Goal: Task Accomplishment & Management: Manage account settings

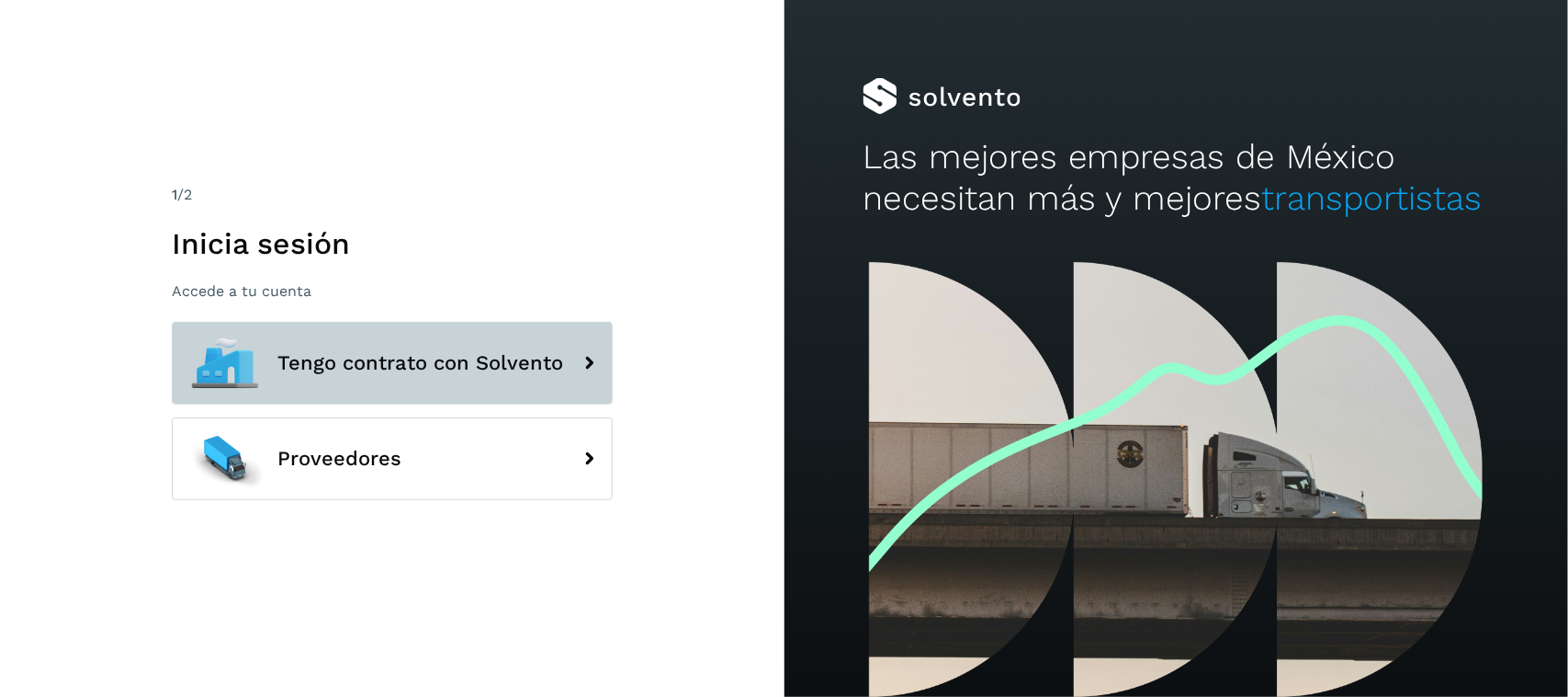
click at [422, 361] on span "Tengo contrato con Solvento" at bounding box center [419, 362] width 286 height 22
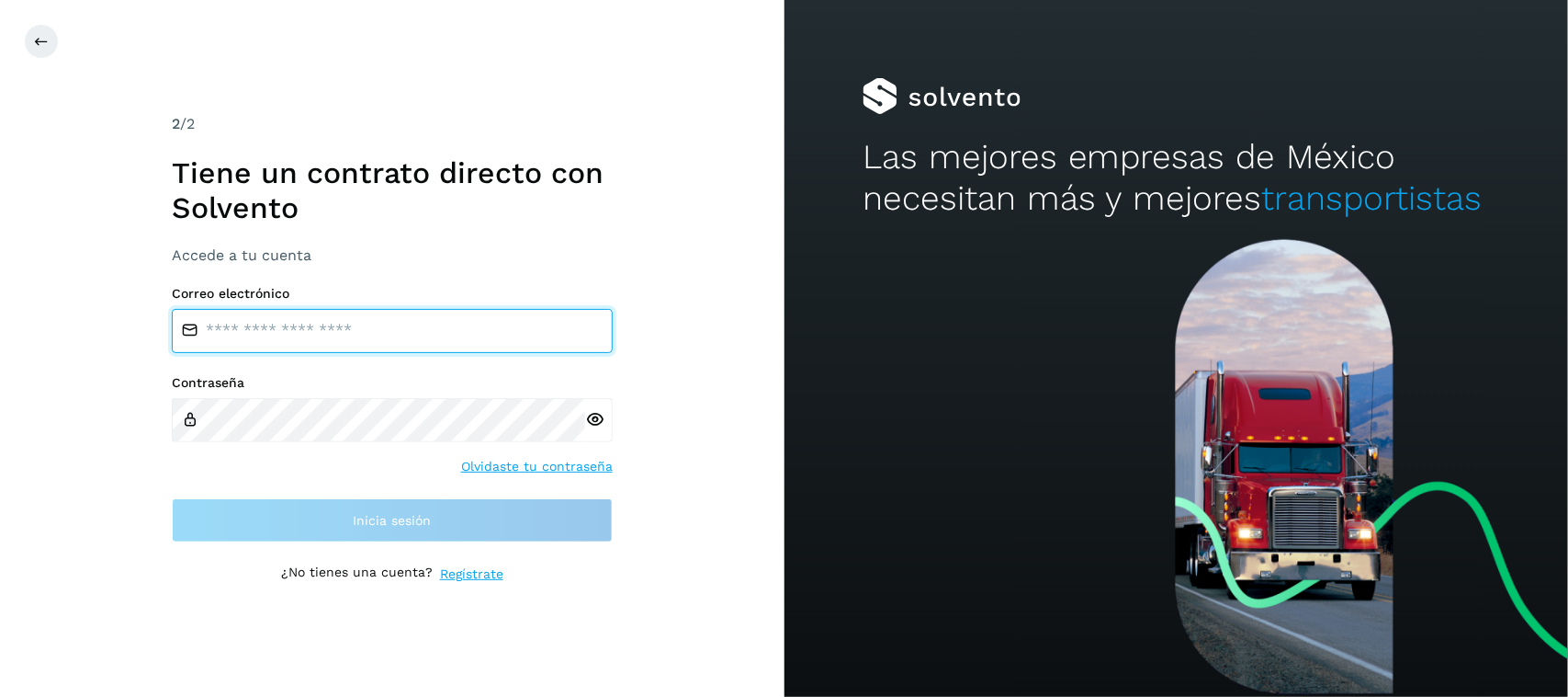
type input "**********"
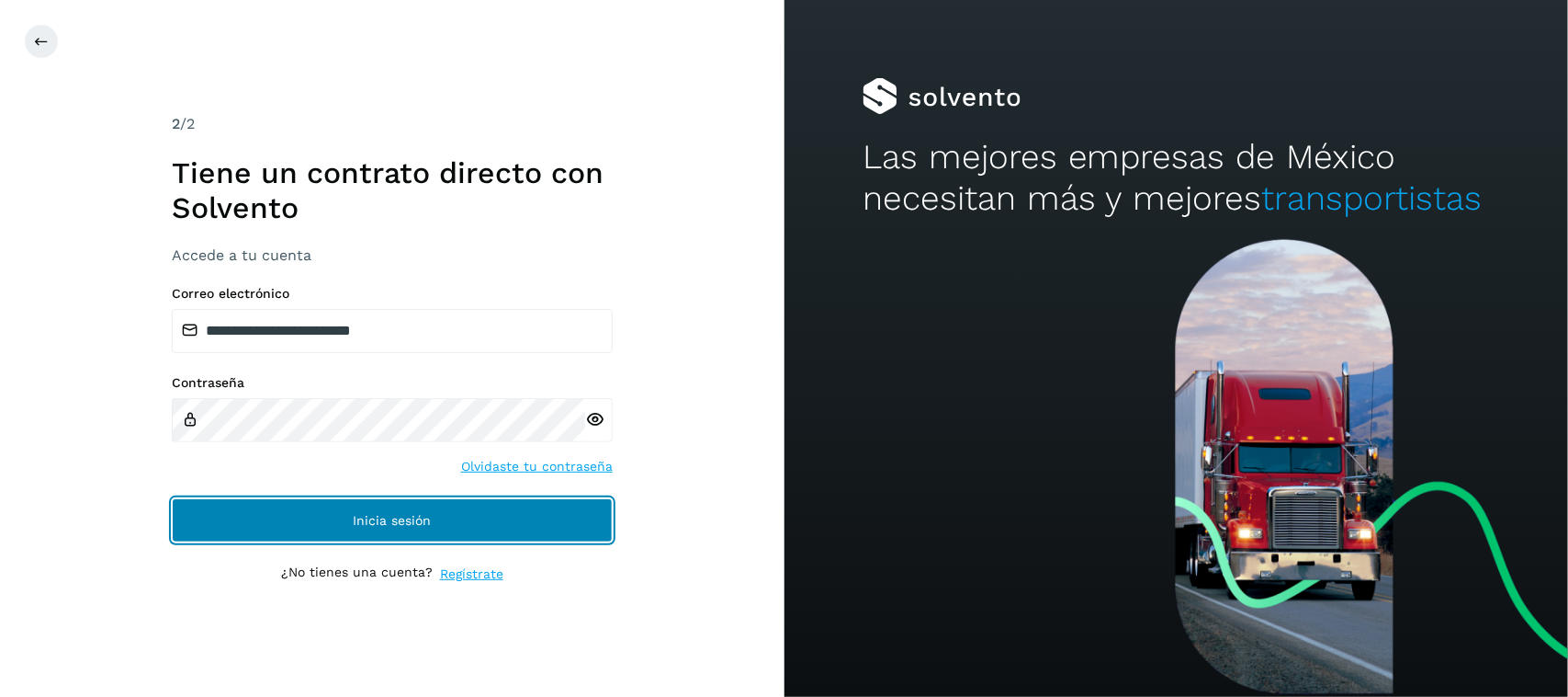
click at [285, 542] on button "Inicia sesión" at bounding box center [392, 520] width 440 height 44
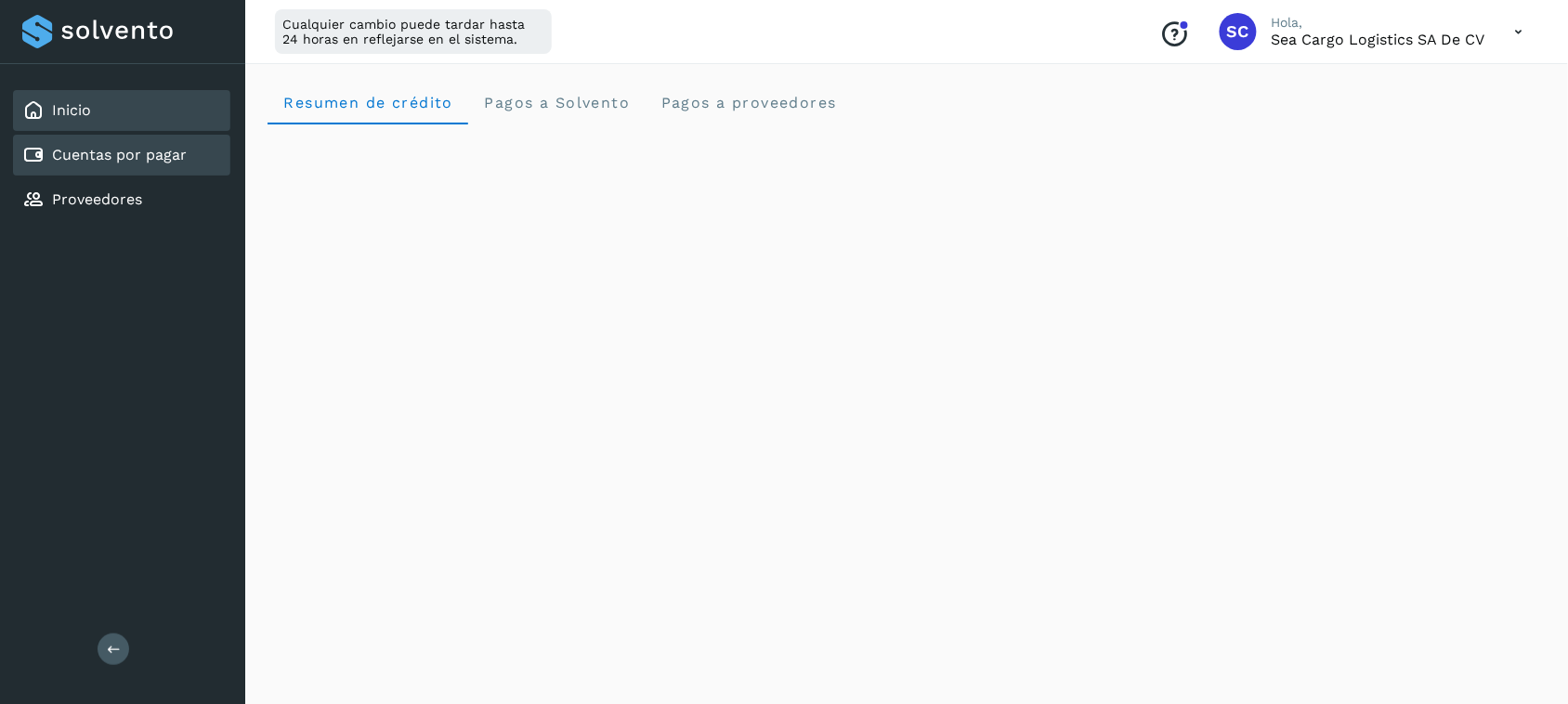
click at [89, 149] on link "Cuentas por pagar" at bounding box center [119, 155] width 134 height 17
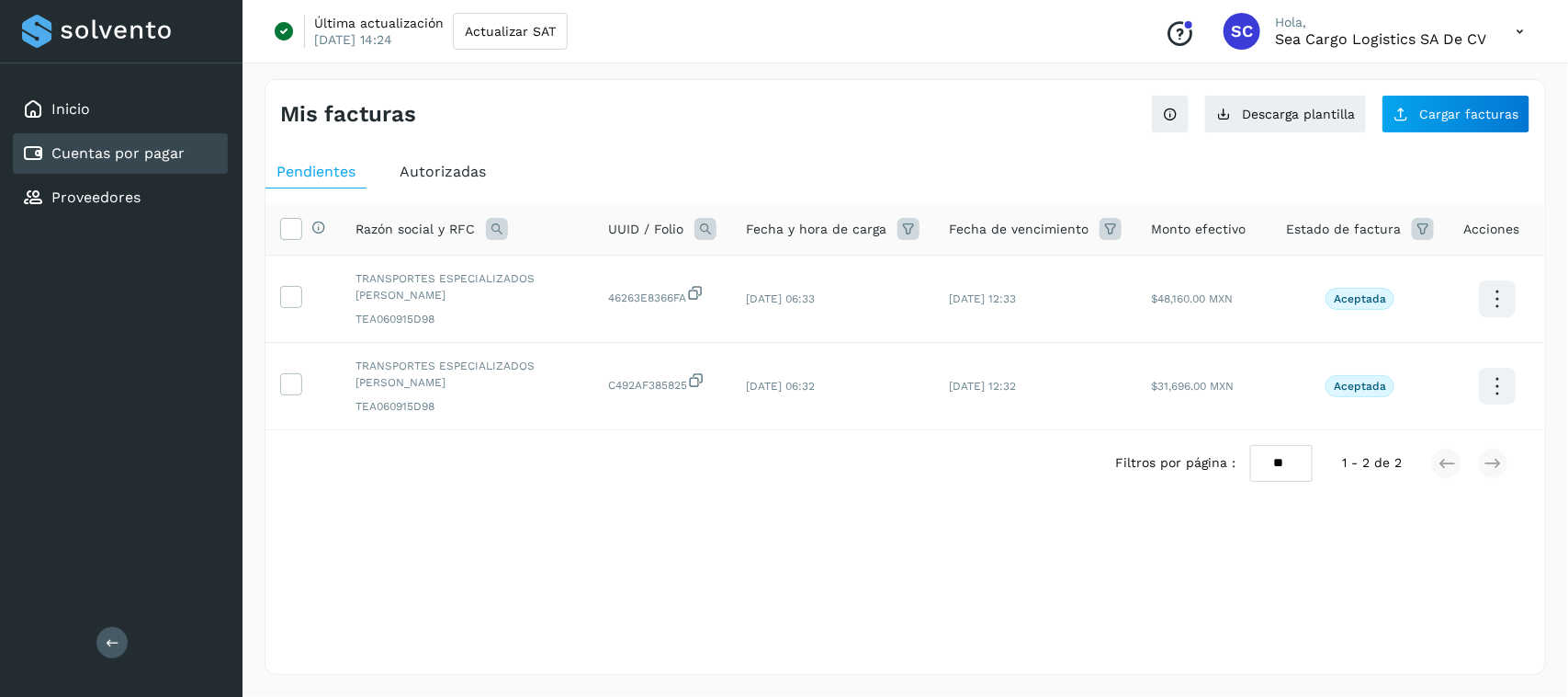
click at [464, 170] on span "Autorizadas" at bounding box center [442, 171] width 86 height 17
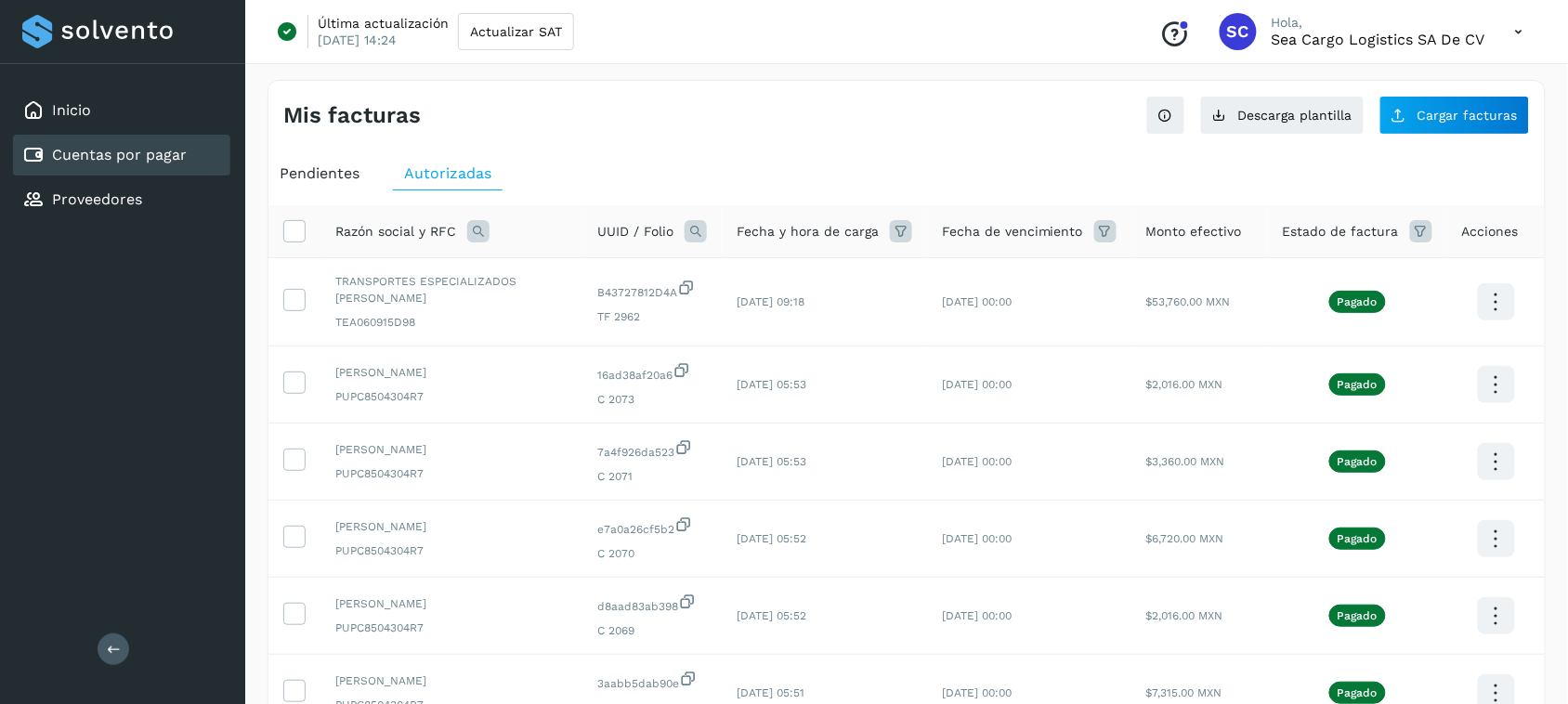
click at [337, 175] on span "Pendientes" at bounding box center [319, 173] width 80 height 17
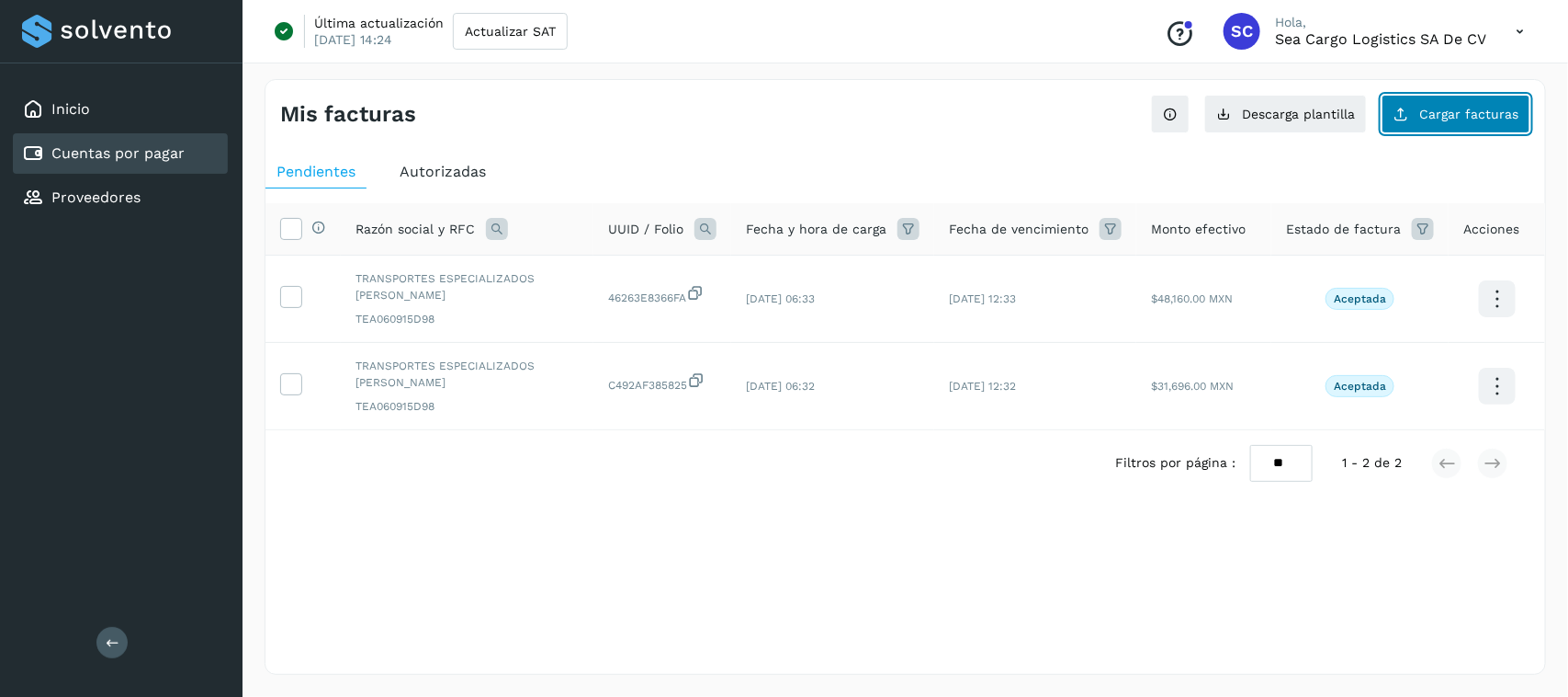
click at [1429, 108] on span "Cargar facturas" at bounding box center [1469, 113] width 99 height 12
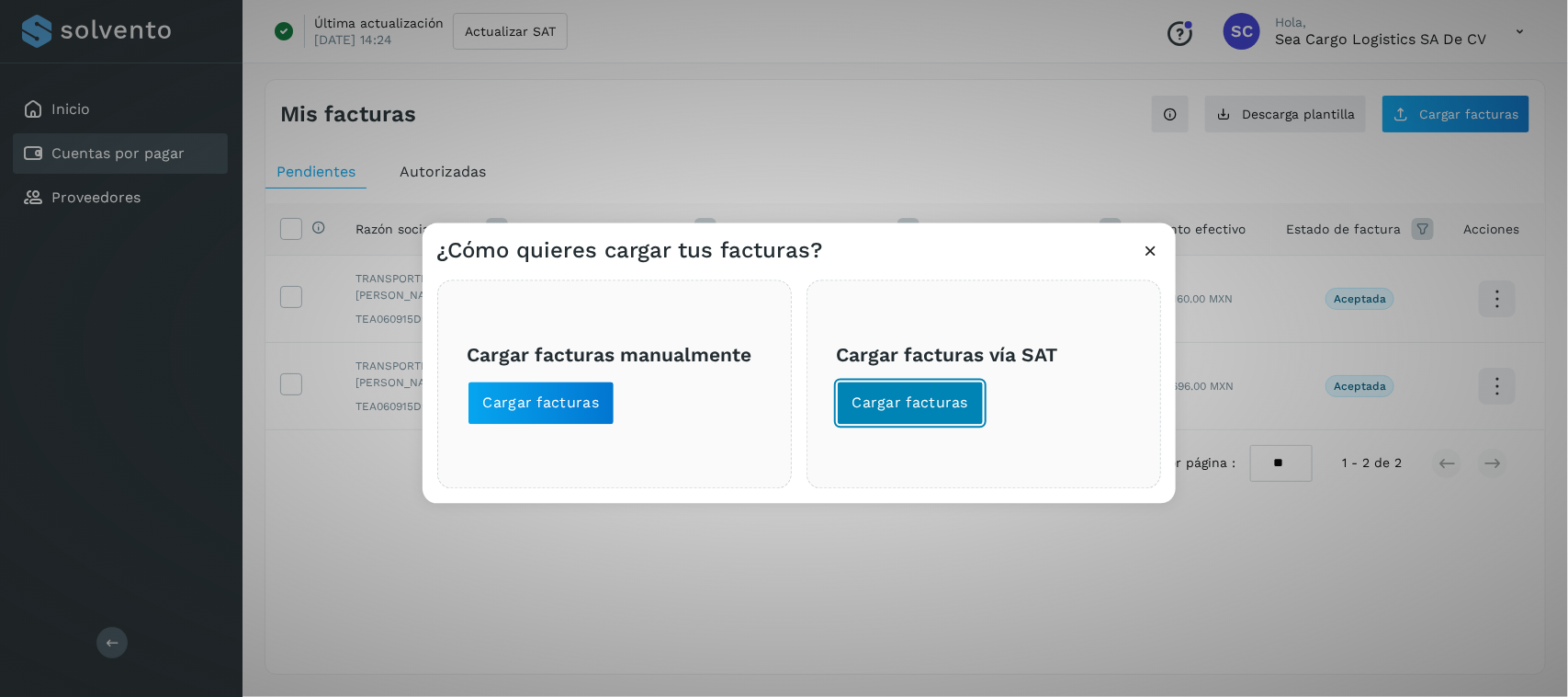
click at [877, 391] on button "Cargar facturas" at bounding box center [911, 403] width 148 height 44
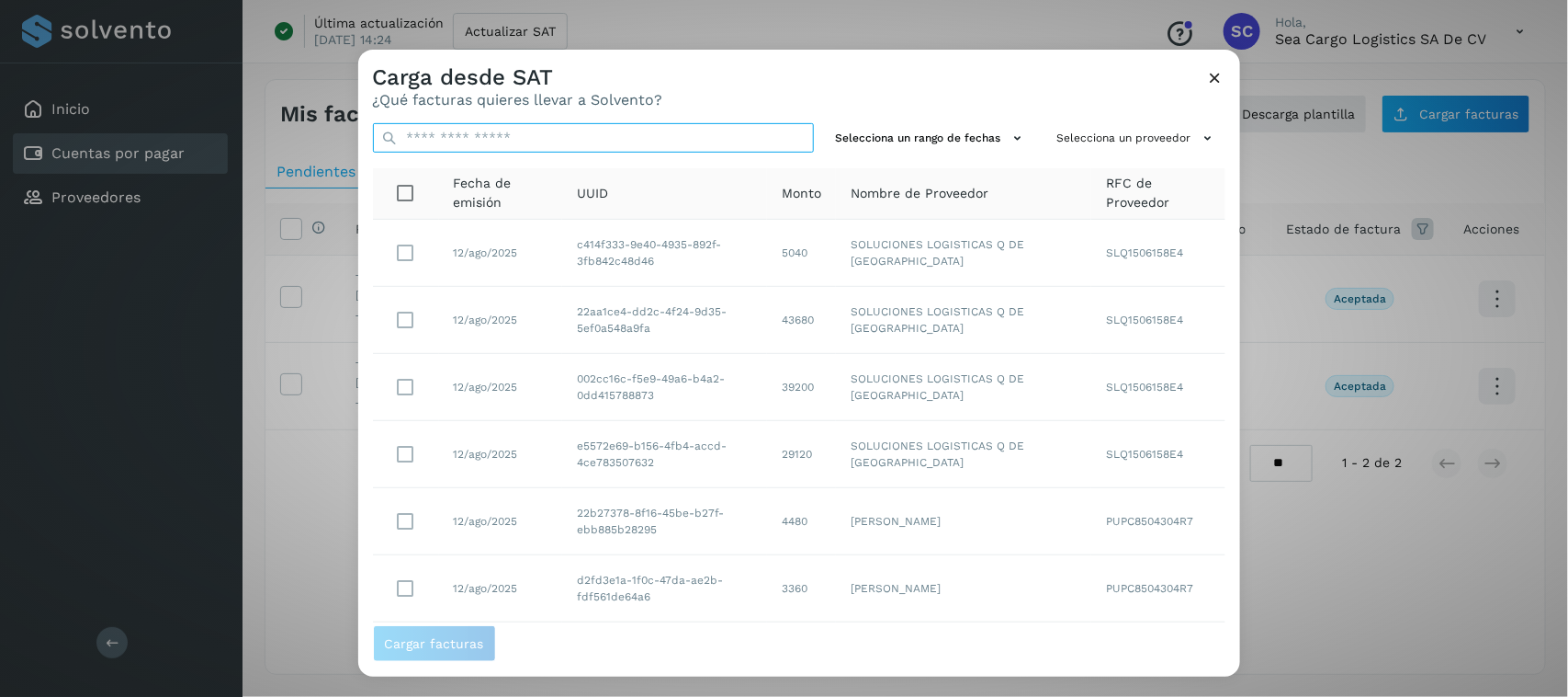
click at [515, 133] on input "text" at bounding box center [592, 138] width 440 height 30
paste input "**********"
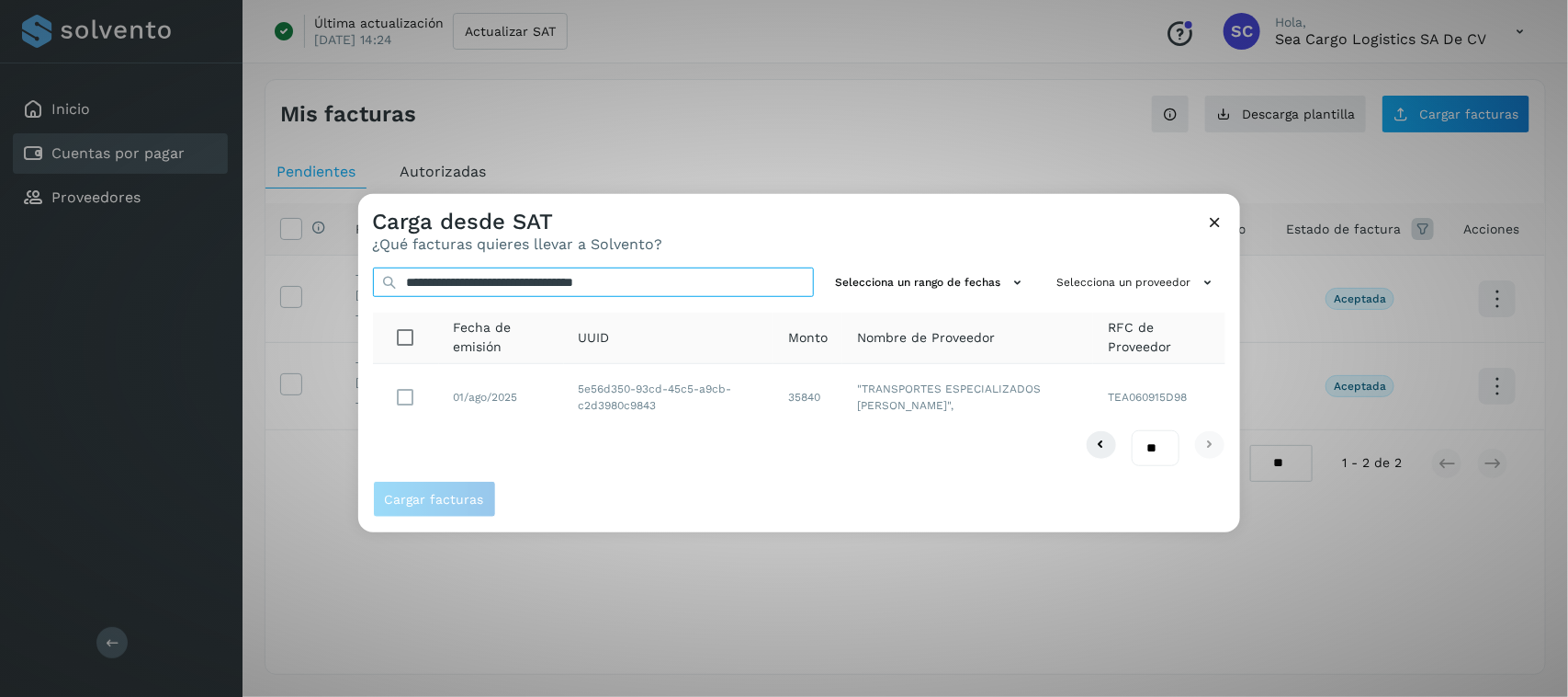
type input "**********"
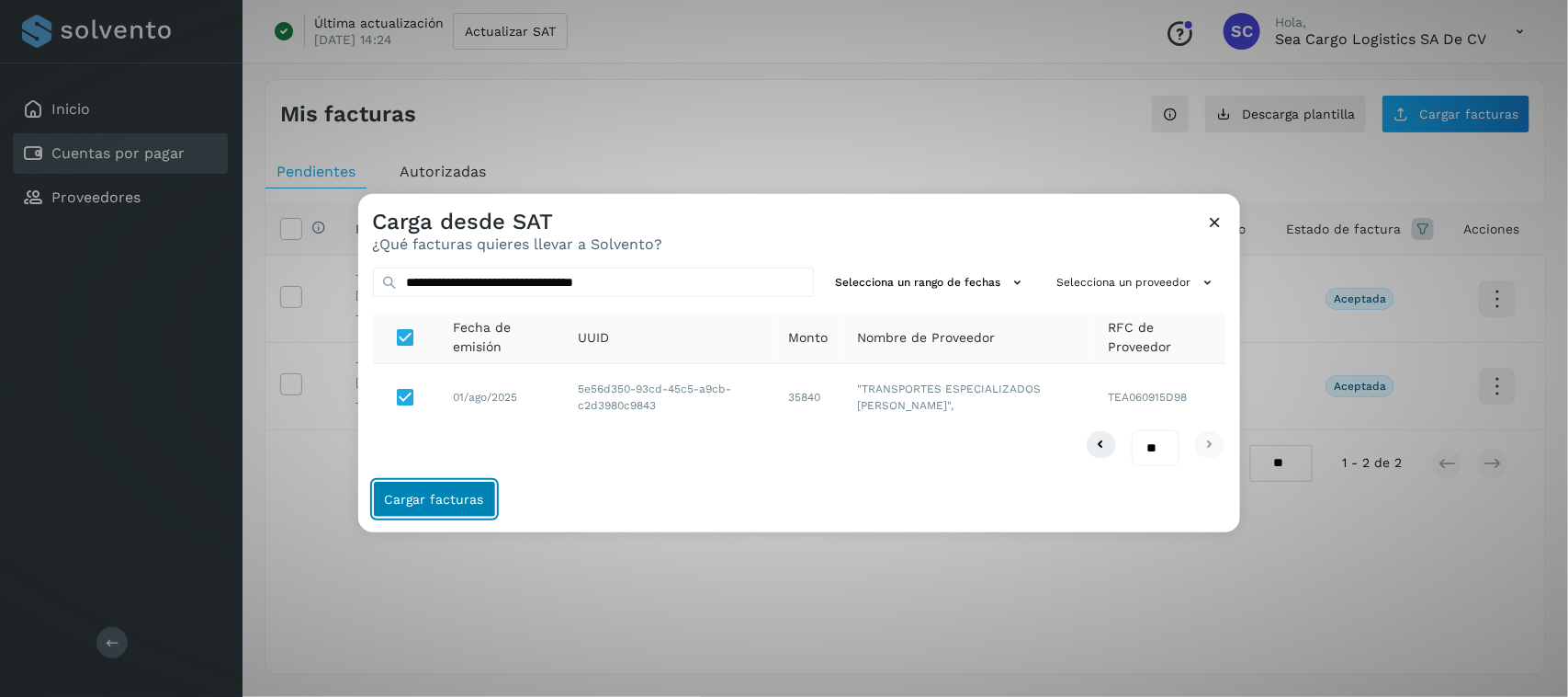
click at [430, 504] on span "Cargar facturas" at bounding box center [435, 498] width 99 height 12
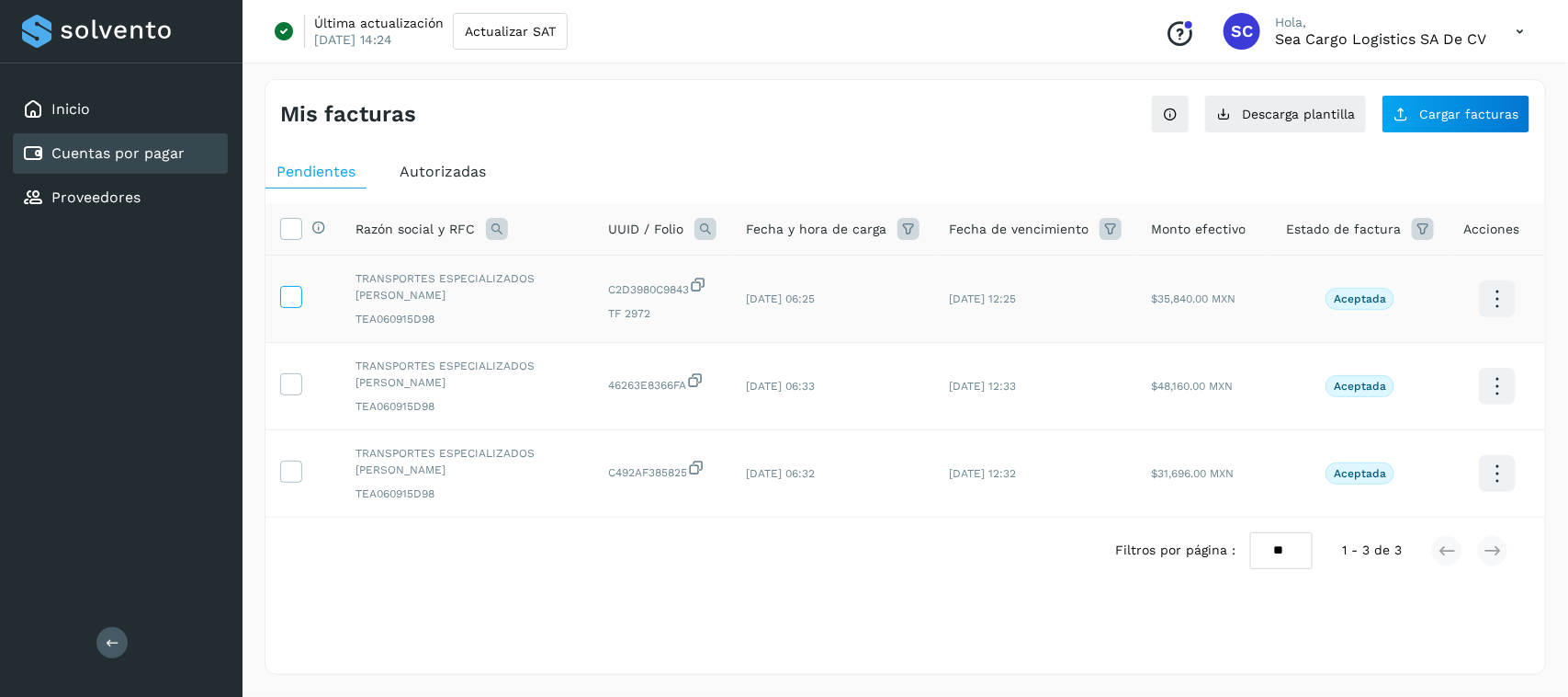
click at [294, 299] on icon at bounding box center [290, 295] width 19 height 19
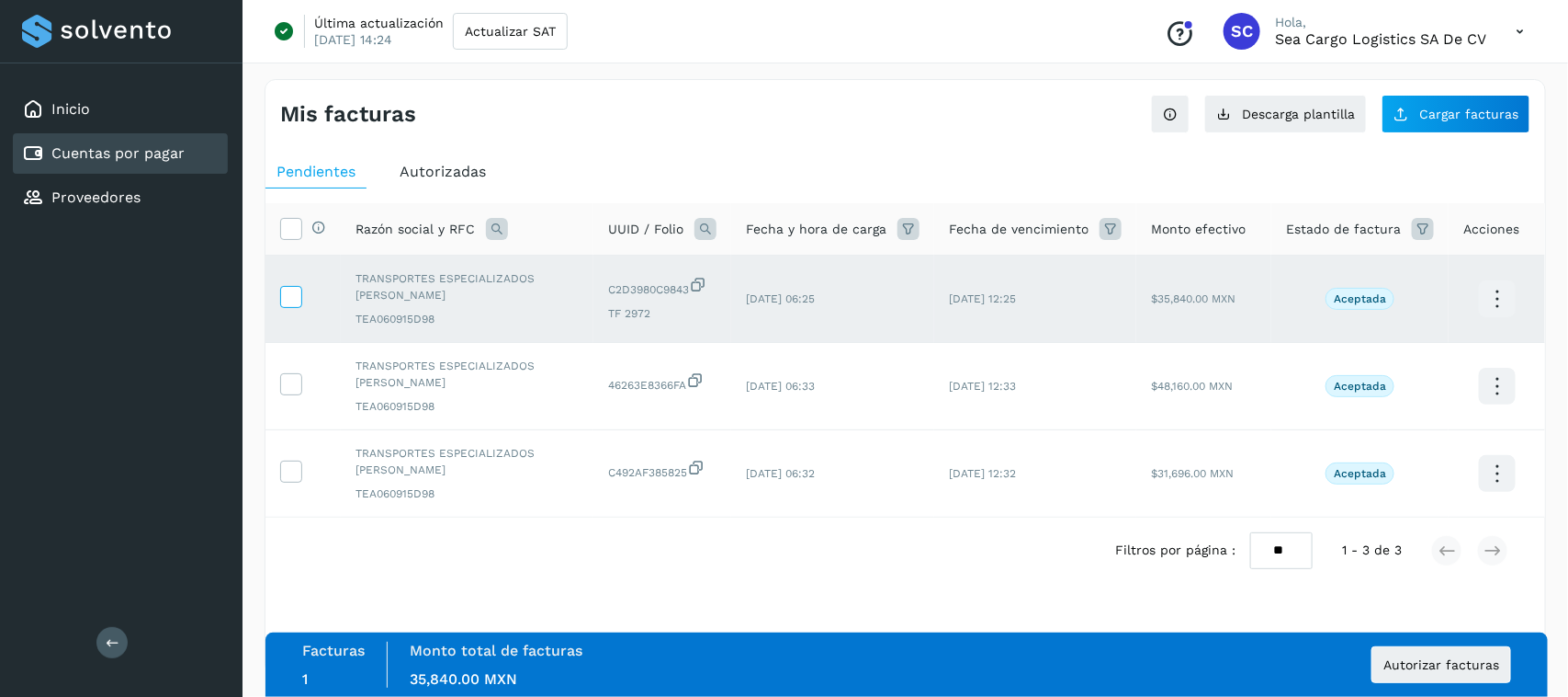
click at [294, 296] on icon at bounding box center [290, 295] width 19 height 19
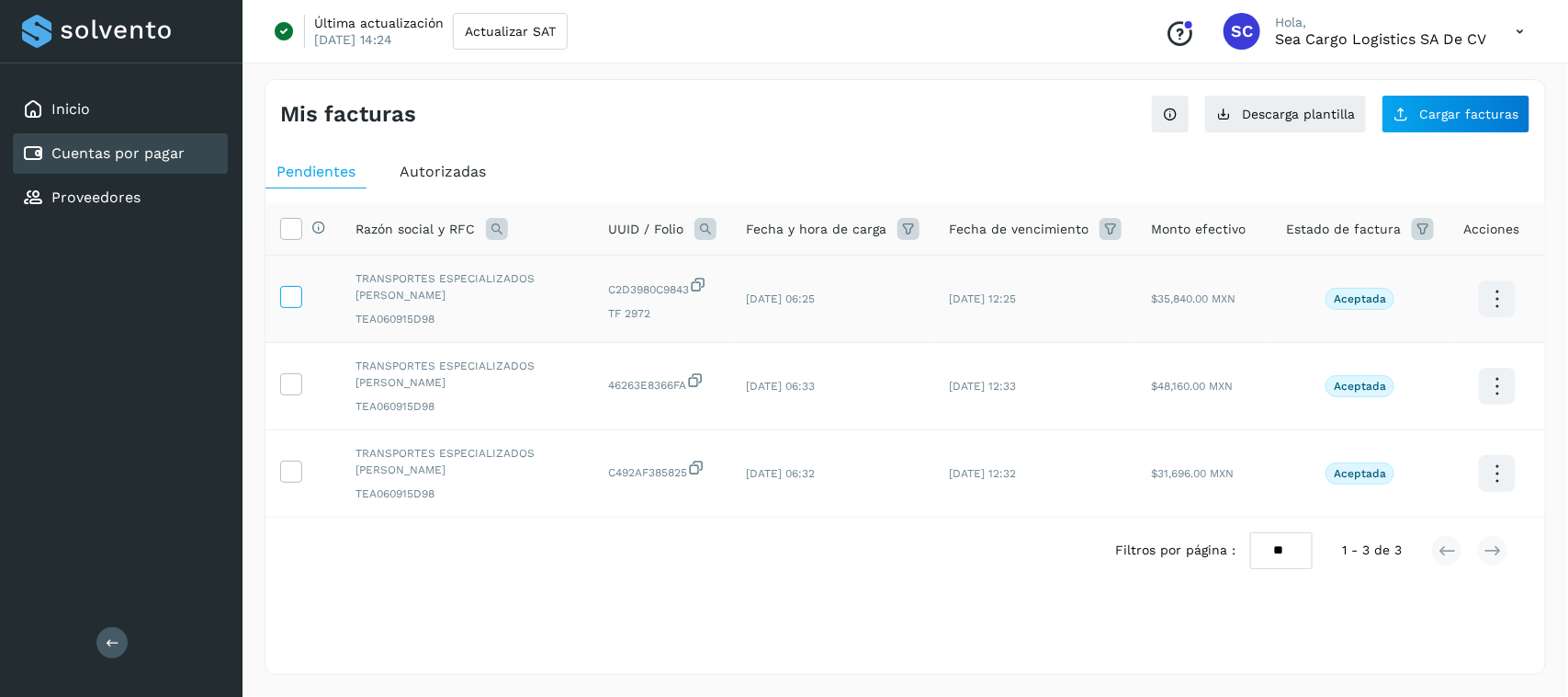
click at [288, 306] on label at bounding box center [290, 296] width 22 height 22
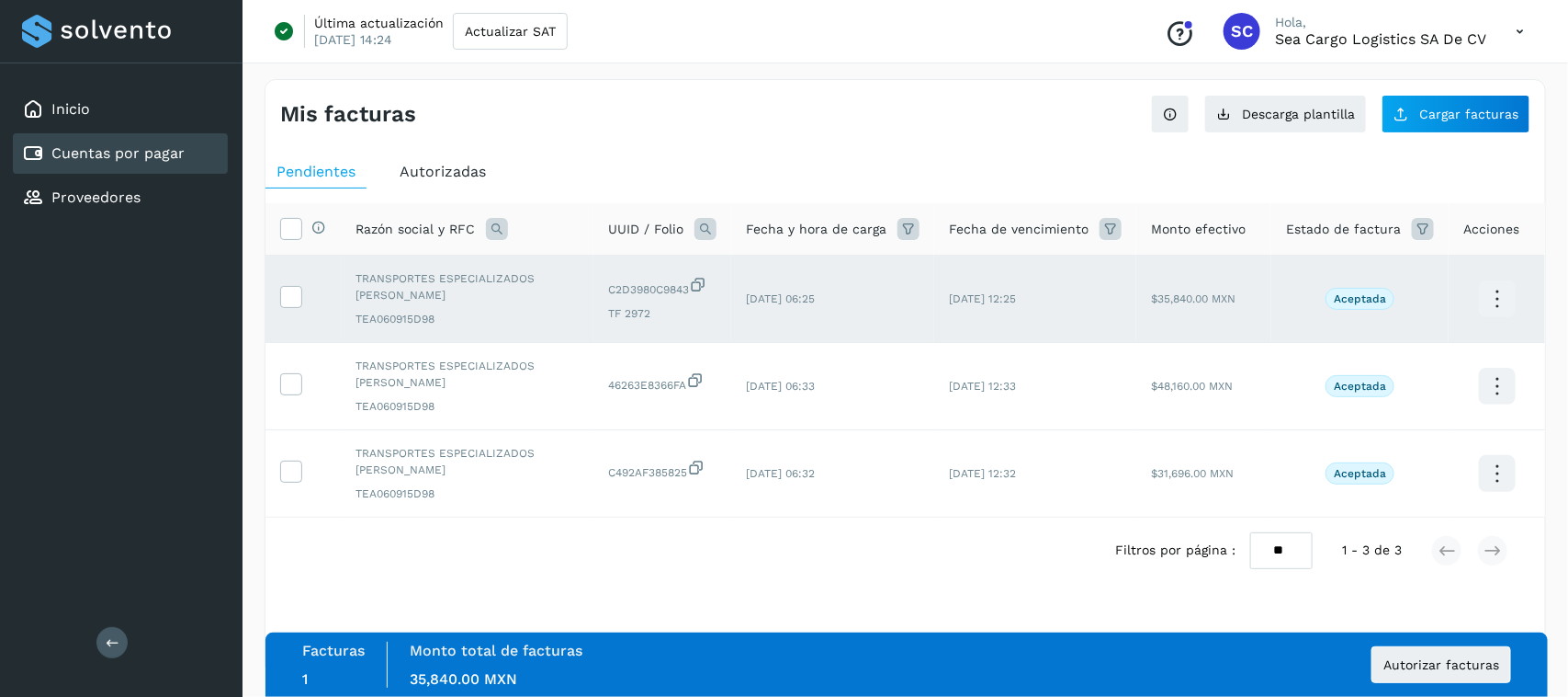
click at [438, 177] on span "Autorizadas" at bounding box center [442, 171] width 86 height 17
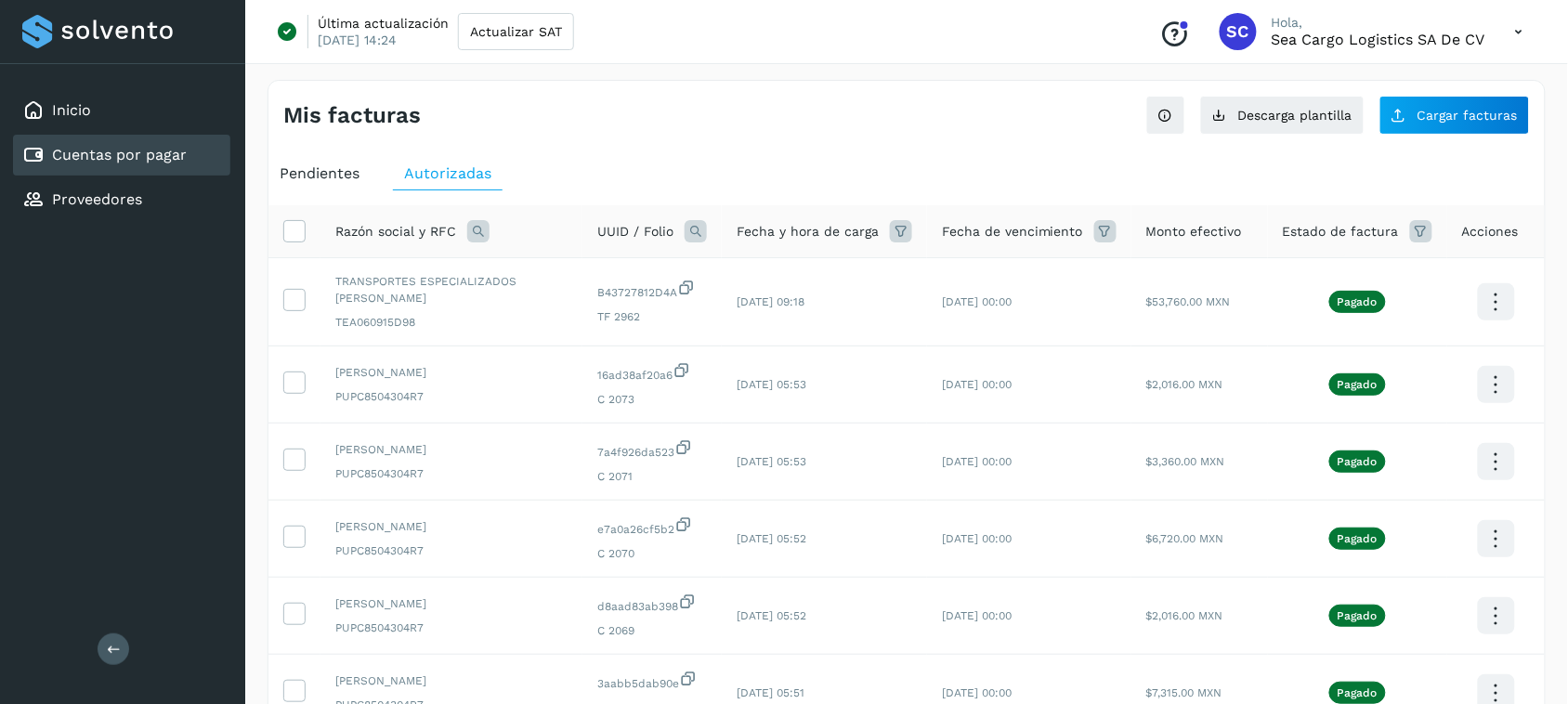
click at [347, 173] on span "Pendientes" at bounding box center [319, 173] width 80 height 17
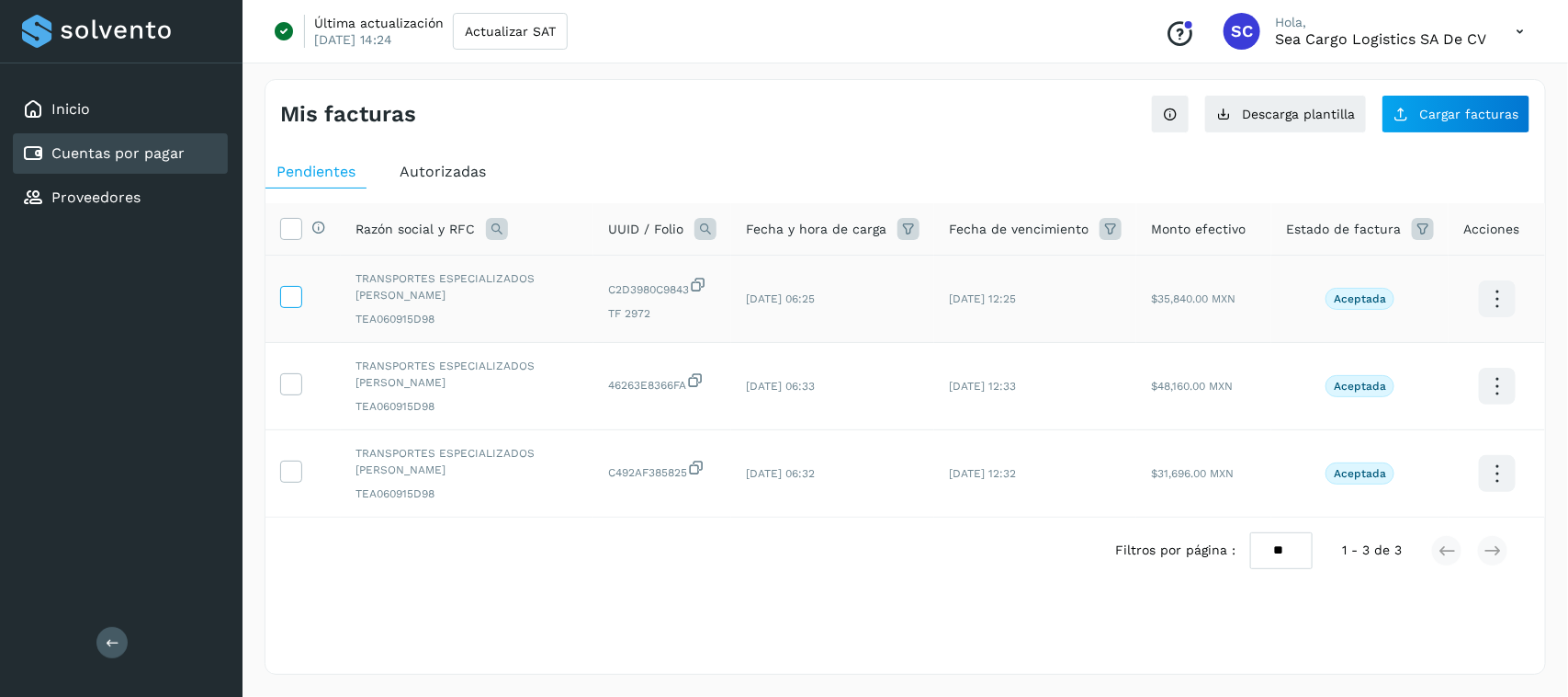
click at [286, 291] on icon at bounding box center [290, 295] width 19 height 19
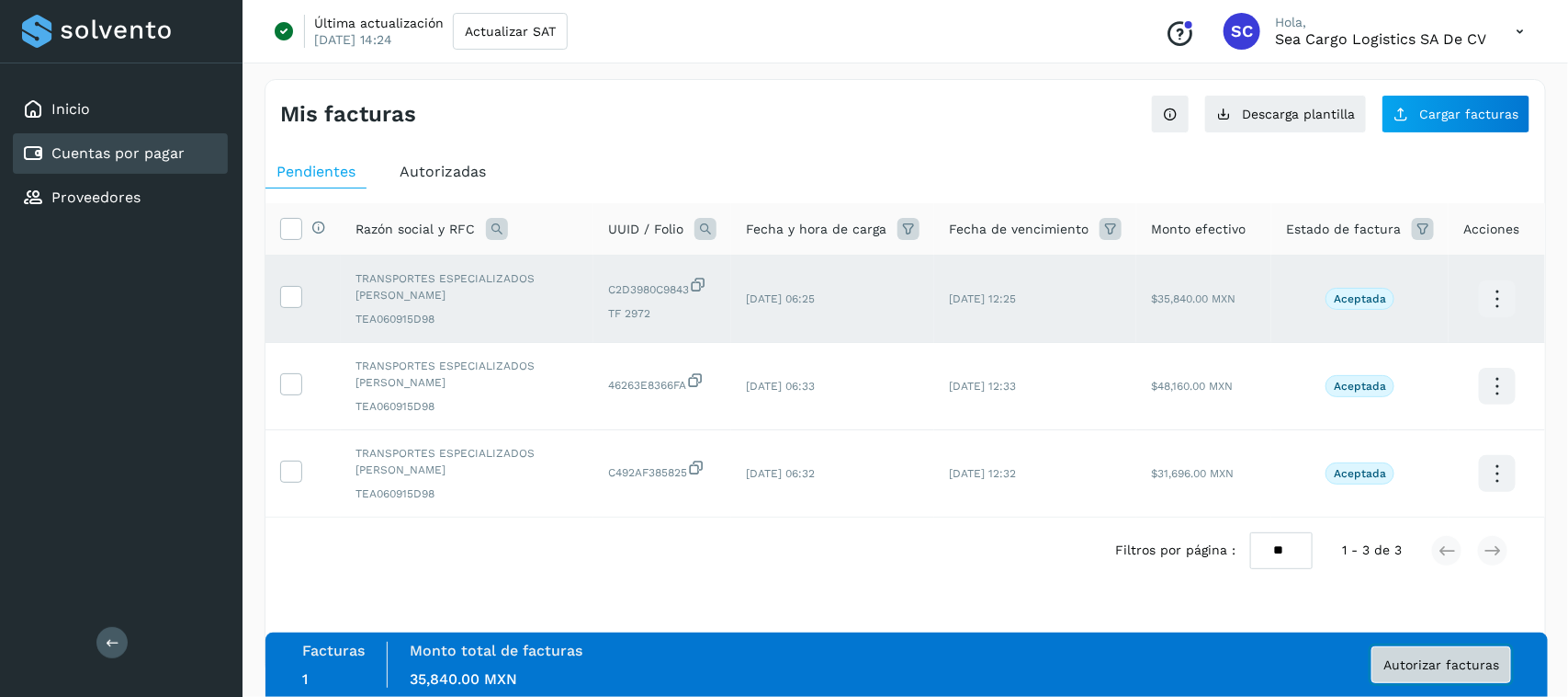
click at [1452, 664] on span "Autorizar facturas" at bounding box center [1441, 664] width 116 height 12
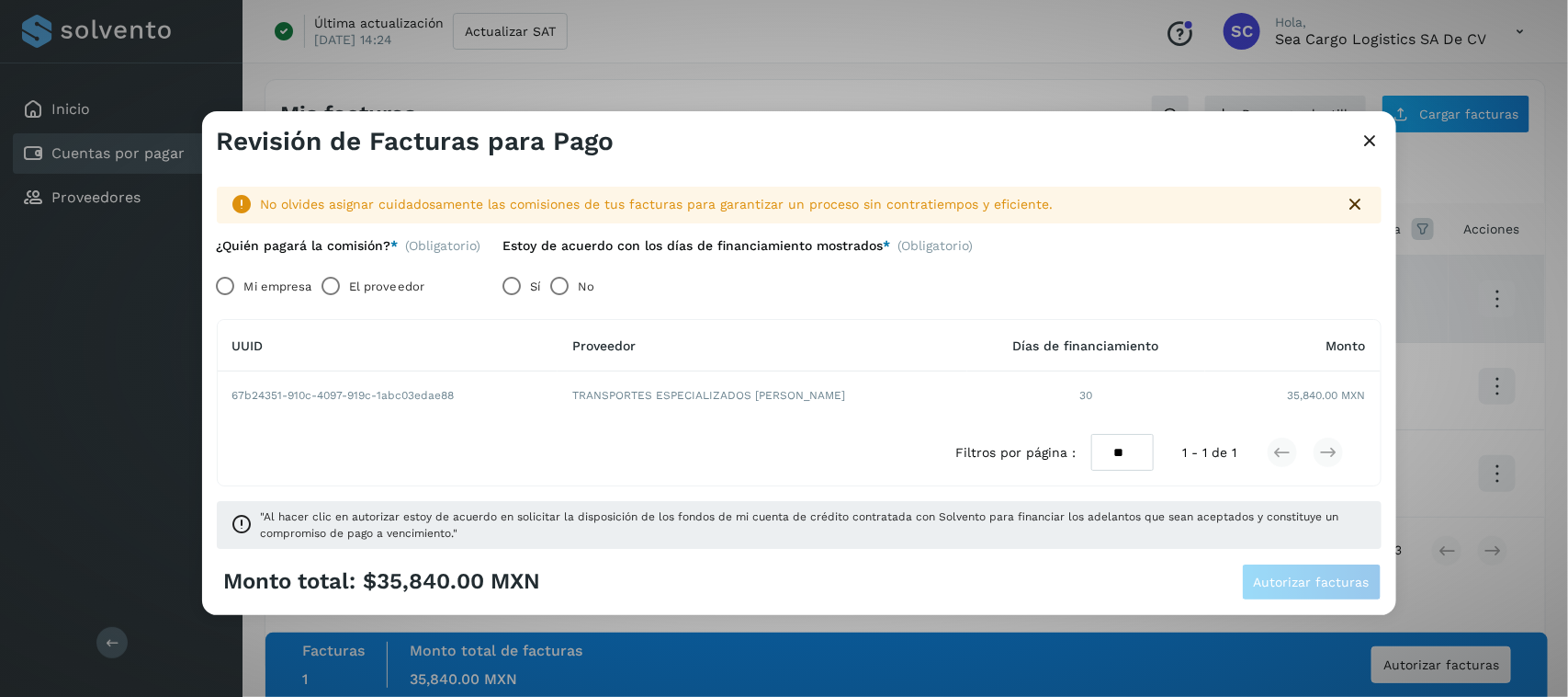
click at [420, 283] on label "El proveedor" at bounding box center [386, 286] width 75 height 36
click at [1293, 577] on span "Autorizar facturas" at bounding box center [1311, 581] width 116 height 12
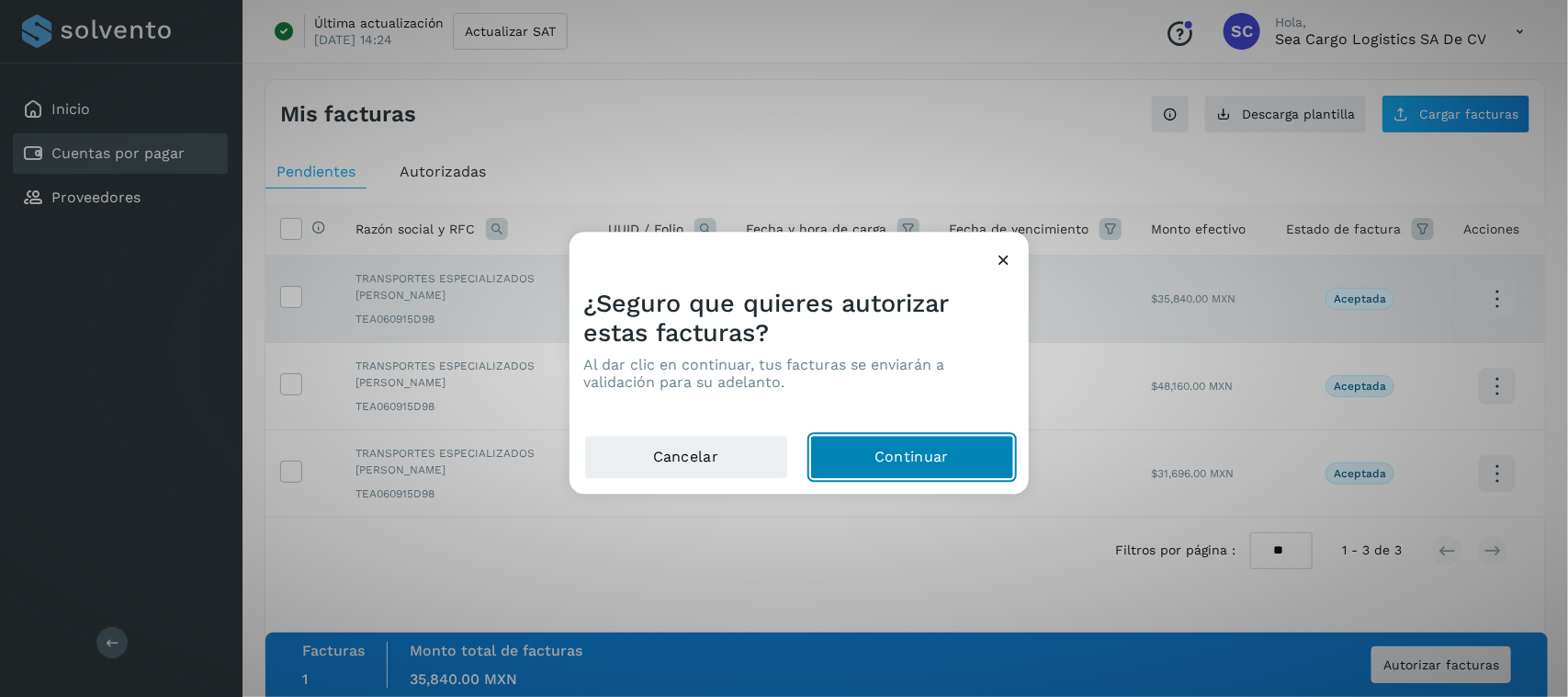
click at [888, 448] on button "Continuar" at bounding box center [912, 458] width 204 height 44
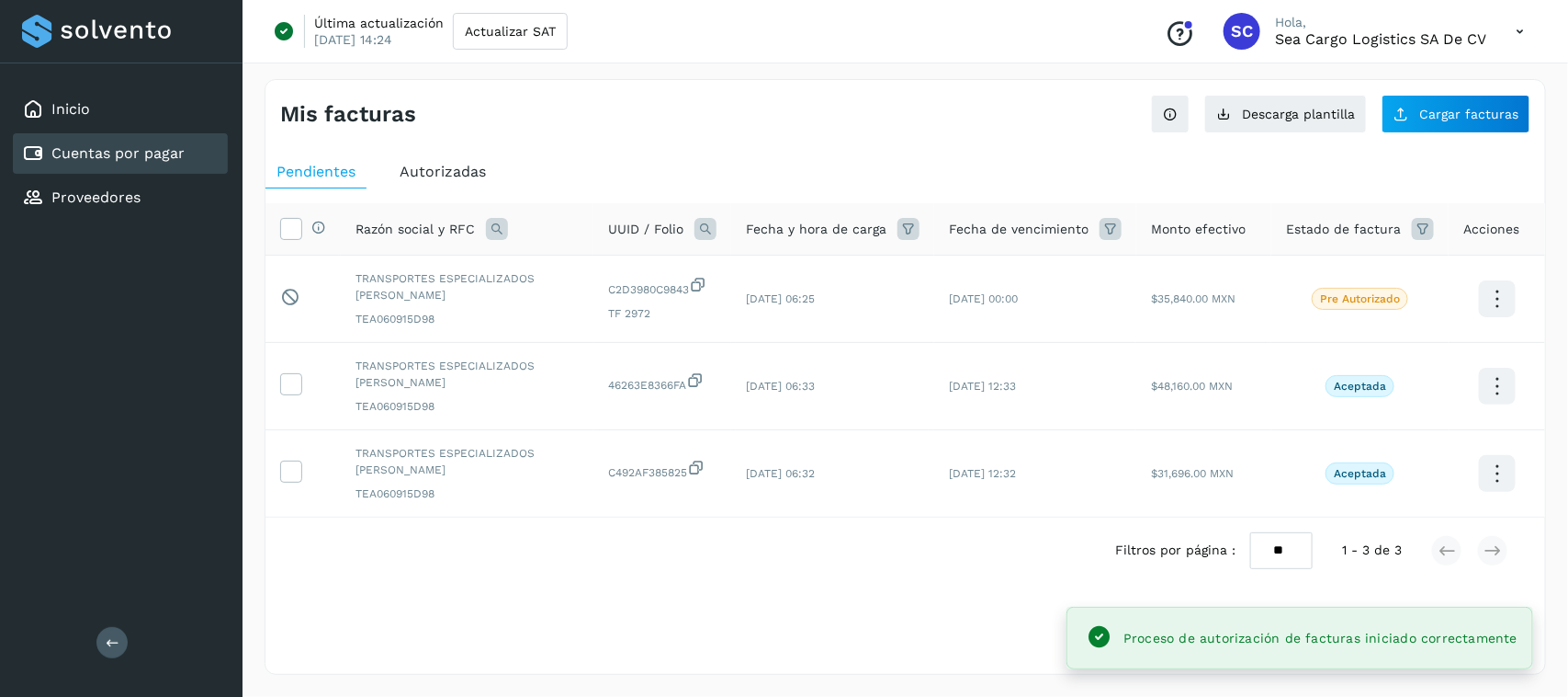
click at [1513, 33] on icon at bounding box center [1519, 31] width 37 height 37
click at [1387, 113] on div "Cerrar sesión" at bounding box center [1428, 119] width 219 height 35
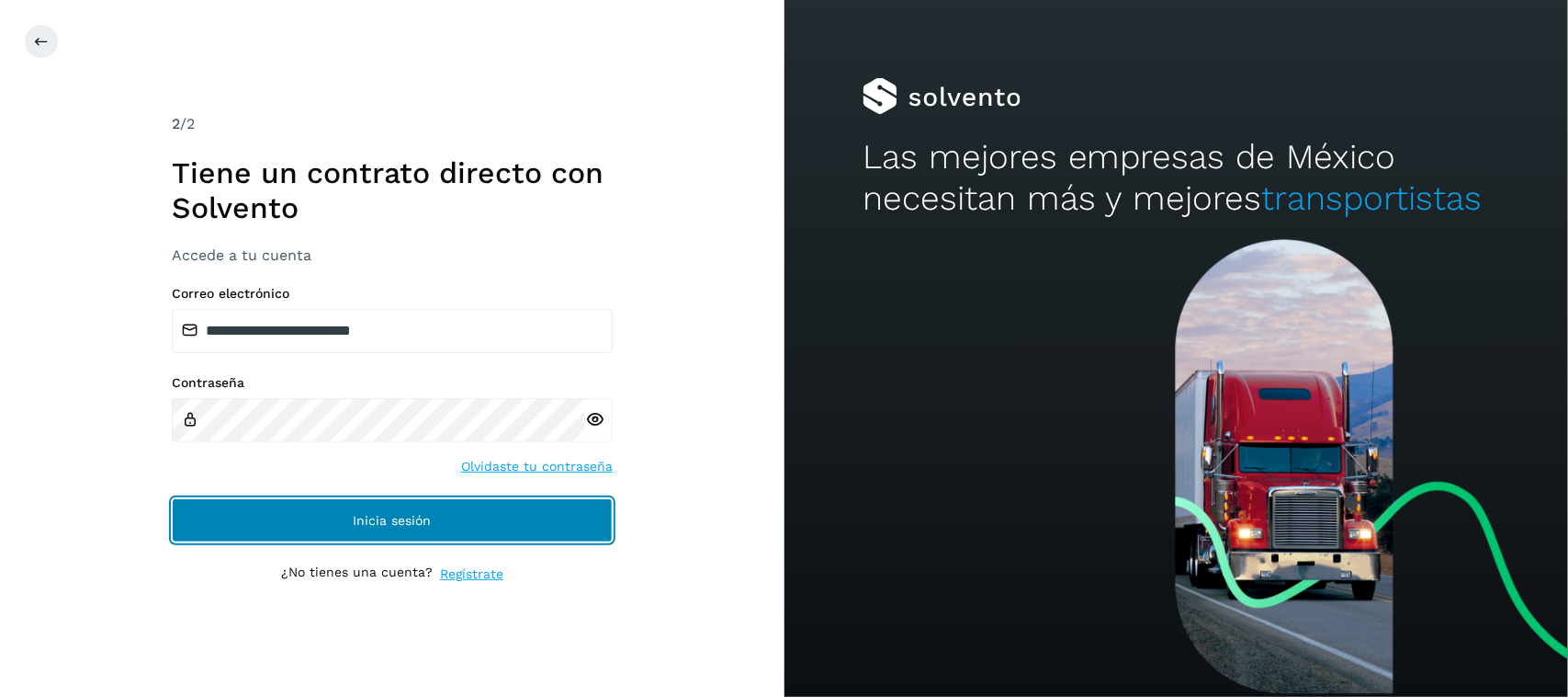
click at [347, 530] on button "Inicia sesión" at bounding box center [392, 520] width 440 height 44
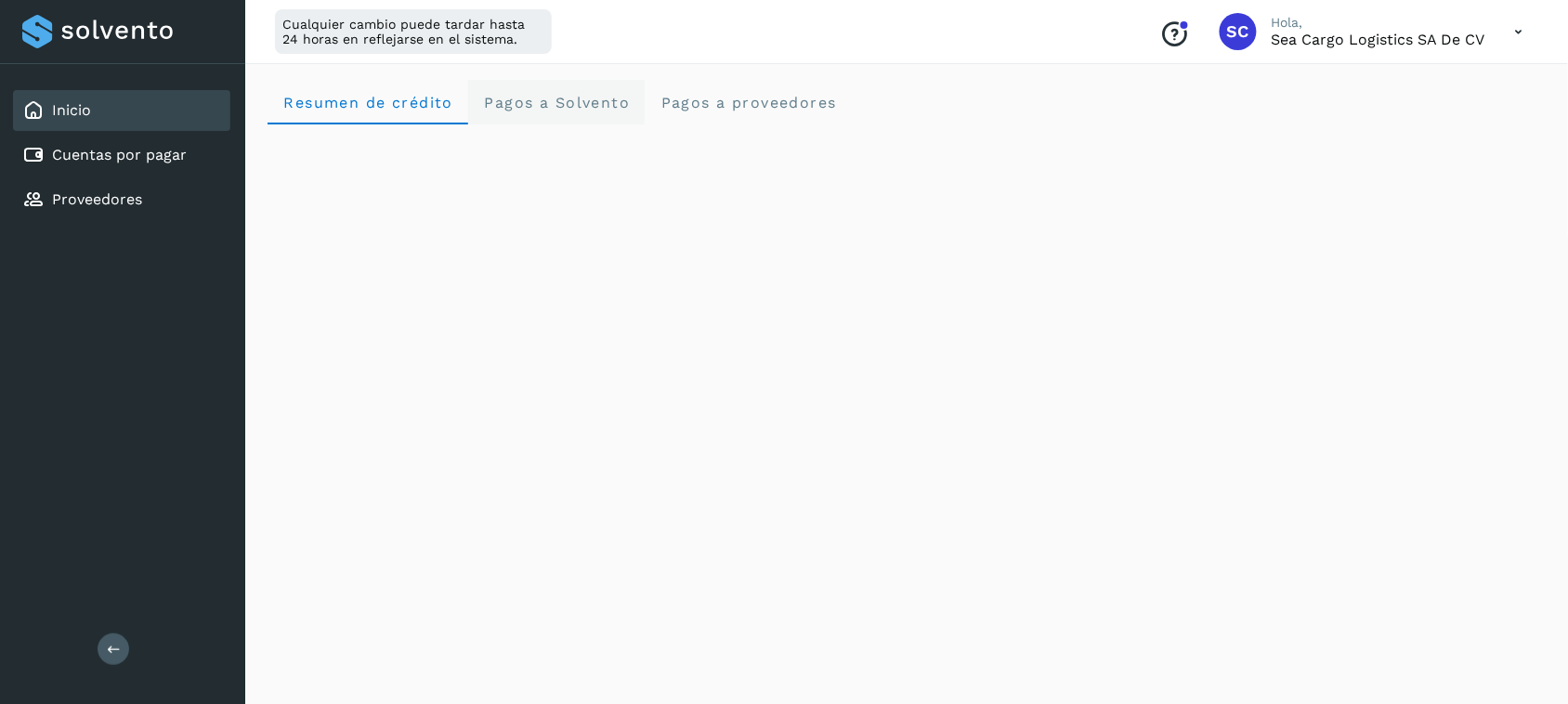
click at [582, 89] on Solvento "Pagos a Solvento" at bounding box center [556, 102] width 177 height 44
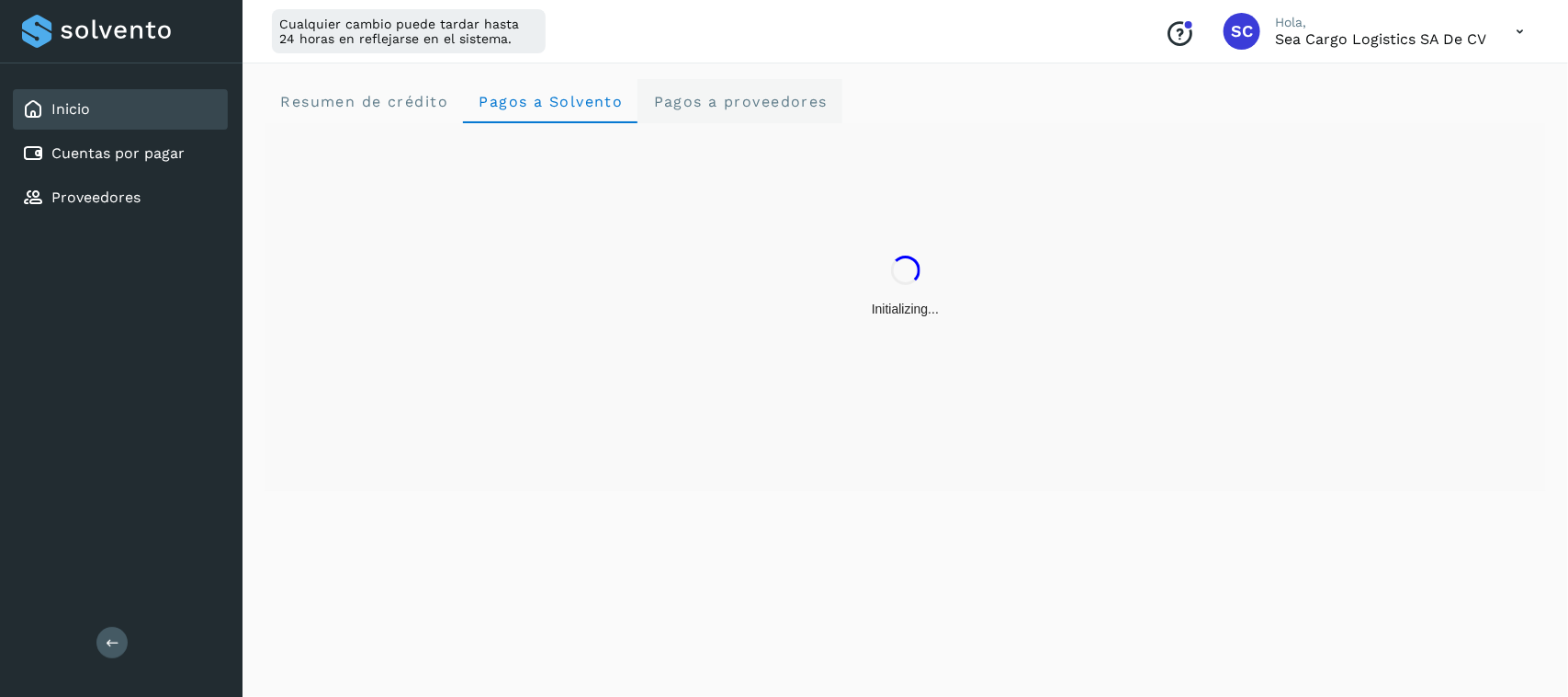
click at [697, 97] on span "Pagos a proveedores" at bounding box center [741, 101] width 176 height 17
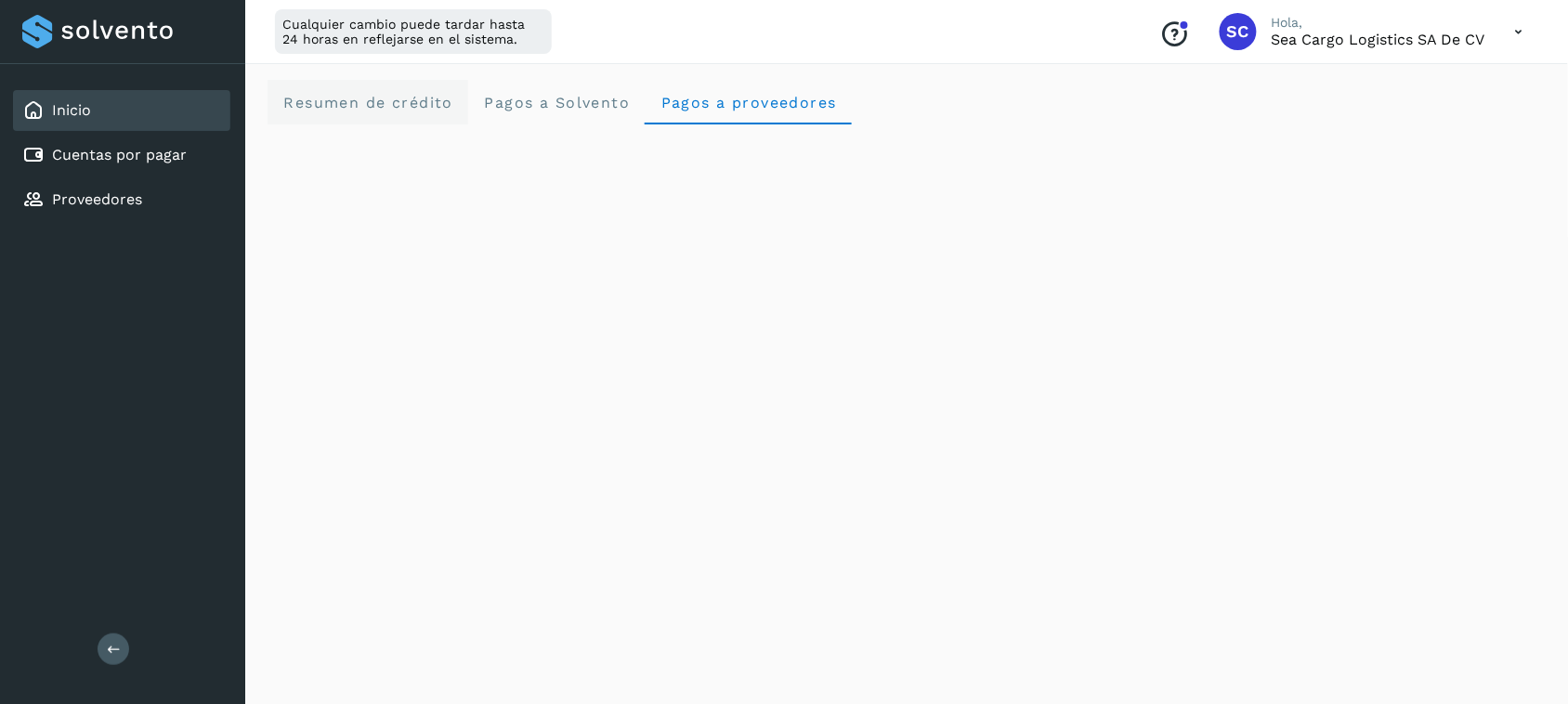
click at [360, 99] on span "Resumen de crédito" at bounding box center [367, 102] width 171 height 17
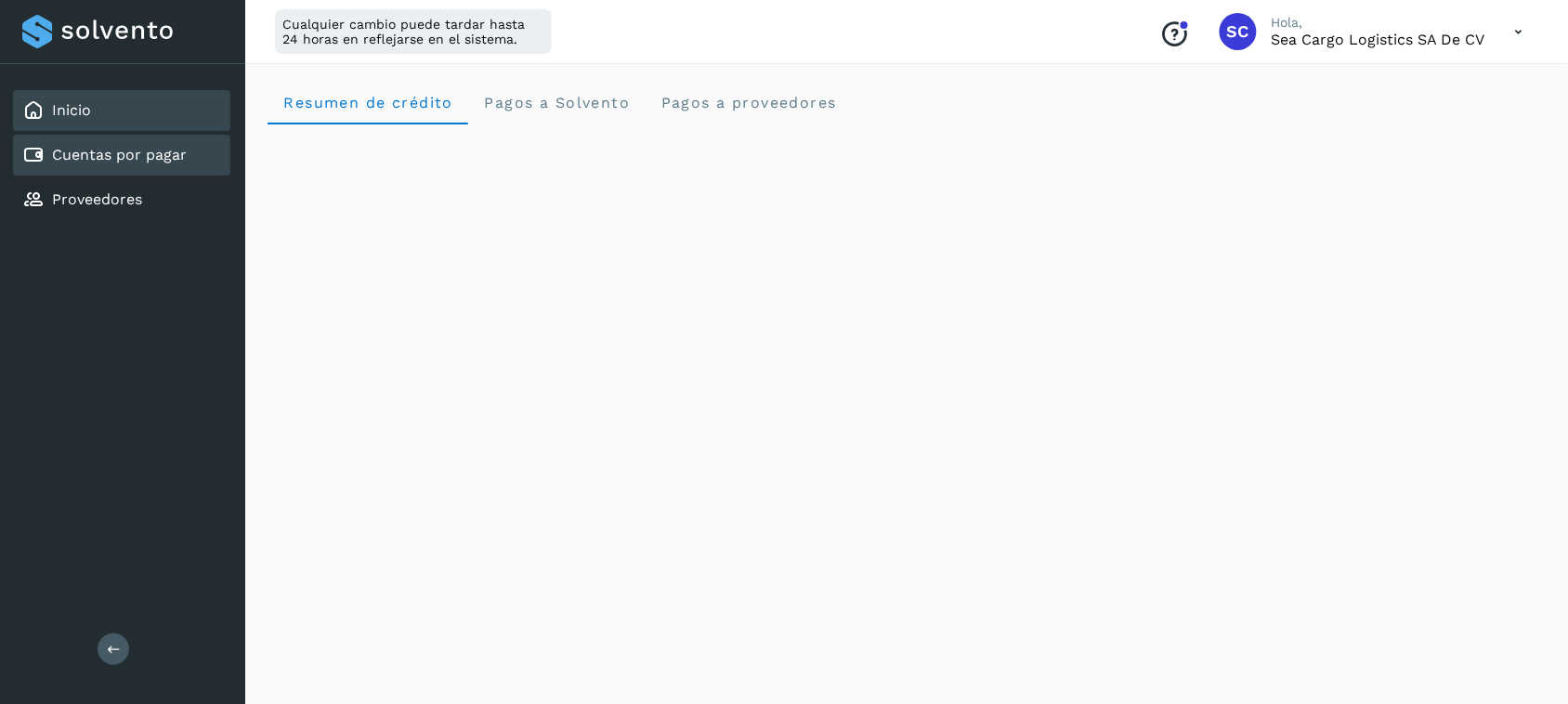
click at [103, 159] on link "Cuentas por pagar" at bounding box center [119, 155] width 134 height 17
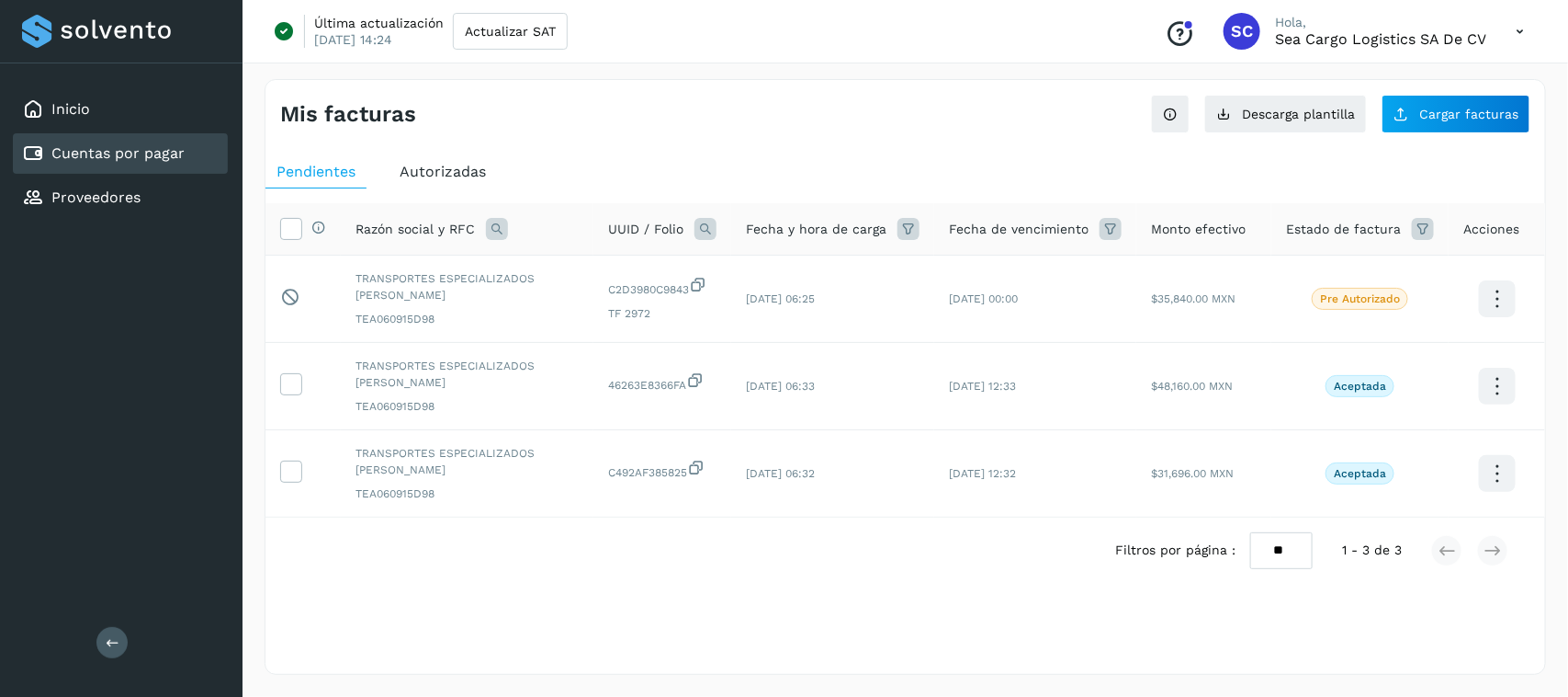
click at [433, 163] on span "Autorizadas" at bounding box center [442, 171] width 86 height 17
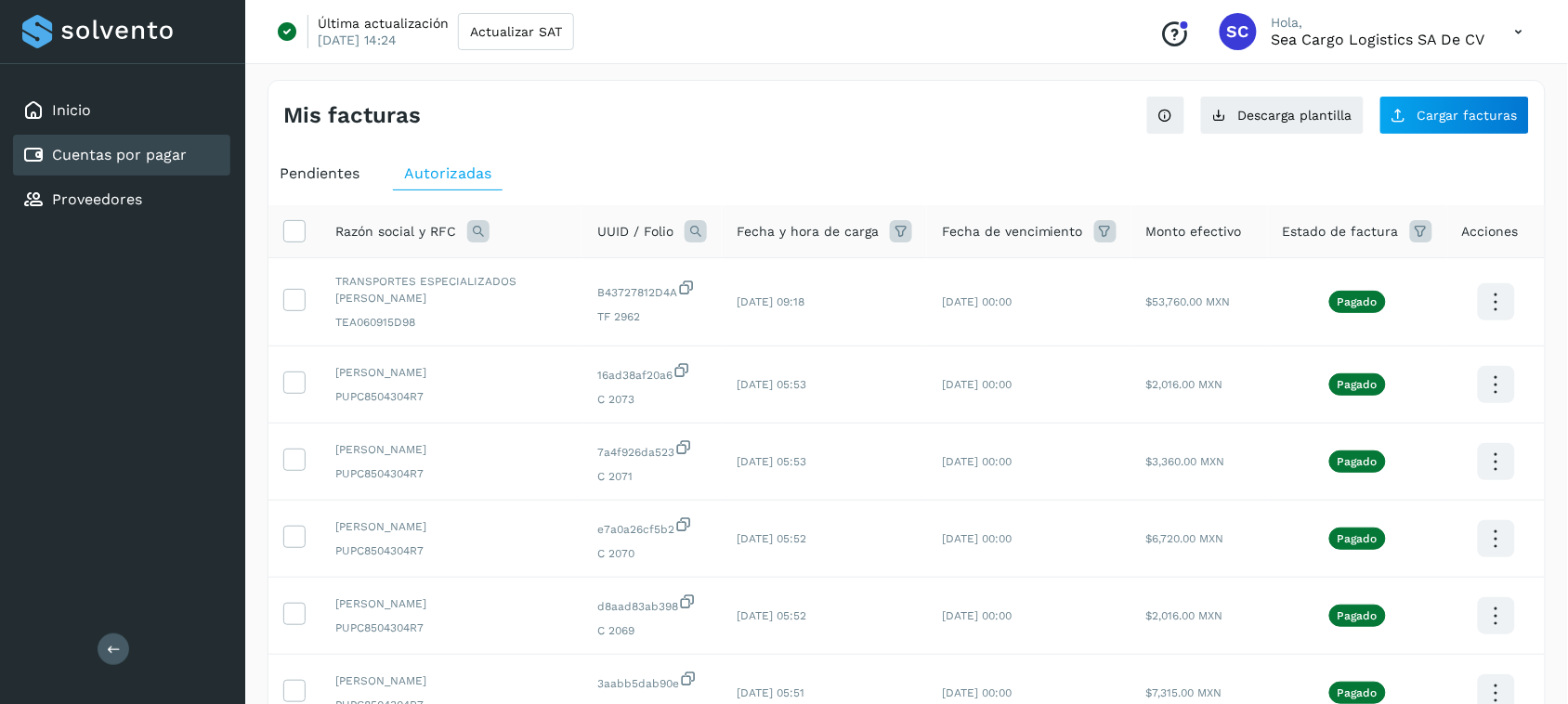
drag, startPoint x: 141, startPoint y: 155, endPoint x: 150, endPoint y: 158, distance: 9.5
click at [140, 155] on link "Cuentas por pagar" at bounding box center [119, 155] width 134 height 17
click at [84, 156] on link "Cuentas por pagar" at bounding box center [119, 155] width 134 height 17
click at [131, 146] on link "Cuentas por pagar" at bounding box center [119, 155] width 134 height 17
click at [107, 105] on div "Inicio" at bounding box center [121, 110] width 217 height 41
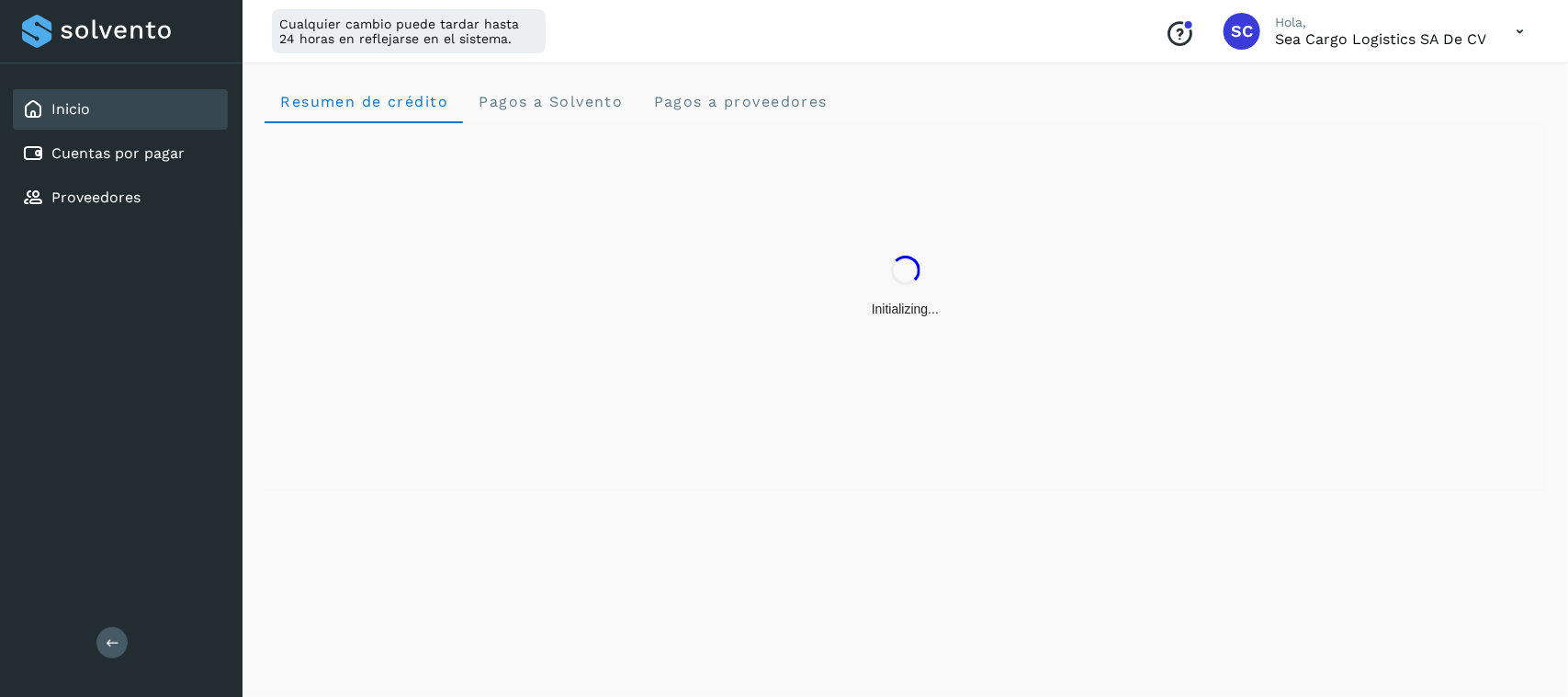
click at [735, 79] on div "Resumen de crédito Pagos a Solvento Pagos a proveedores" at bounding box center [905, 101] width 1281 height 44
click at [741, 99] on span "Pagos a proveedores" at bounding box center [741, 101] width 176 height 17
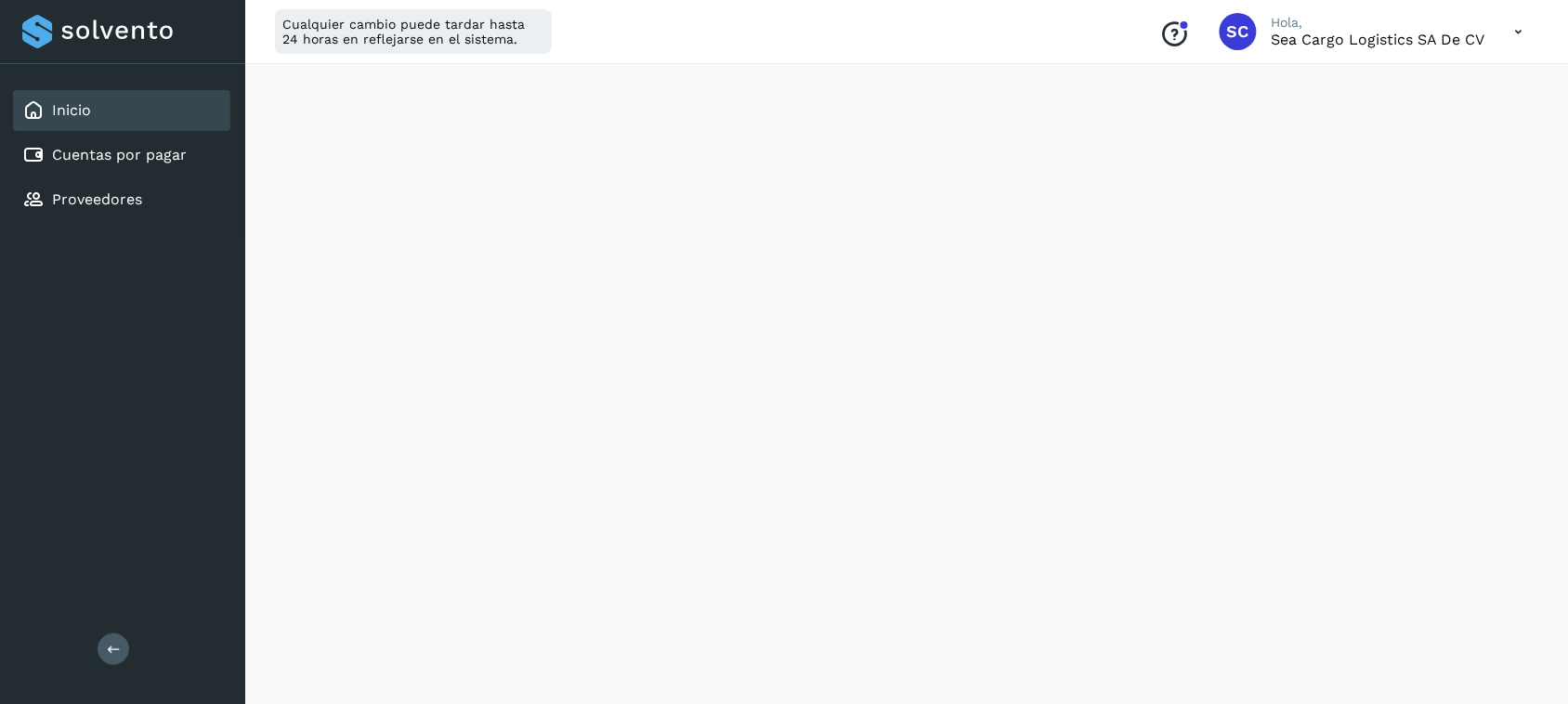
scroll to position [812, 0]
click at [140, 150] on link "Cuentas por pagar" at bounding box center [119, 155] width 134 height 17
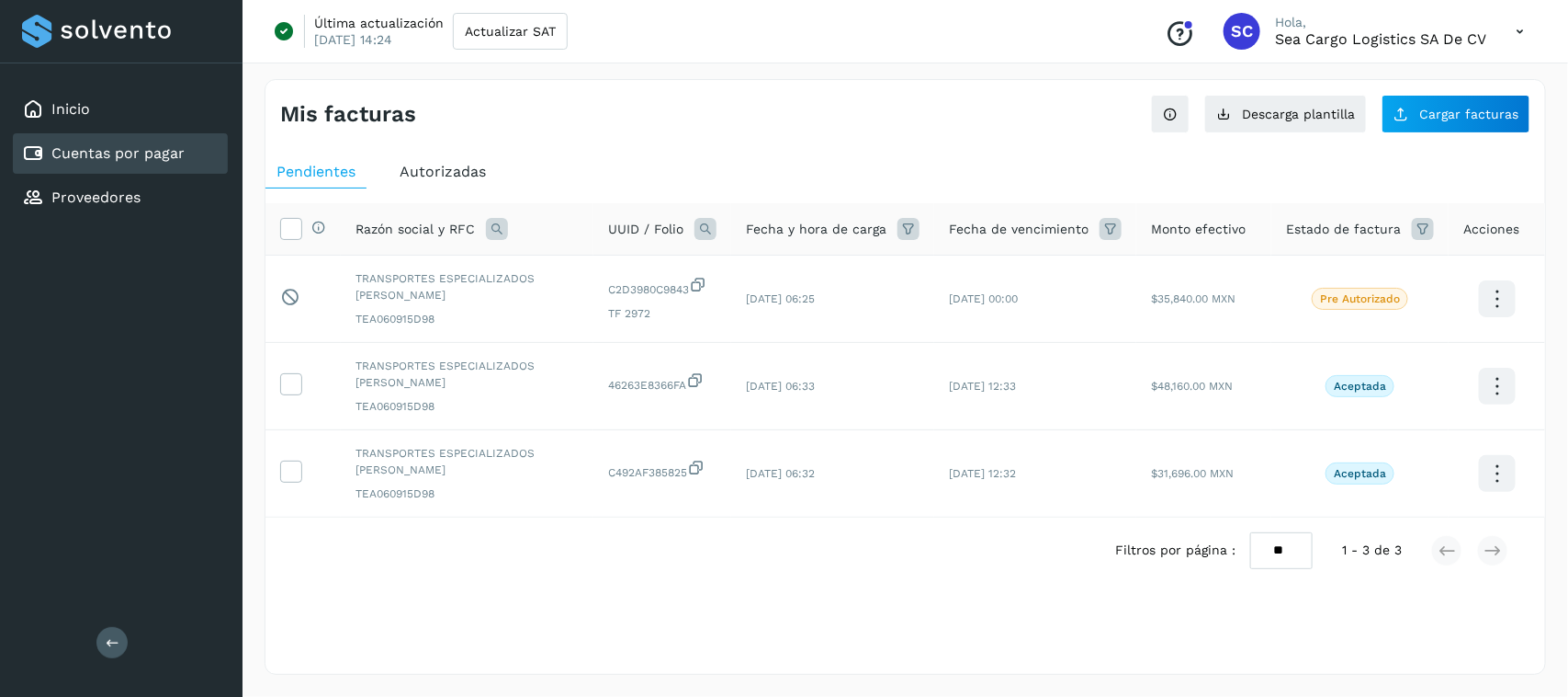
click at [455, 163] on span "Autorizadas" at bounding box center [442, 171] width 86 height 17
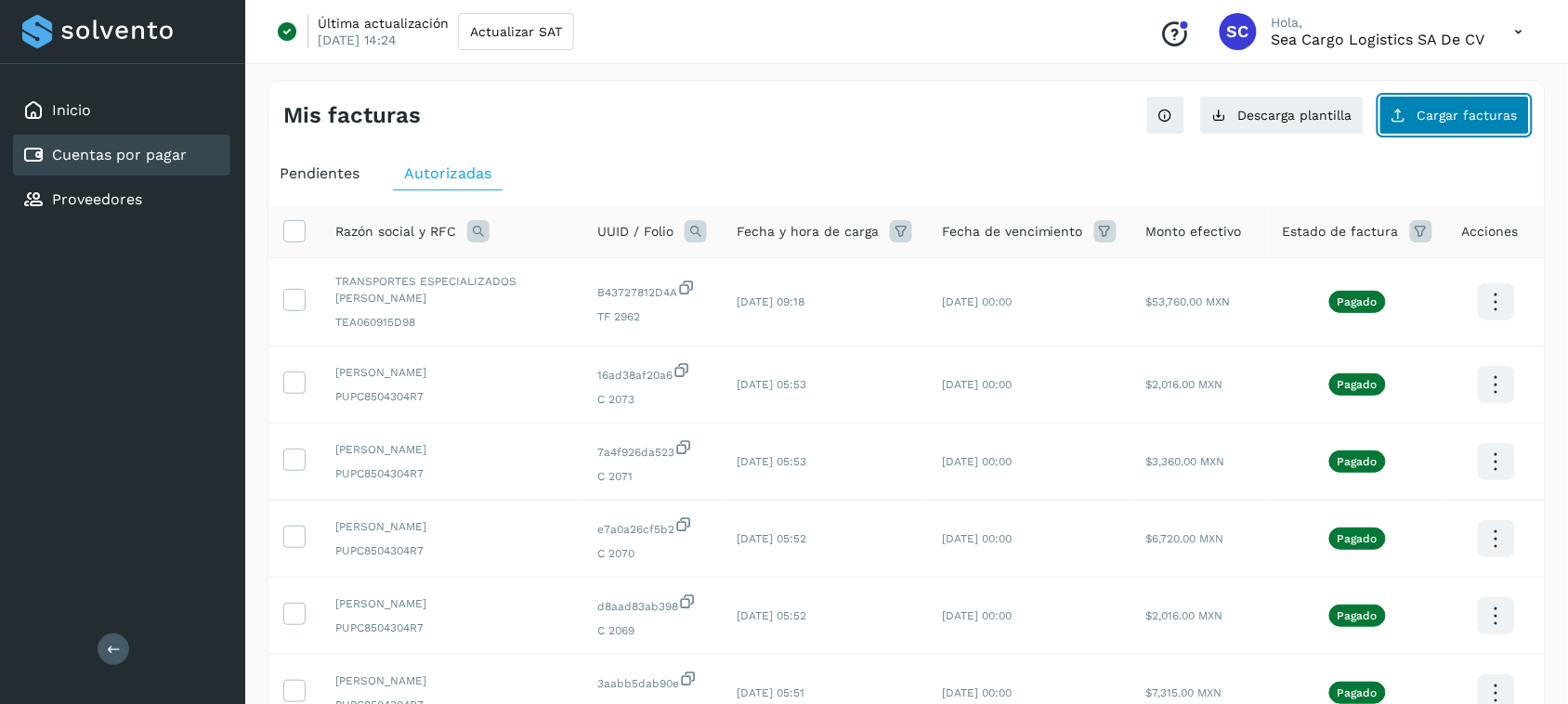
click at [1444, 114] on span "Cargar facturas" at bounding box center [1468, 114] width 100 height 13
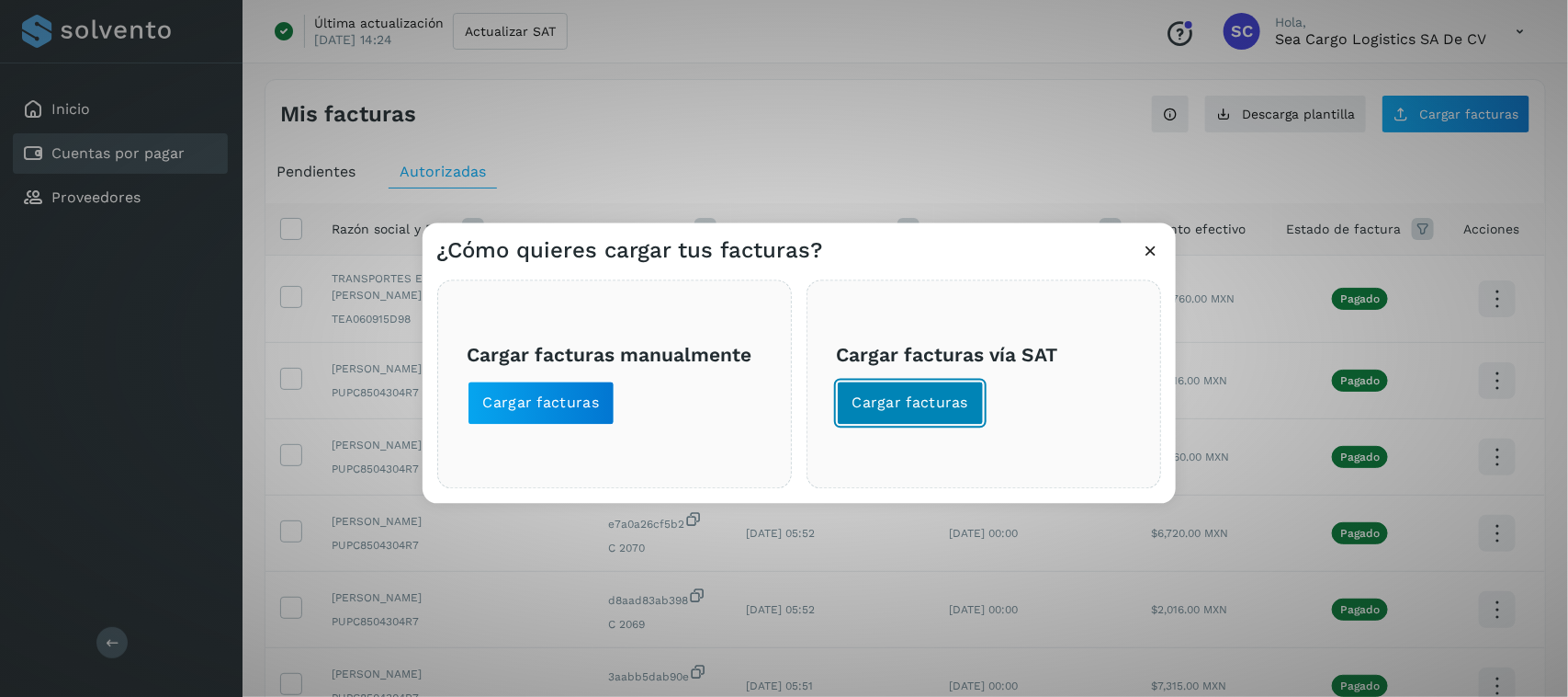
click at [907, 397] on span "Cargar facturas" at bounding box center [911, 403] width 117 height 20
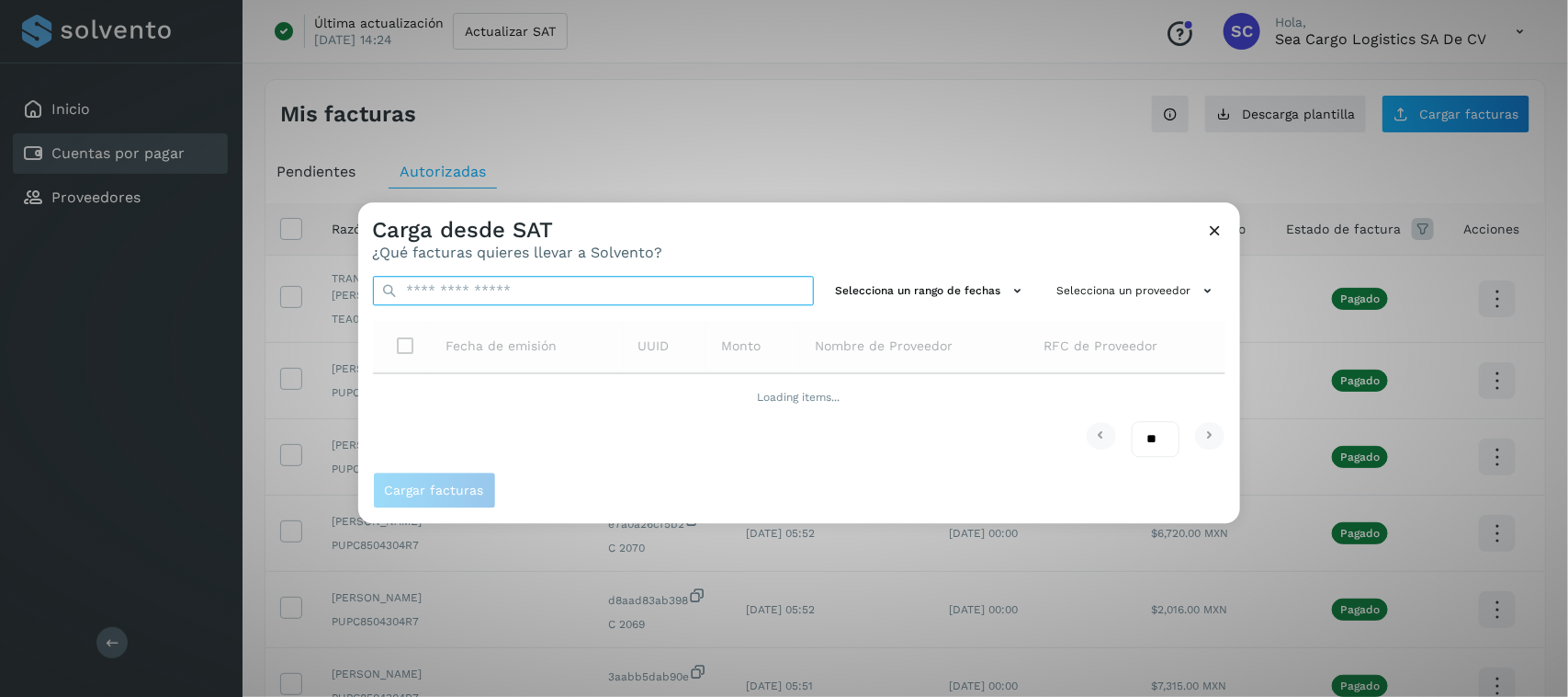
click at [553, 294] on input "text" at bounding box center [592, 290] width 440 height 30
paste input "**********"
type input "**********"
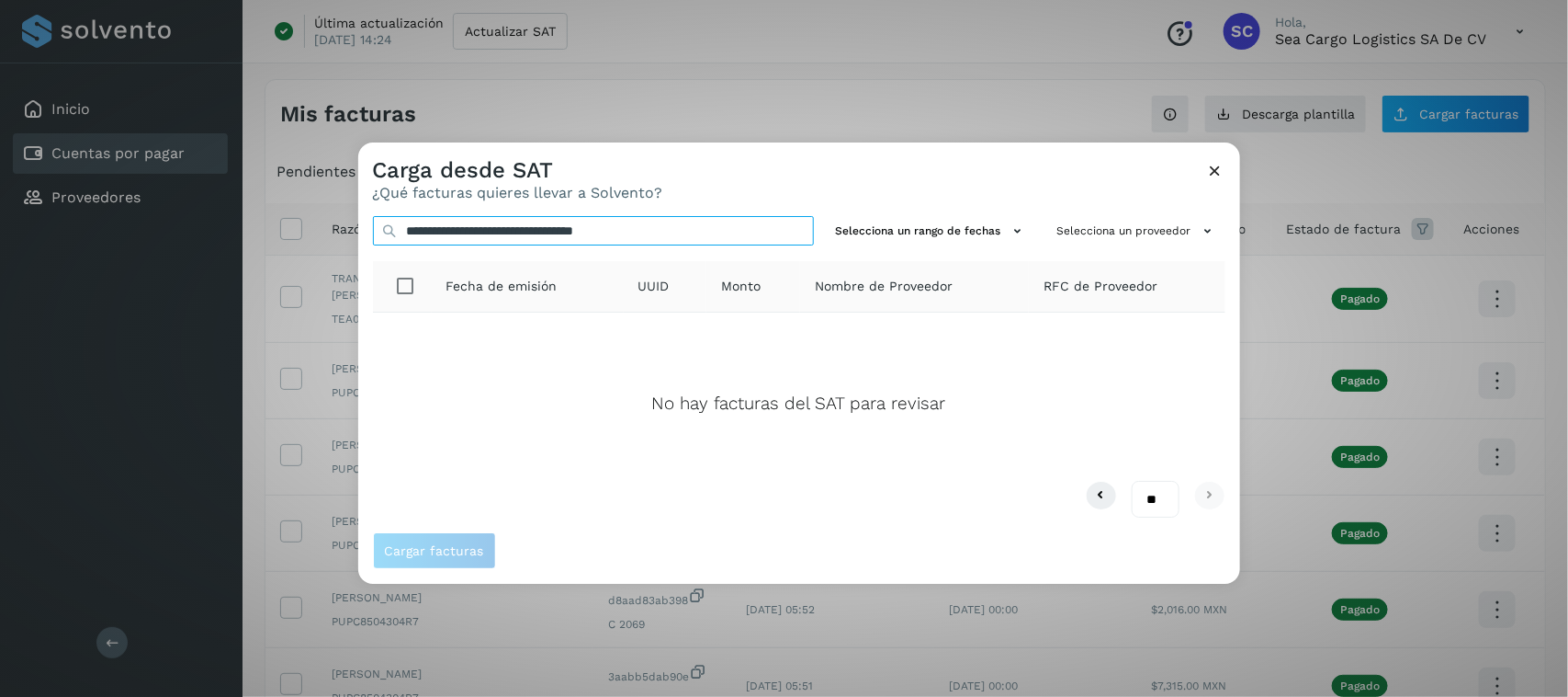
click at [728, 227] on input "**********" at bounding box center [592, 230] width 440 height 30
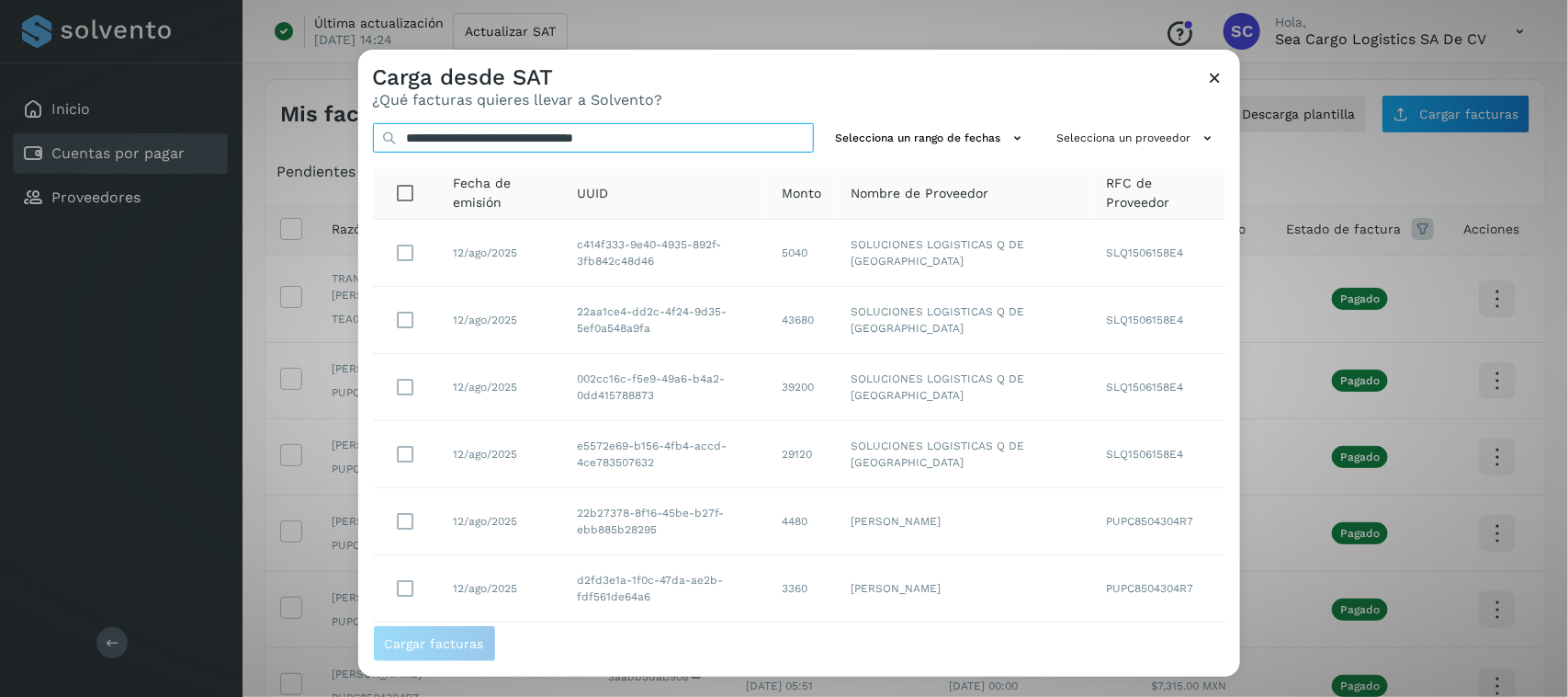
drag, startPoint x: 731, startPoint y: 135, endPoint x: 346, endPoint y: 108, distance: 385.9
click at [346, 108] on div "**********" at bounding box center [784, 348] width 1568 height 697
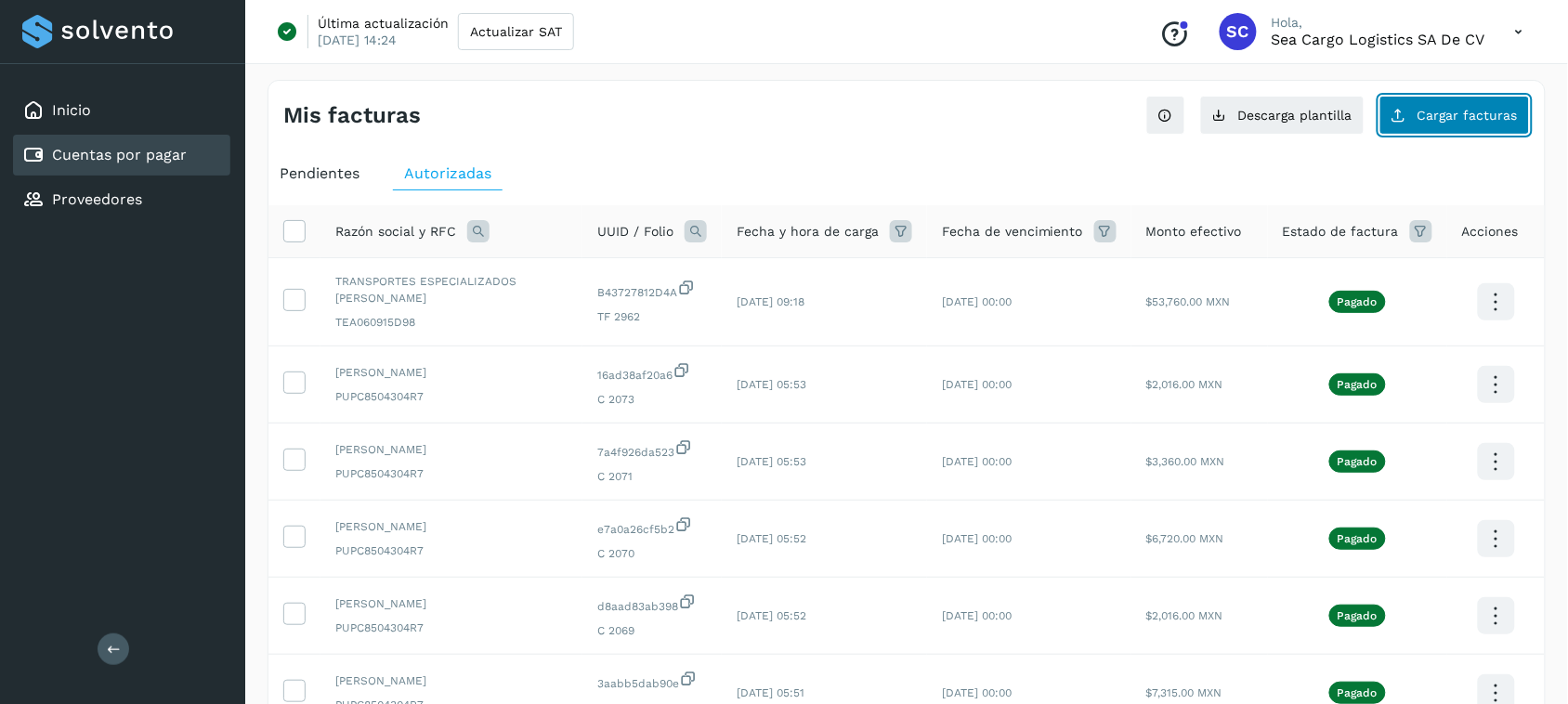
click at [1426, 108] on span "Cargar facturas" at bounding box center [1468, 114] width 100 height 13
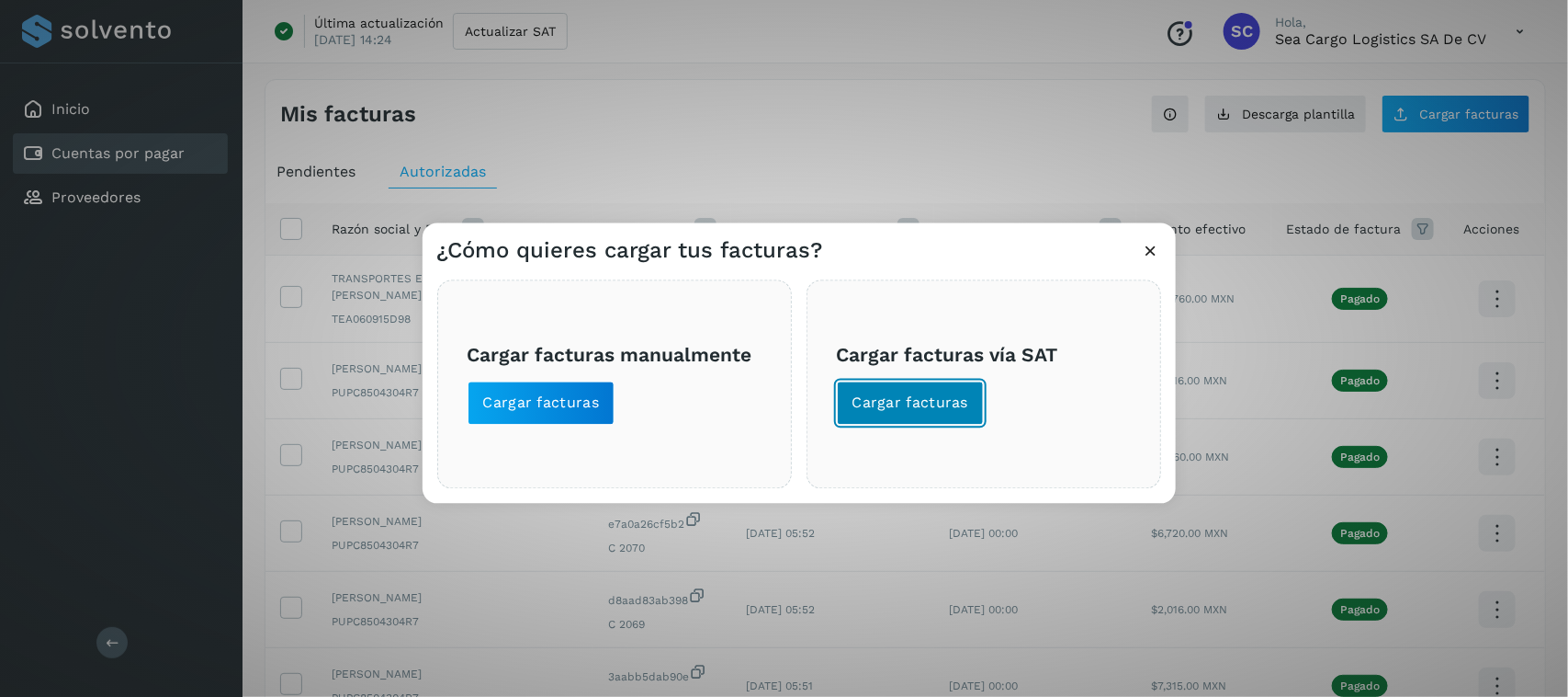
click at [892, 396] on span "Cargar facturas" at bounding box center [911, 403] width 117 height 20
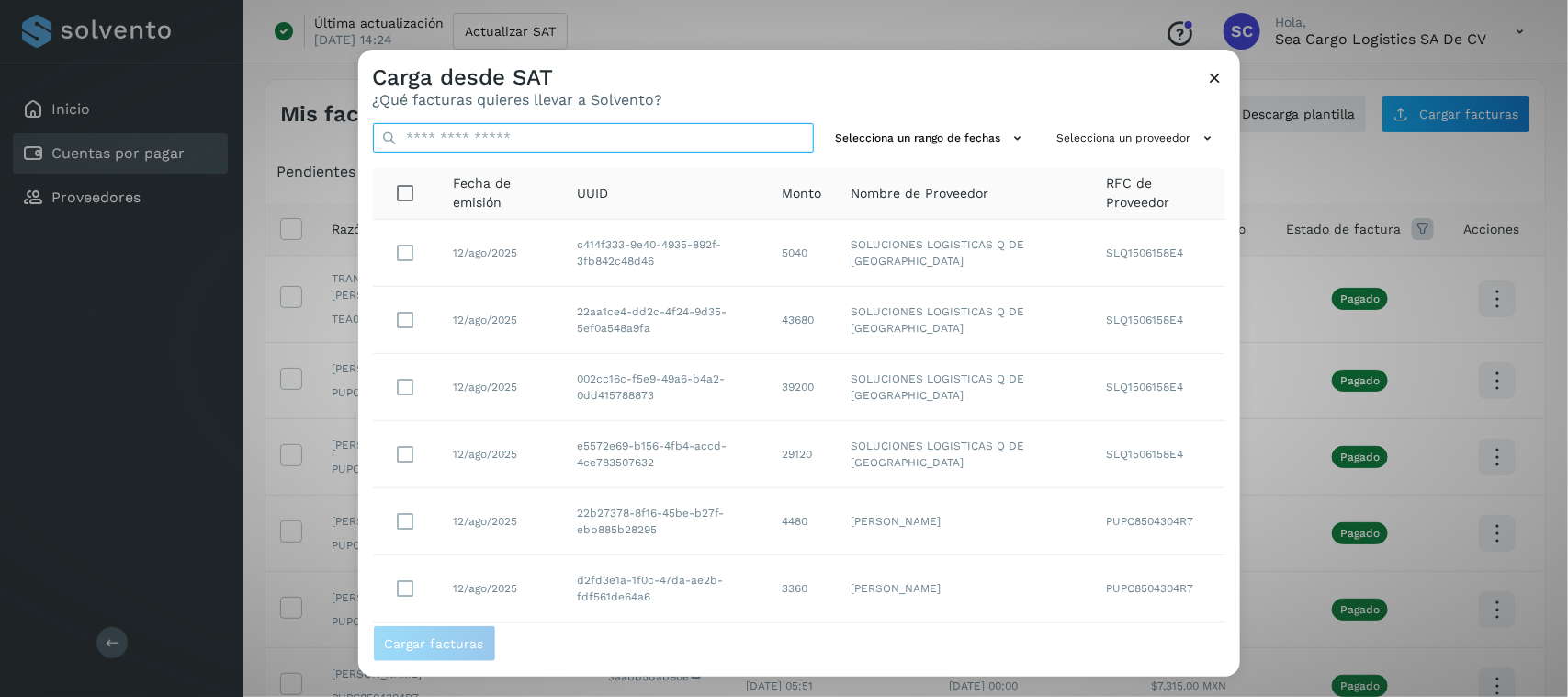
click at [662, 135] on input "text" at bounding box center [592, 138] width 440 height 30
paste input "**********"
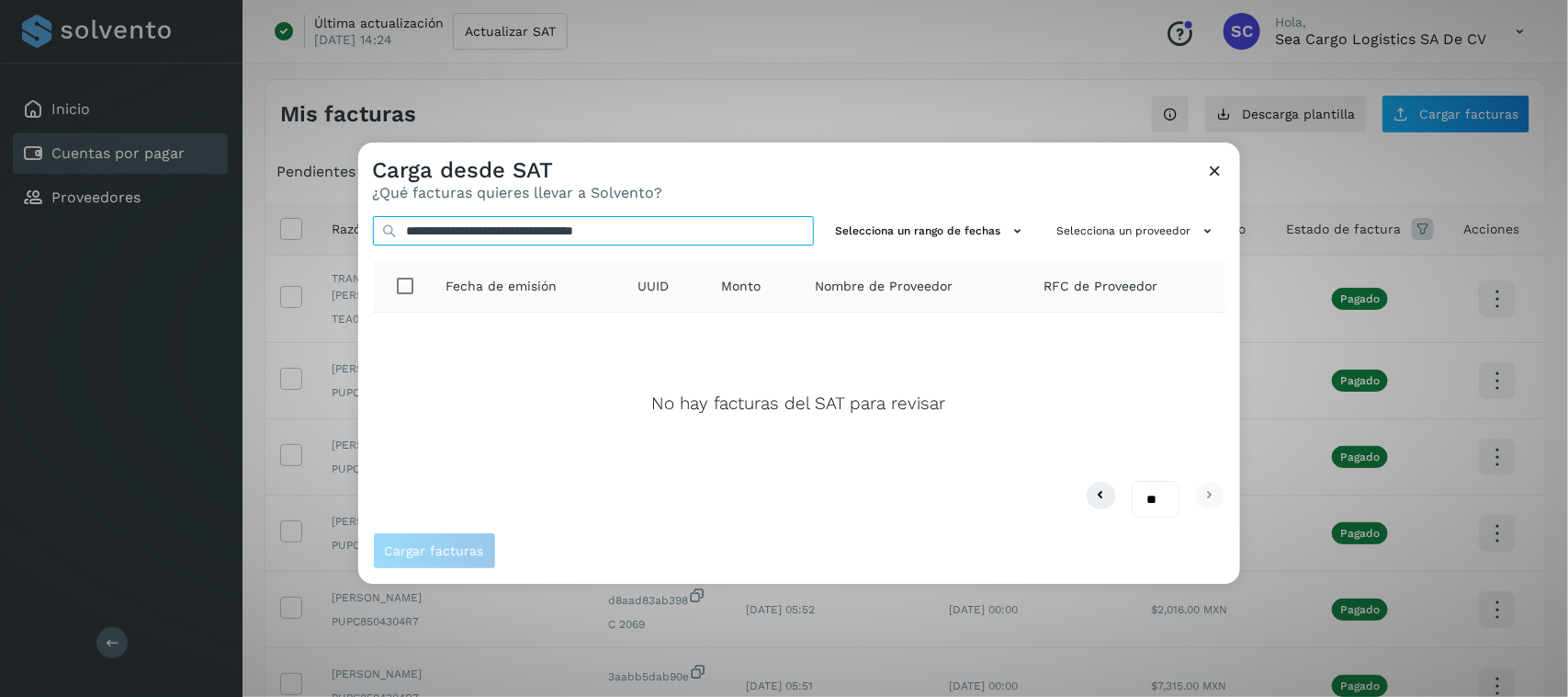
type input "**********"
click at [1213, 165] on icon at bounding box center [1215, 170] width 19 height 19
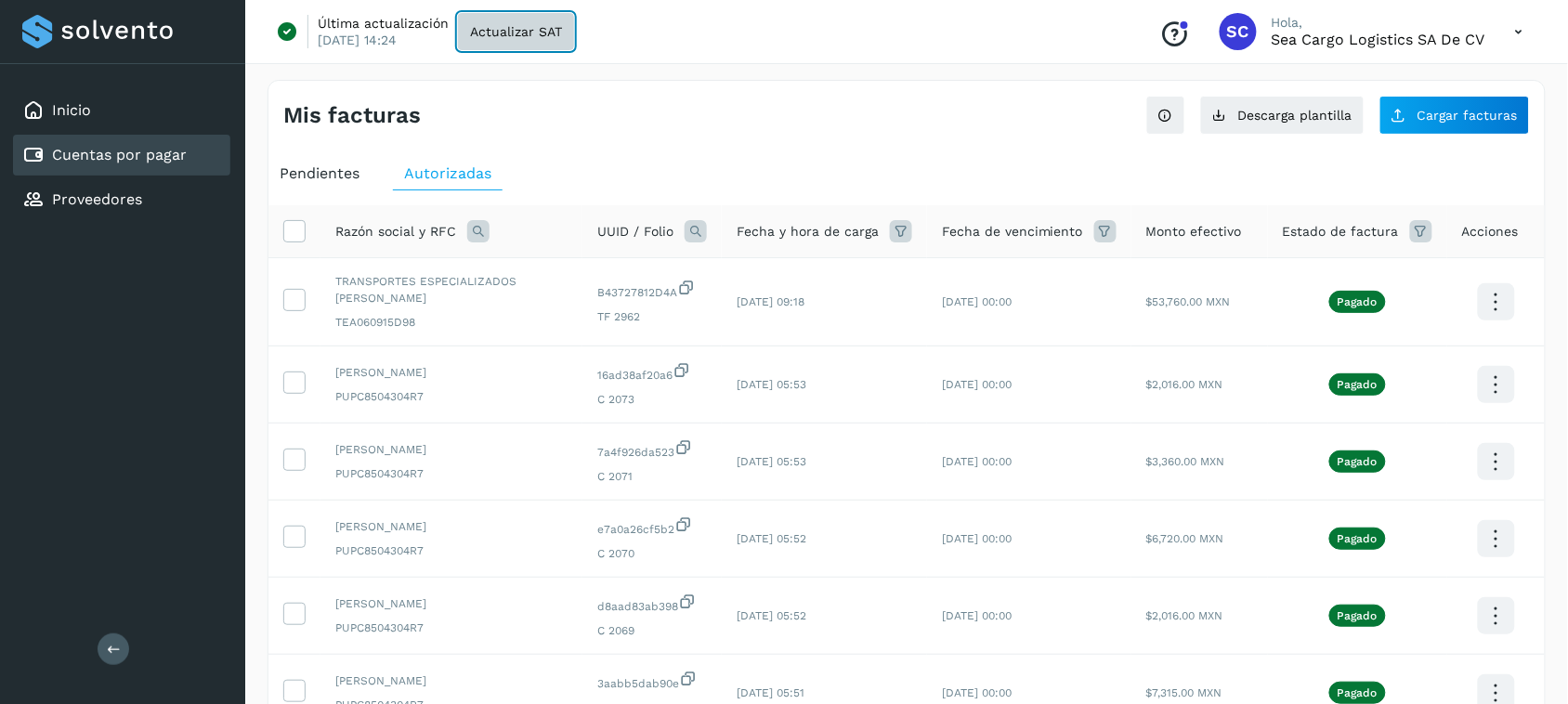
click at [534, 31] on span "Actualizar SAT" at bounding box center [515, 31] width 92 height 13
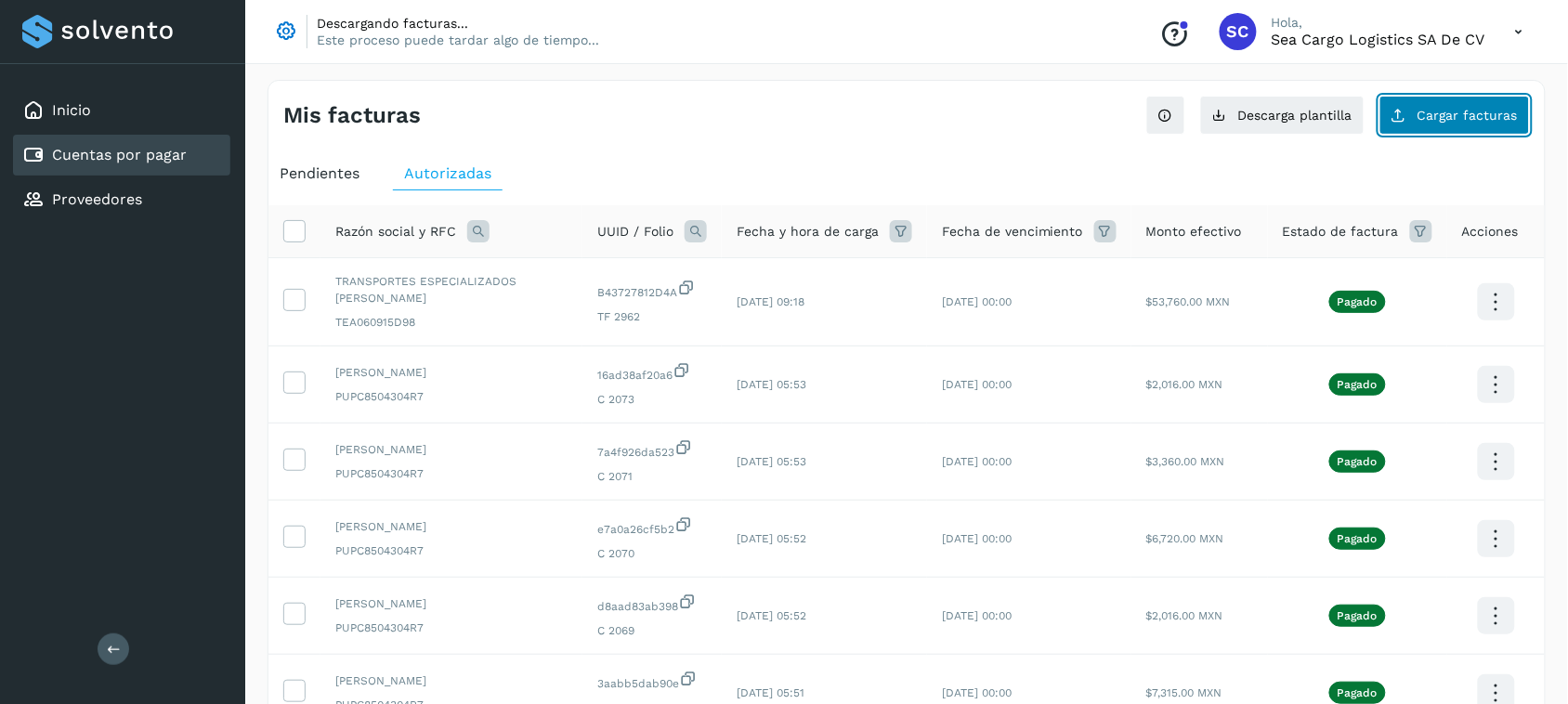
click at [1452, 114] on span "Cargar facturas" at bounding box center [1468, 114] width 100 height 13
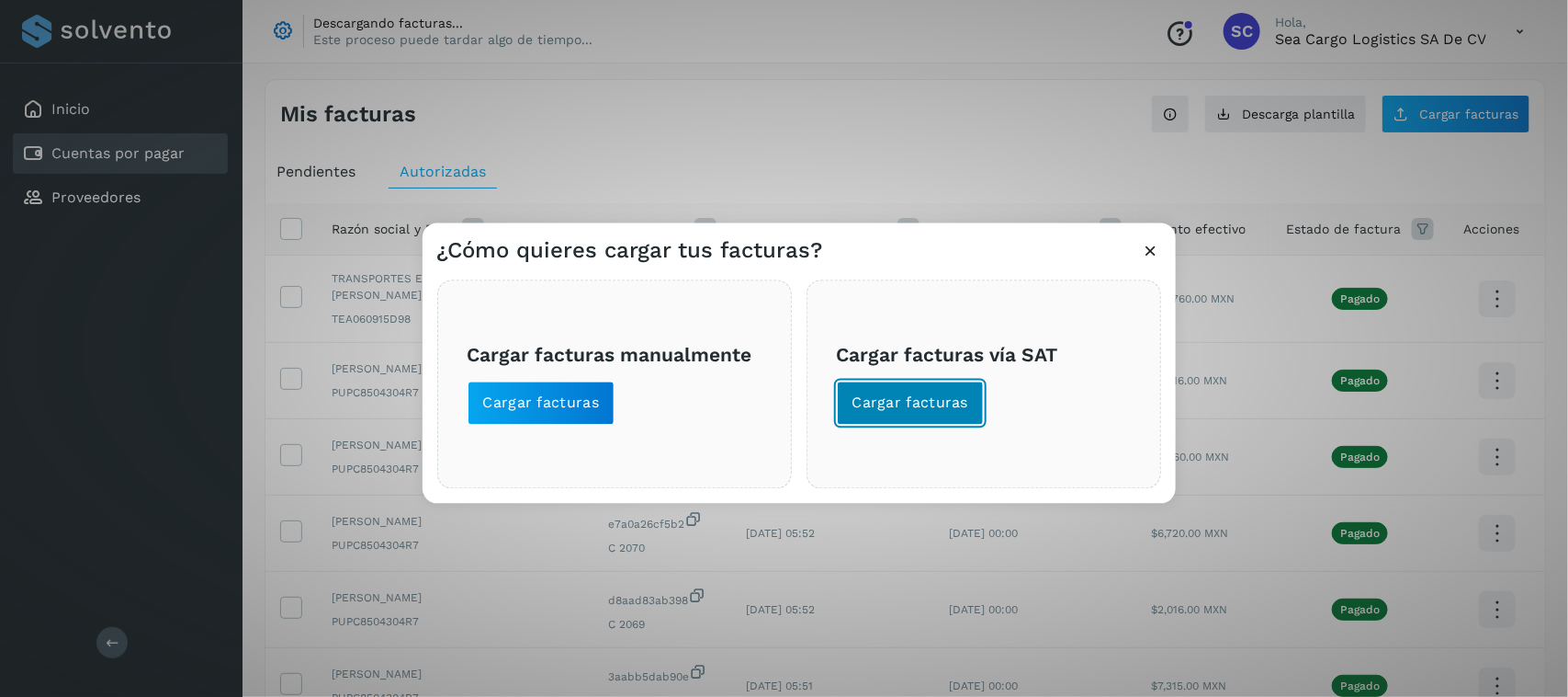
click at [918, 412] on span "Cargar facturas" at bounding box center [911, 403] width 117 height 20
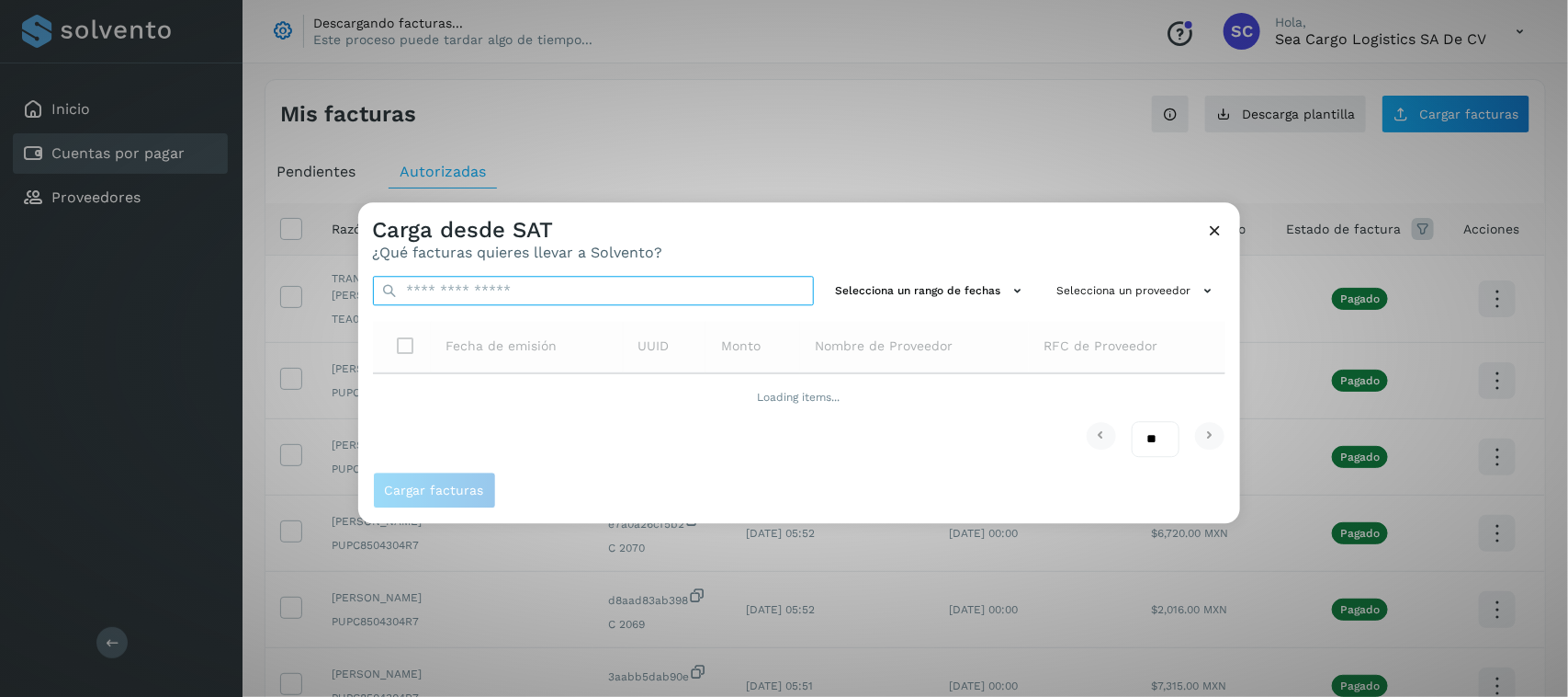
click at [669, 304] on input "text" at bounding box center [592, 290] width 440 height 30
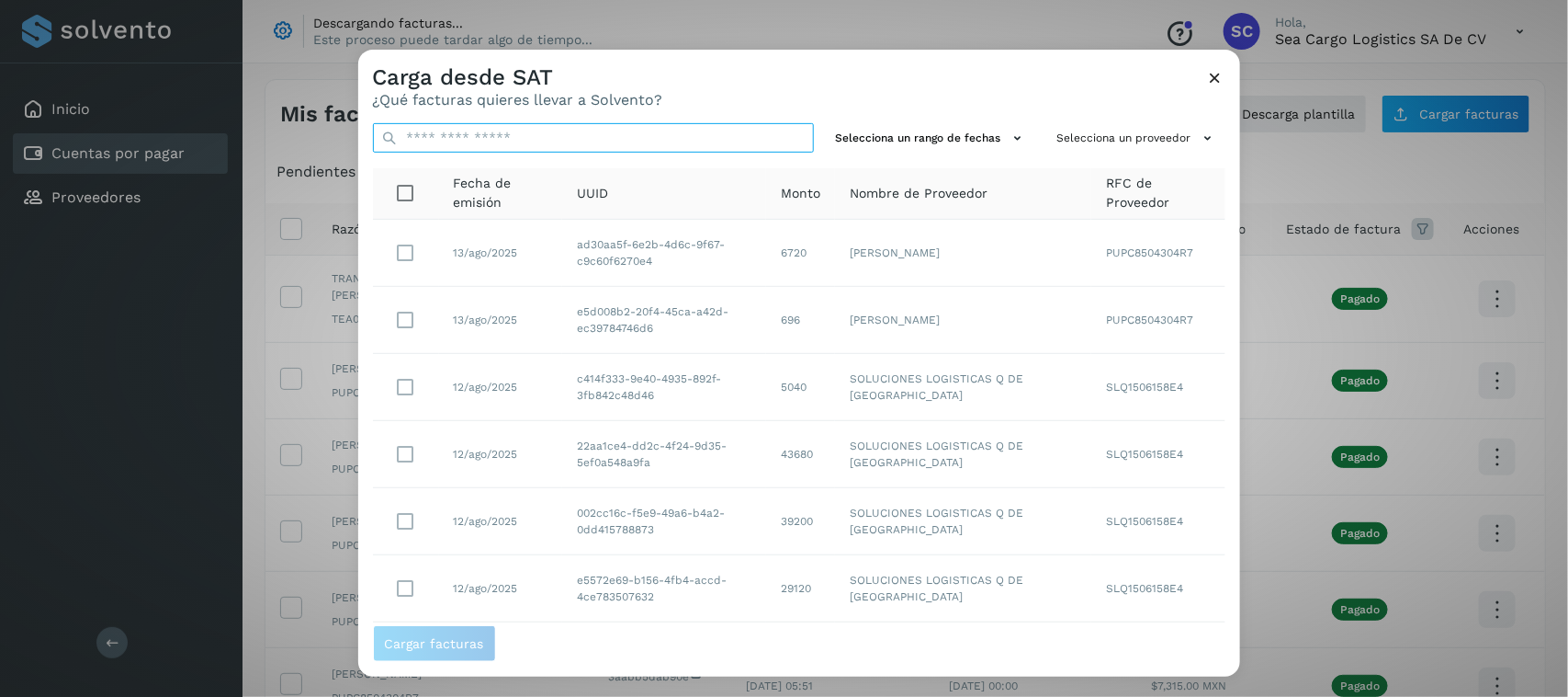
paste input "**********"
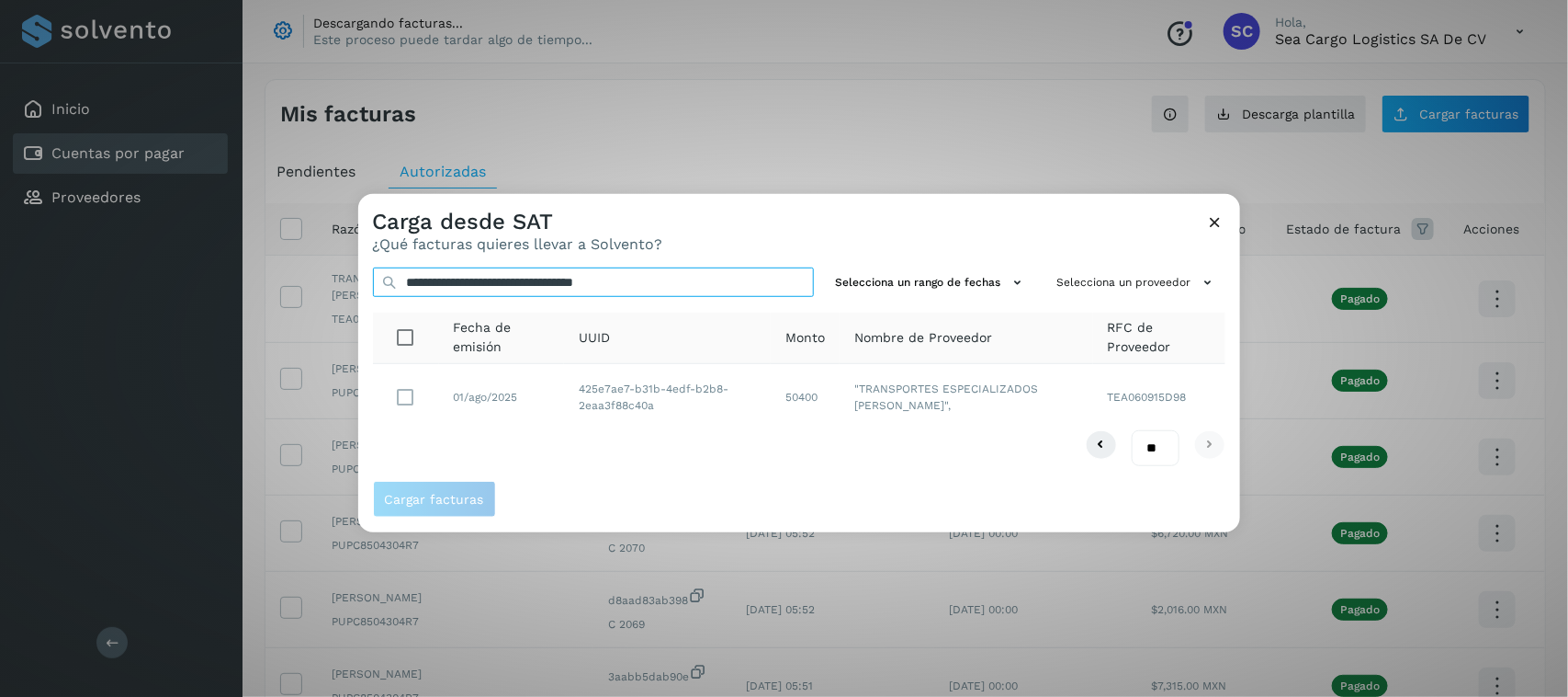
type input "**********"
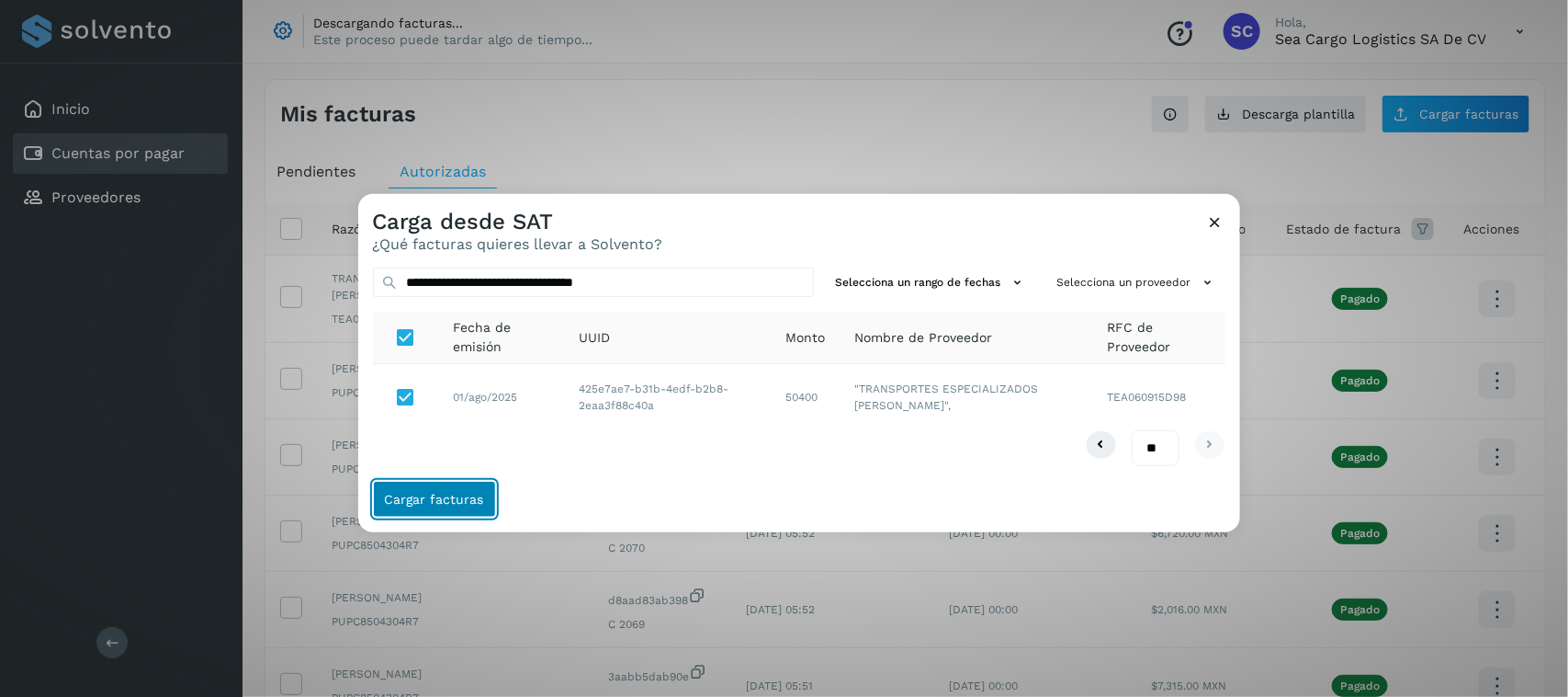
click at [442, 496] on span "Cargar facturas" at bounding box center [435, 498] width 99 height 12
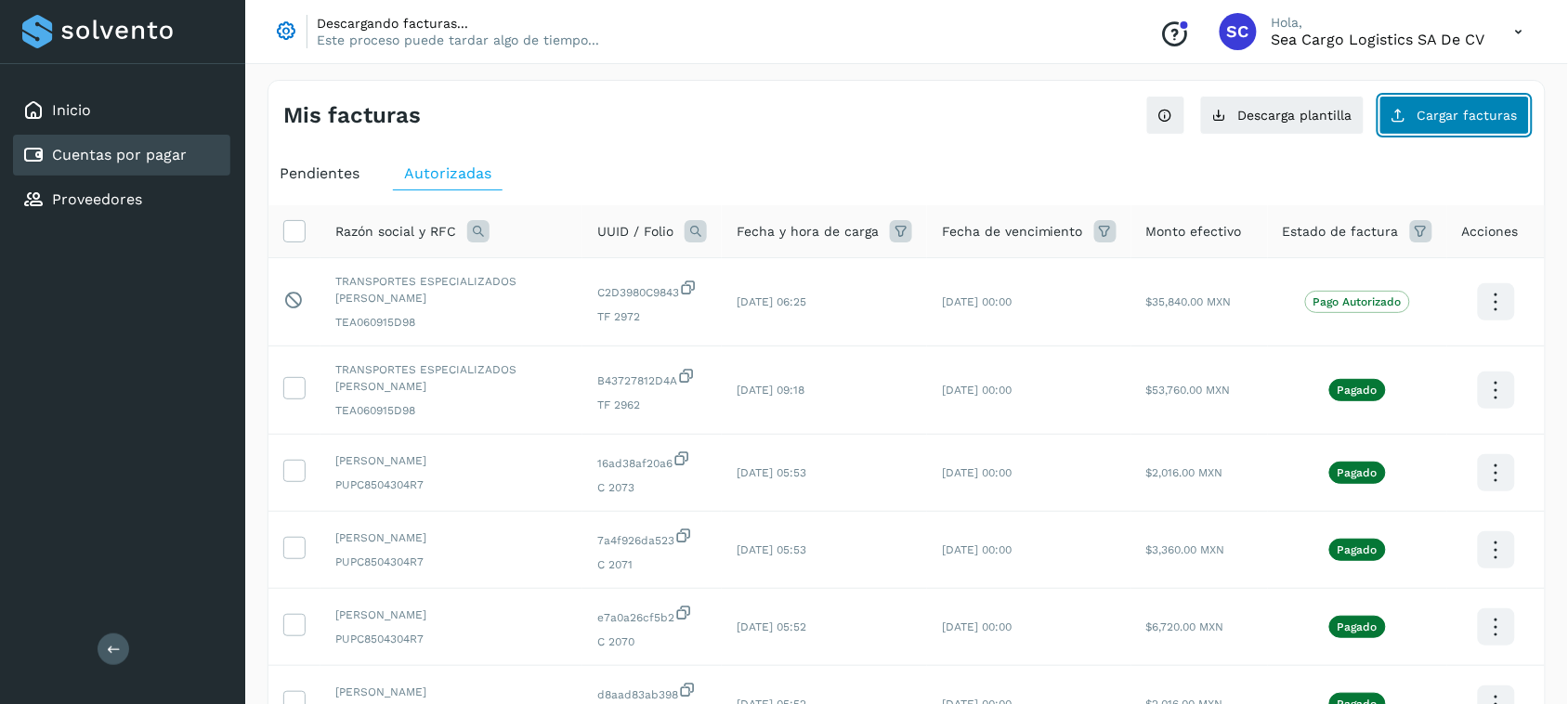
click at [1410, 107] on button "Cargar facturas" at bounding box center [1455, 115] width 151 height 39
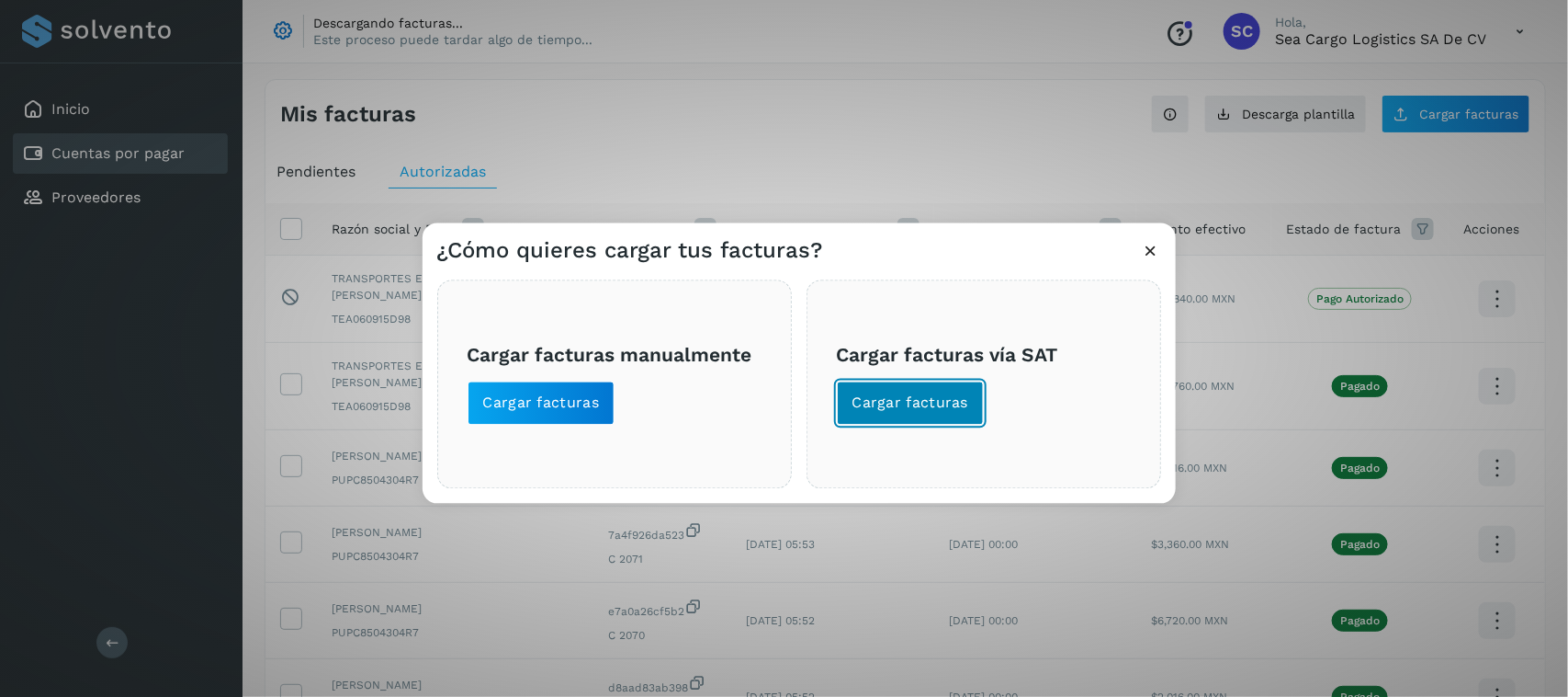
click at [907, 389] on button "Cargar facturas" at bounding box center [911, 403] width 148 height 44
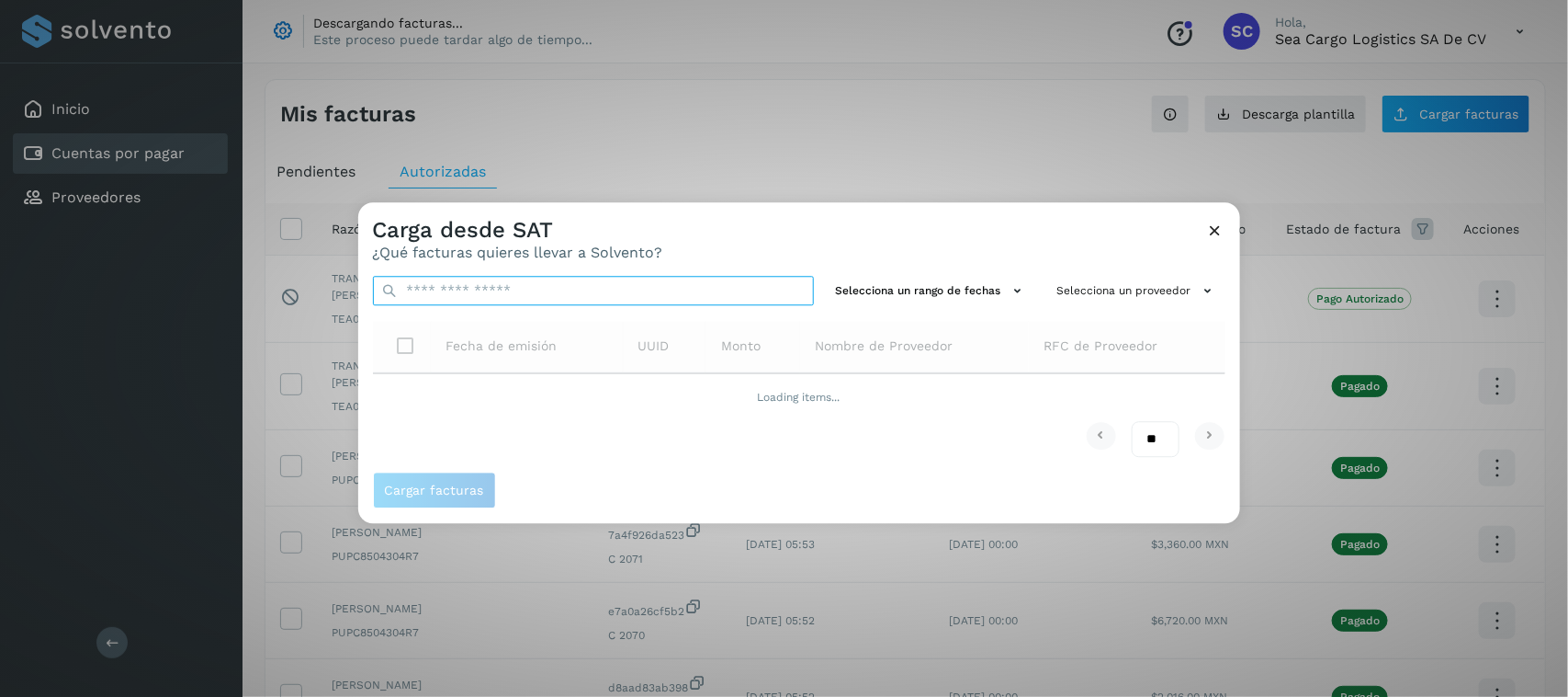
click at [575, 294] on input "text" at bounding box center [592, 290] width 440 height 30
paste input "**********"
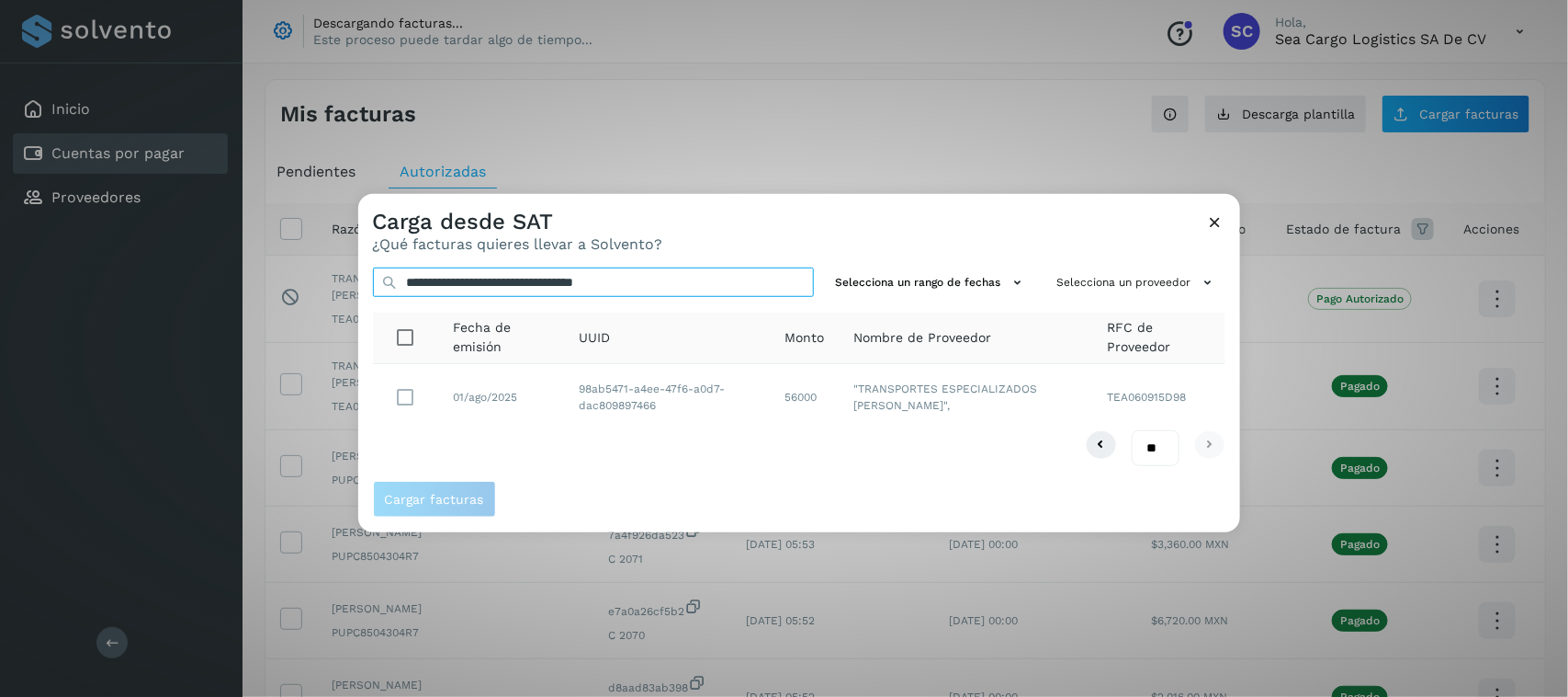
type input "**********"
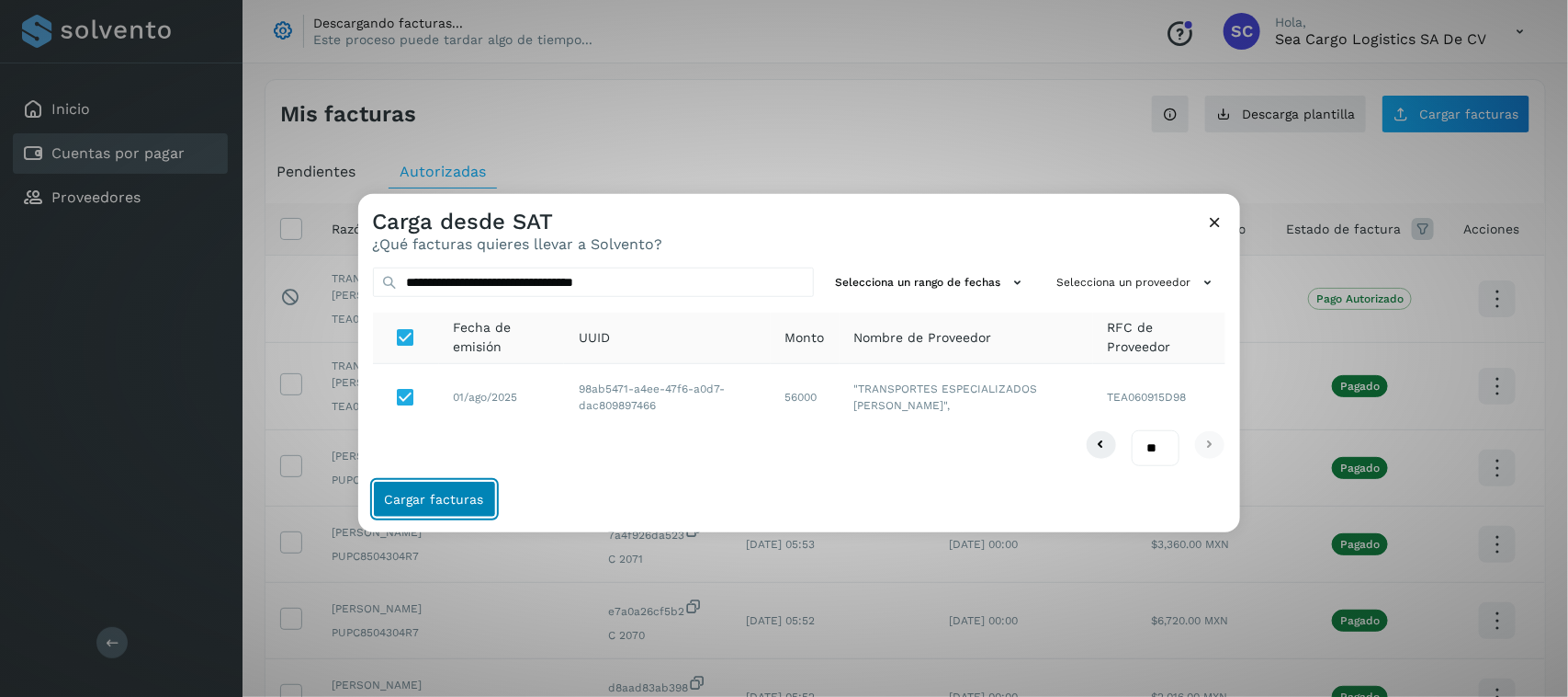
click at [414, 489] on button "Cargar facturas" at bounding box center [434, 499] width 123 height 36
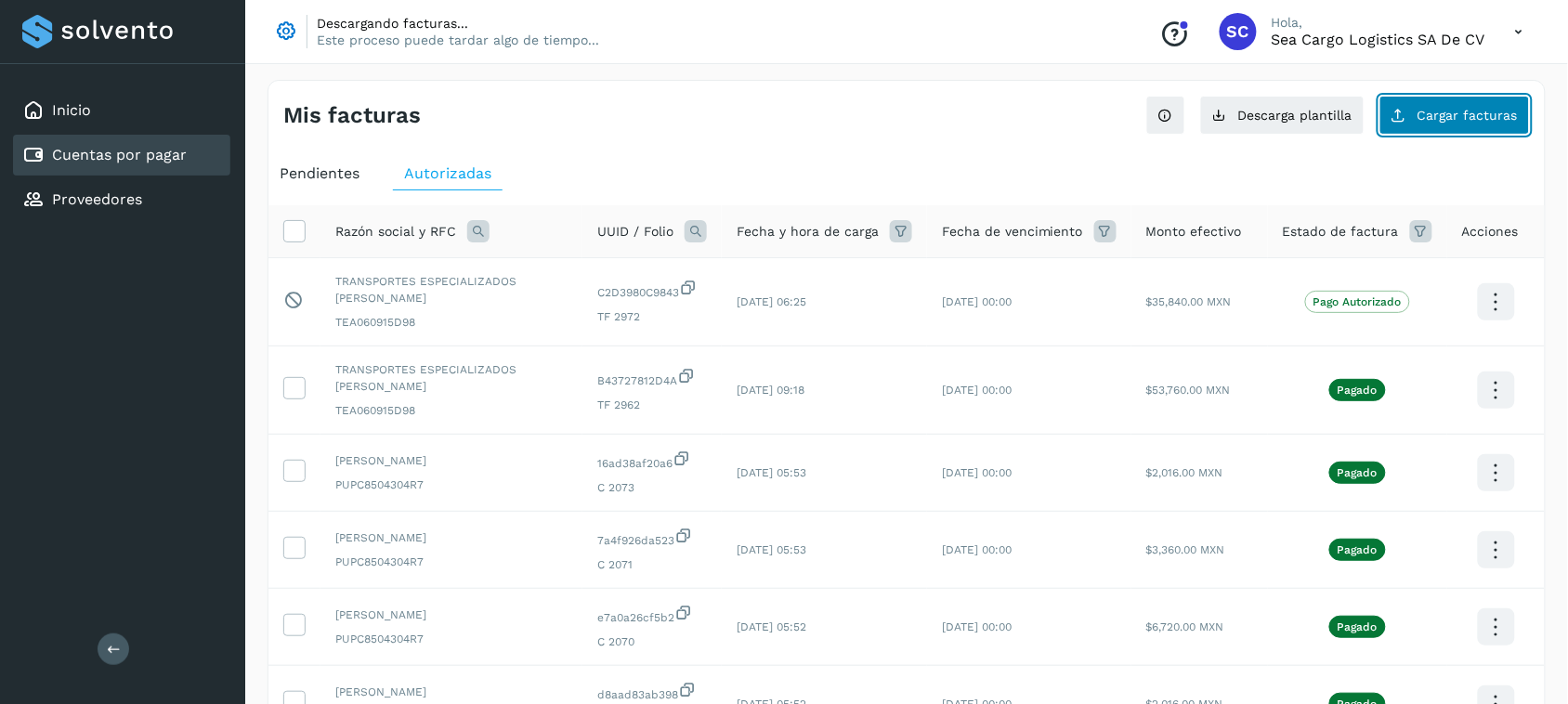
click at [1427, 113] on span "Cargar facturas" at bounding box center [1468, 114] width 100 height 13
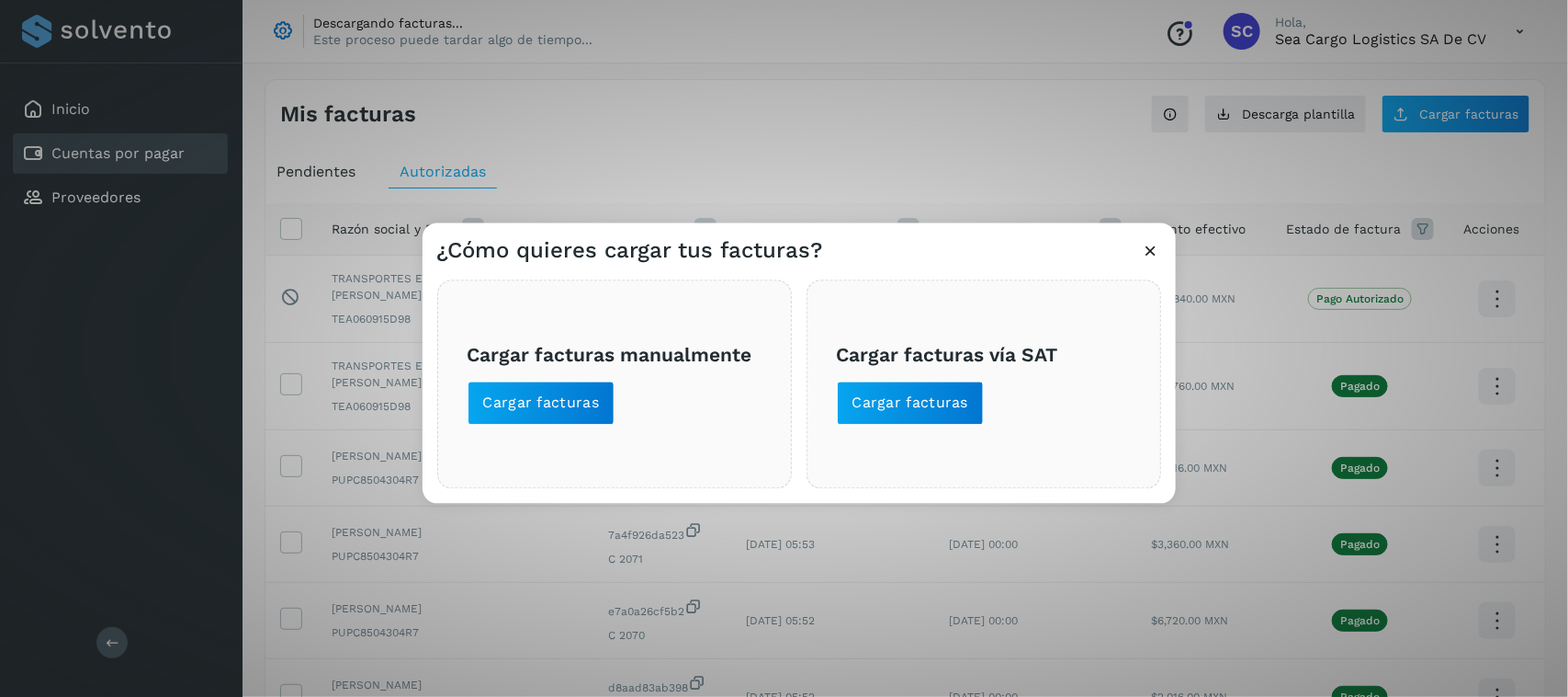
click at [916, 380] on span "Cargar facturas vía SAT Cargar facturas" at bounding box center [984, 384] width 294 height 82
click at [925, 396] on span "Cargar facturas" at bounding box center [911, 403] width 117 height 20
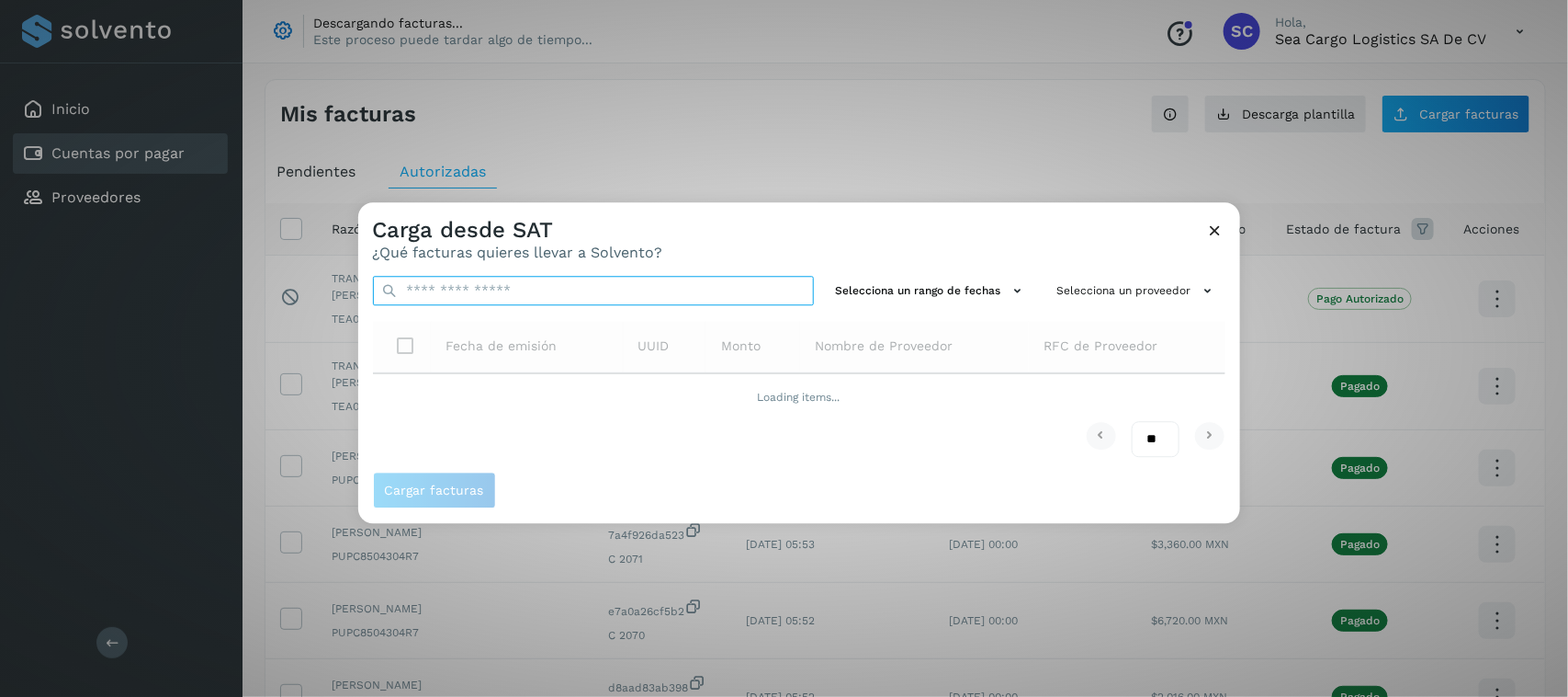
click at [568, 287] on input "text" at bounding box center [592, 290] width 440 height 30
paste input "**********"
type input "**********"
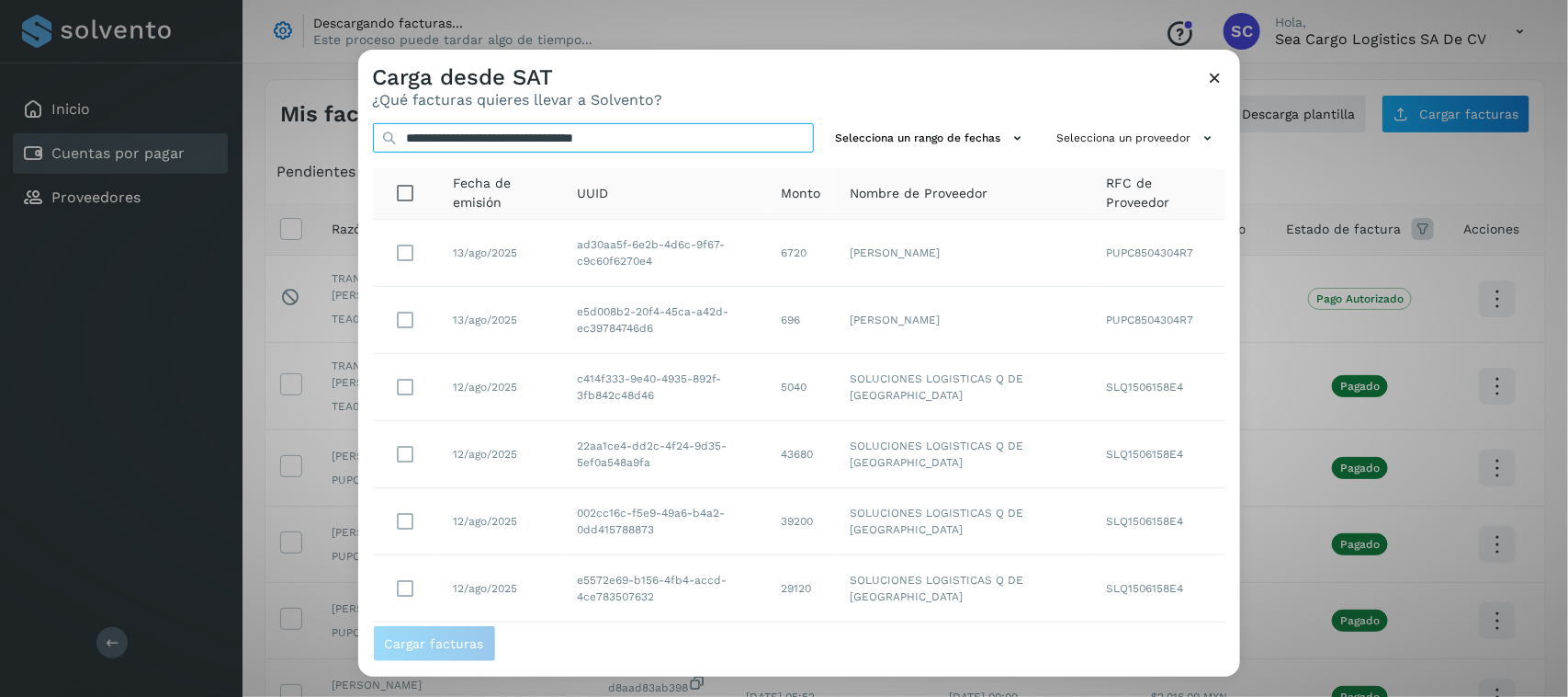
drag, startPoint x: 584, startPoint y: 138, endPoint x: 349, endPoint y: 140, distance: 235.0
click at [349, 140] on div "**********" at bounding box center [784, 348] width 1568 height 697
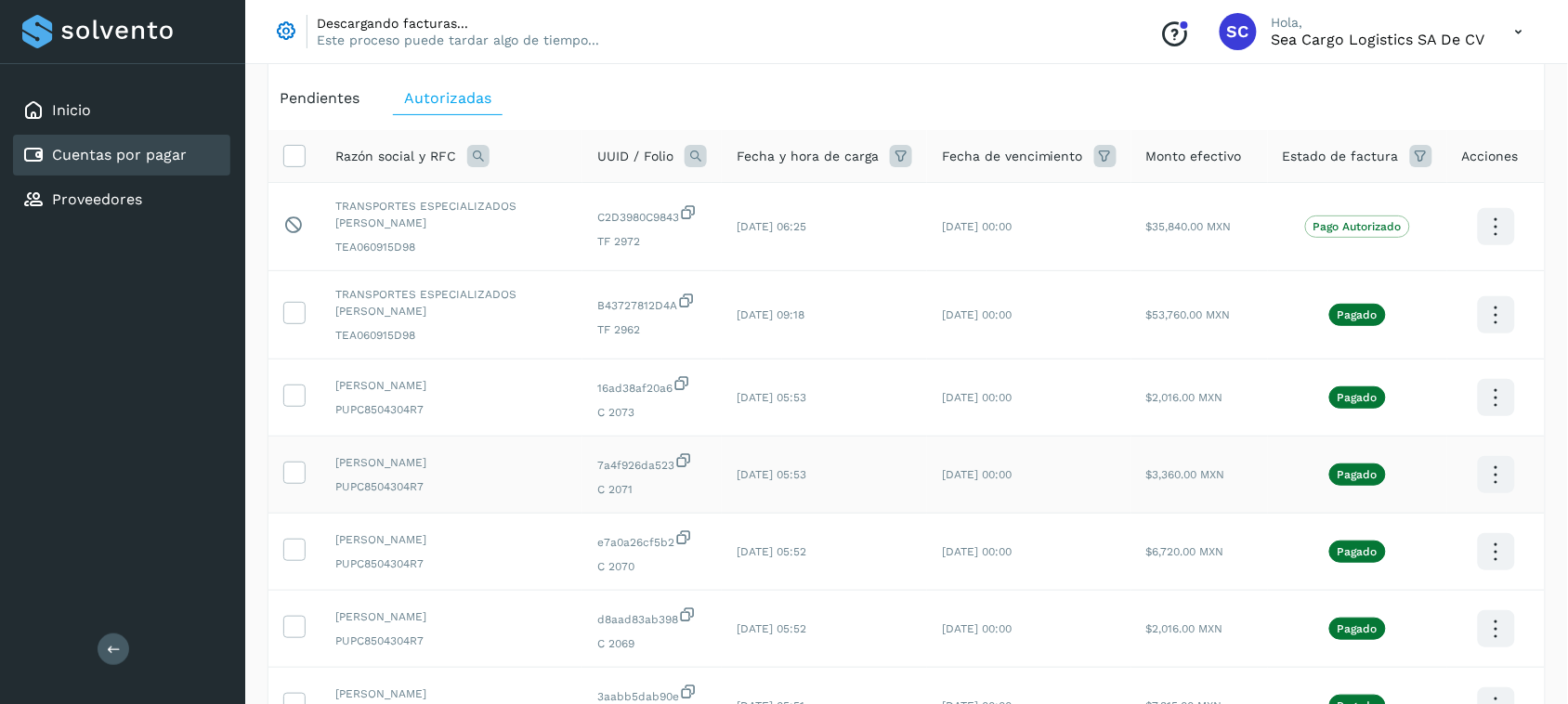
scroll to position [116, 0]
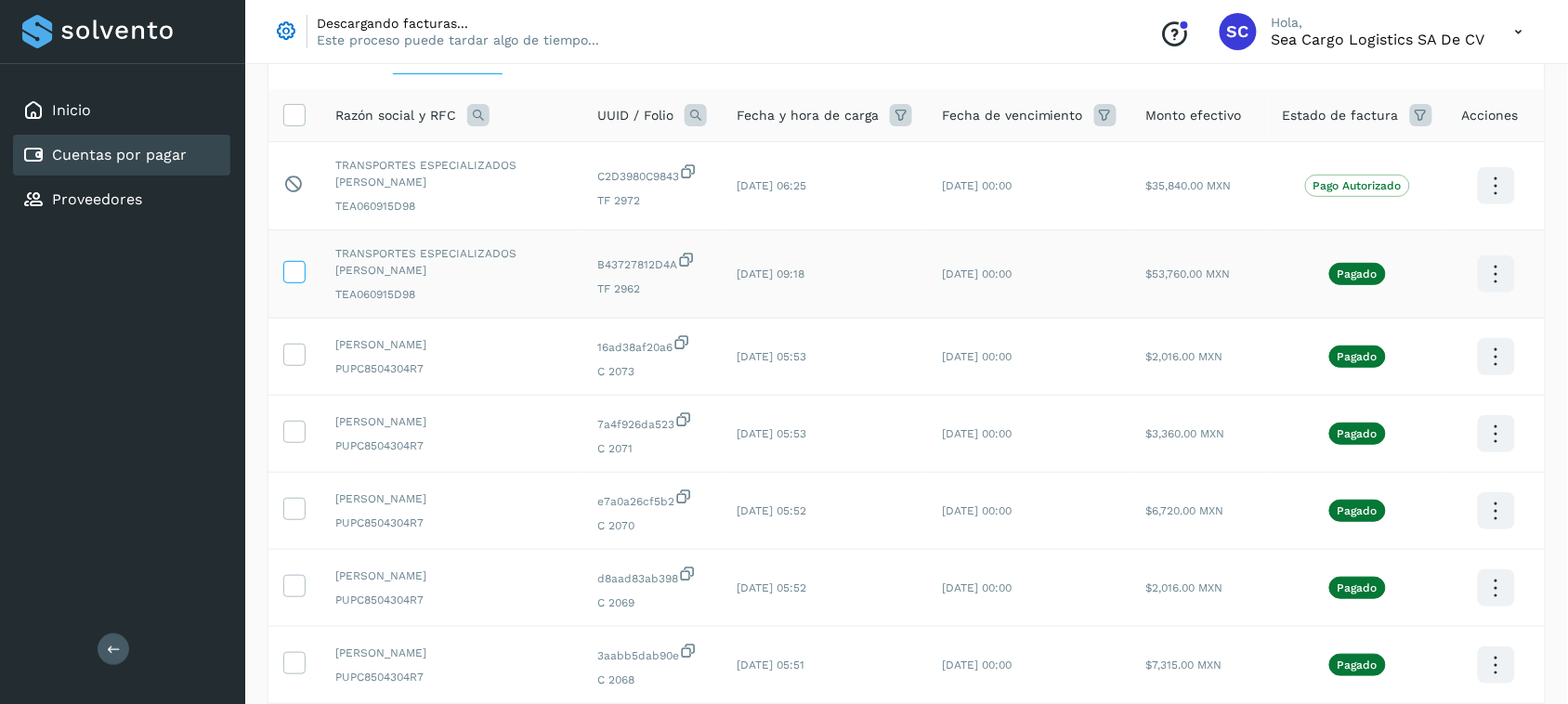
click at [286, 274] on icon at bounding box center [294, 270] width 19 height 19
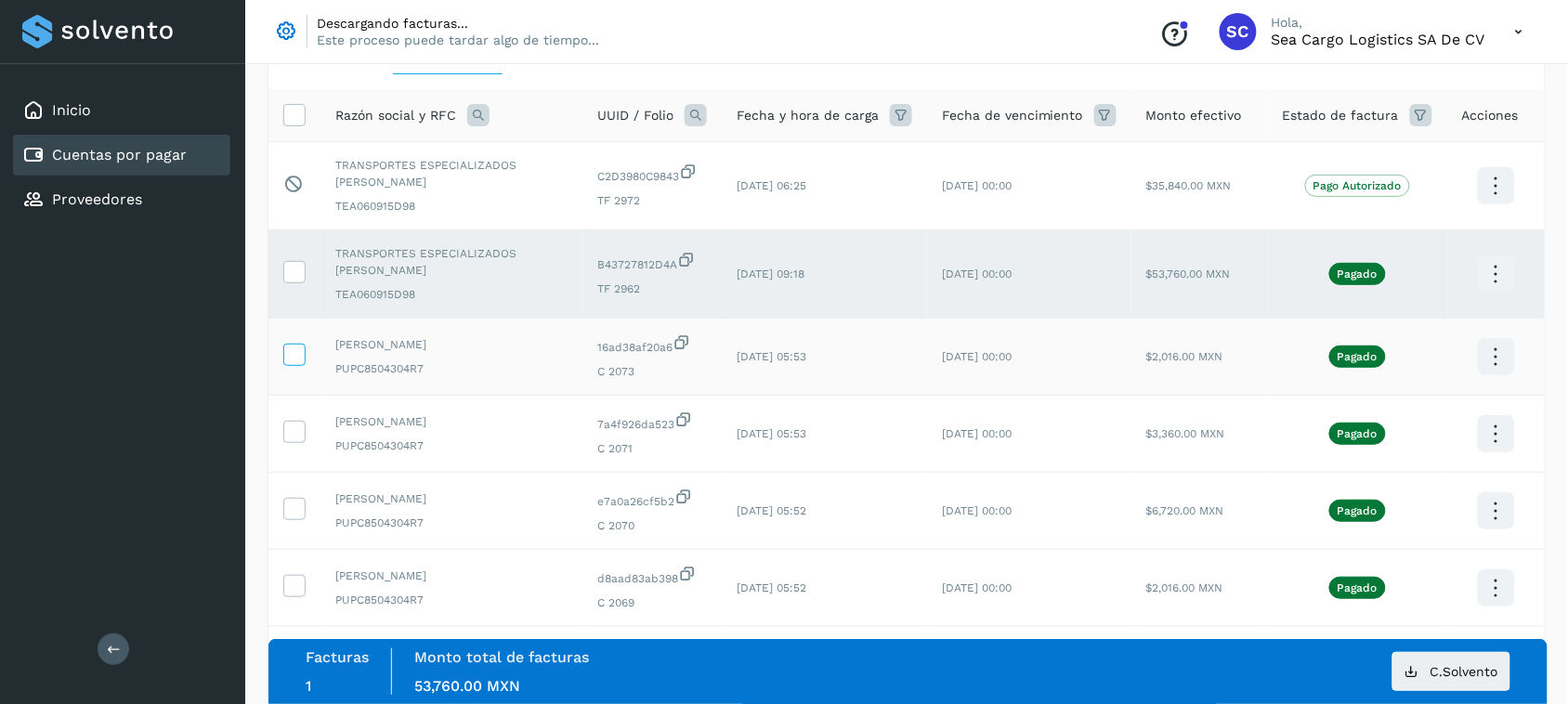
click at [298, 359] on icon at bounding box center [294, 353] width 19 height 19
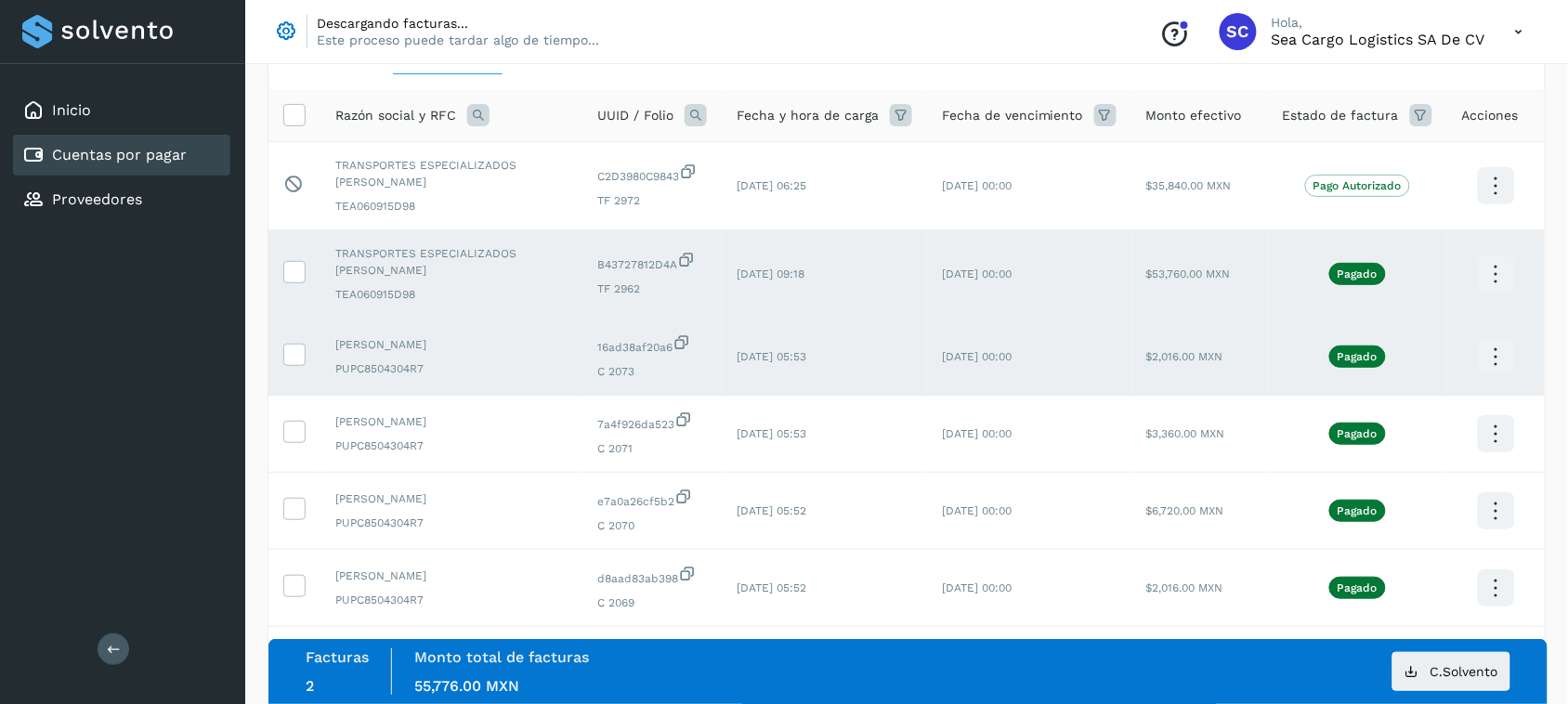
click at [293, 260] on td at bounding box center [295, 273] width 52 height 88
click at [295, 354] on icon at bounding box center [294, 353] width 19 height 19
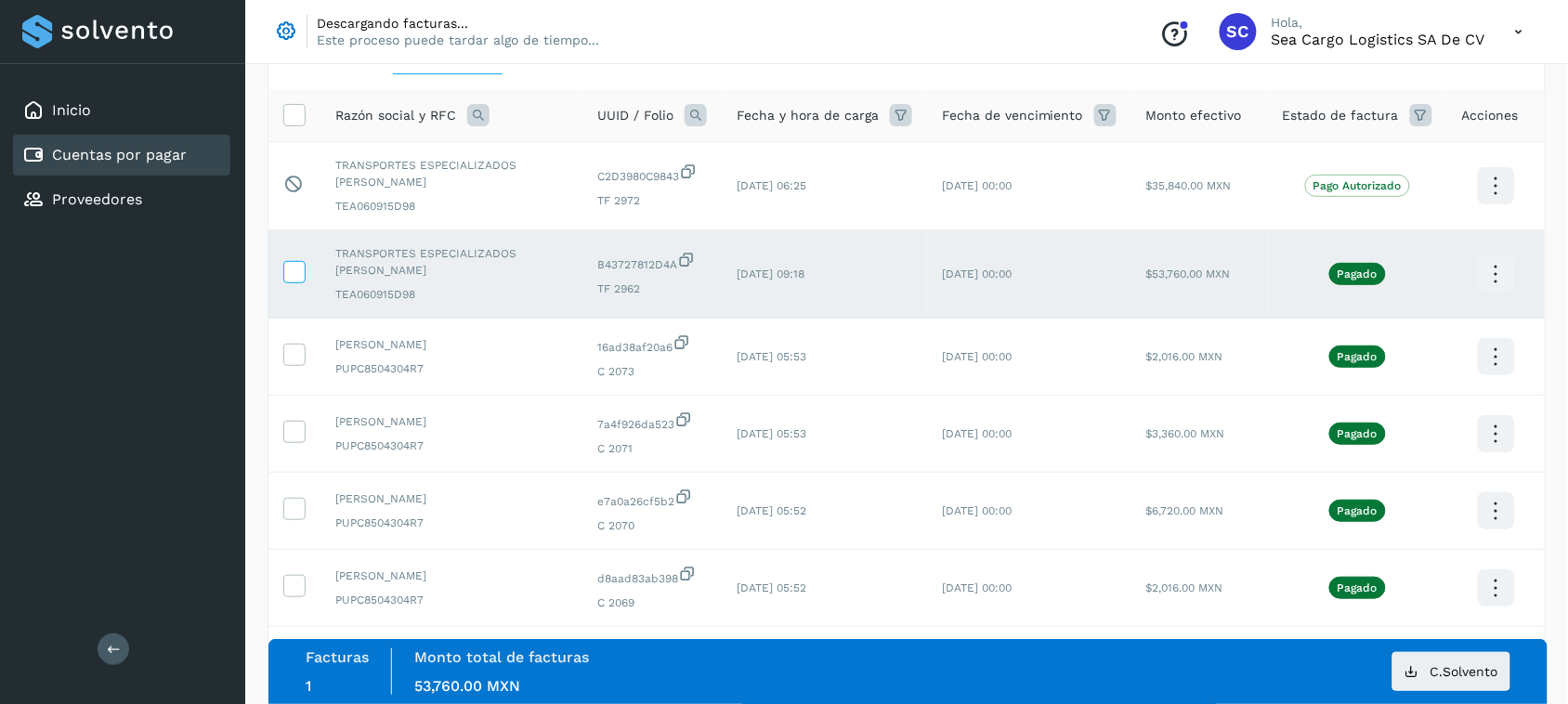
click at [291, 268] on icon at bounding box center [294, 270] width 19 height 19
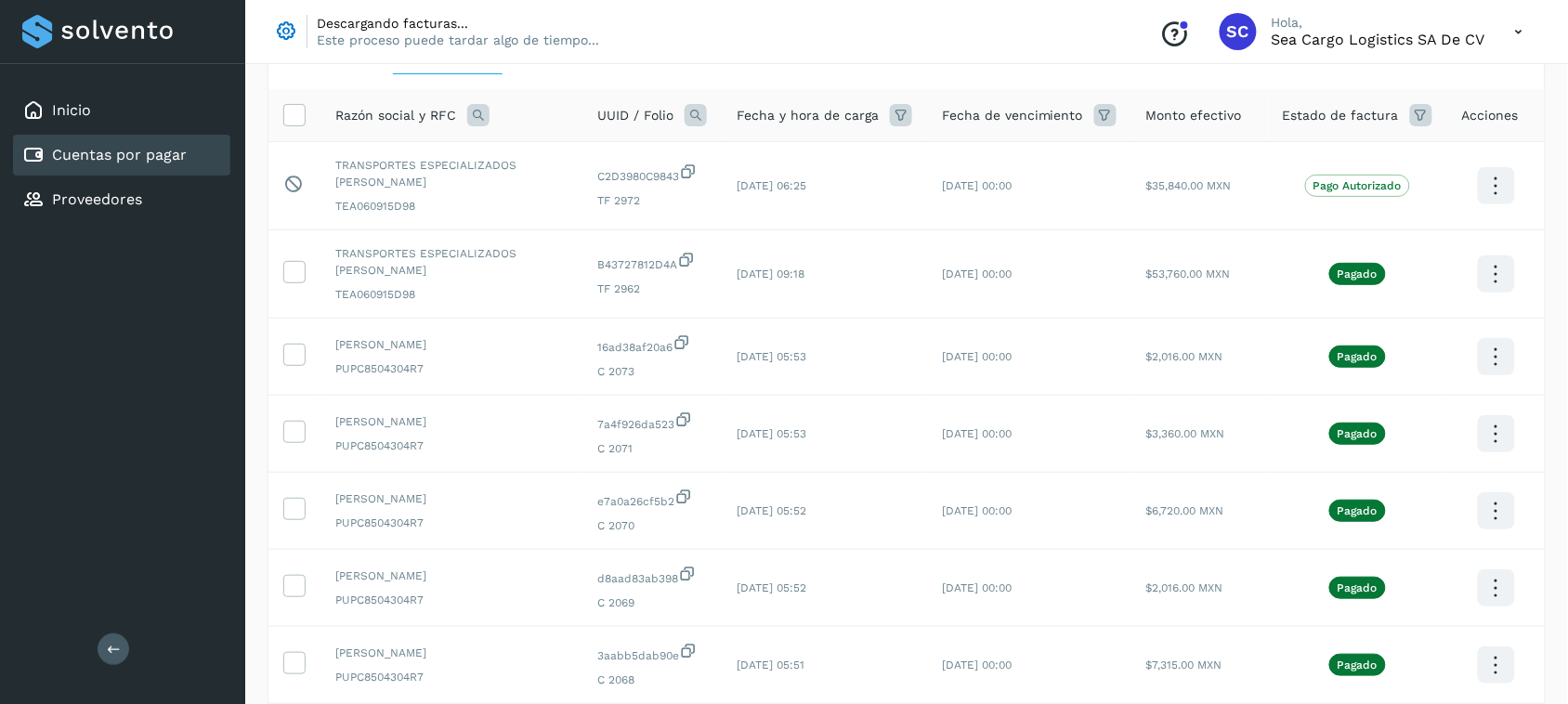
scroll to position [0, 0]
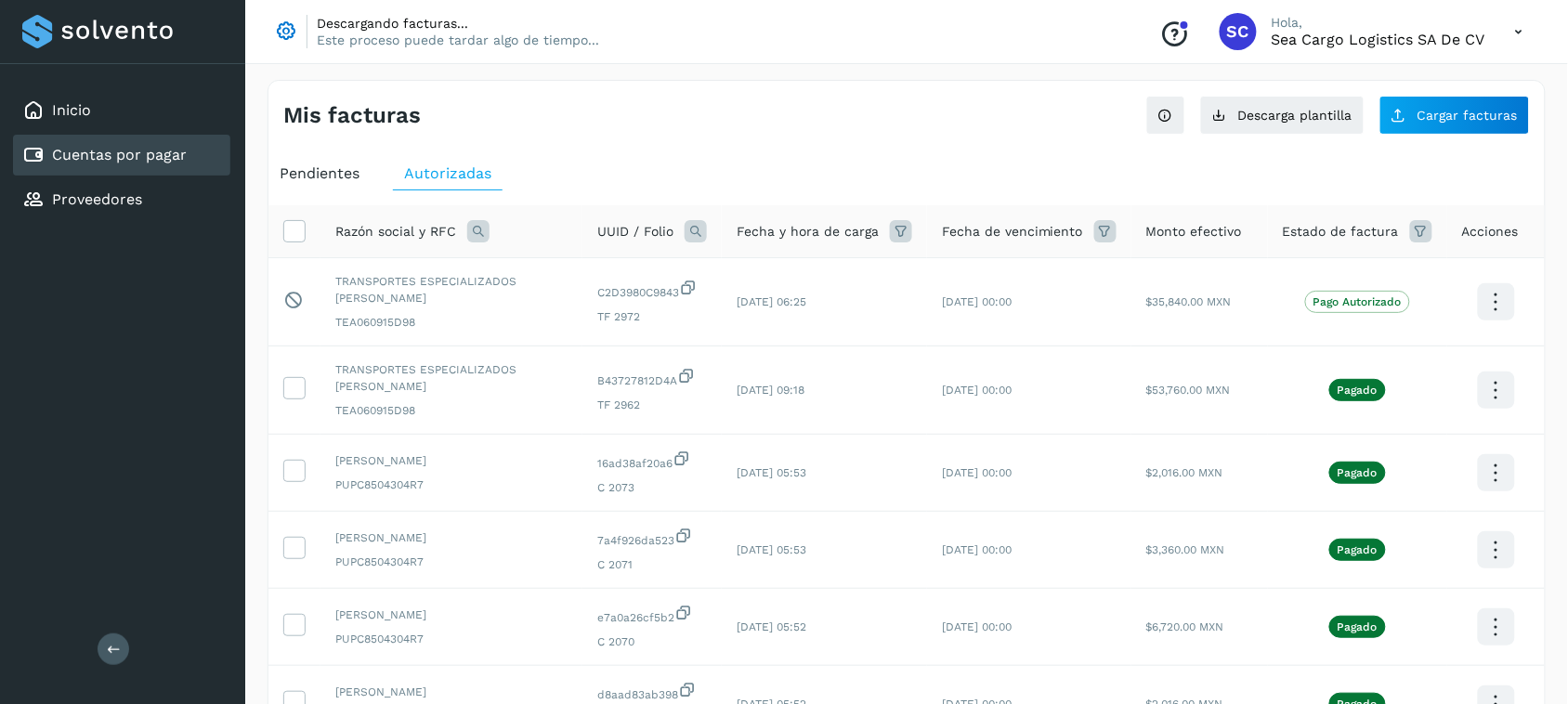
click at [330, 173] on span "Pendientes" at bounding box center [319, 173] width 80 height 17
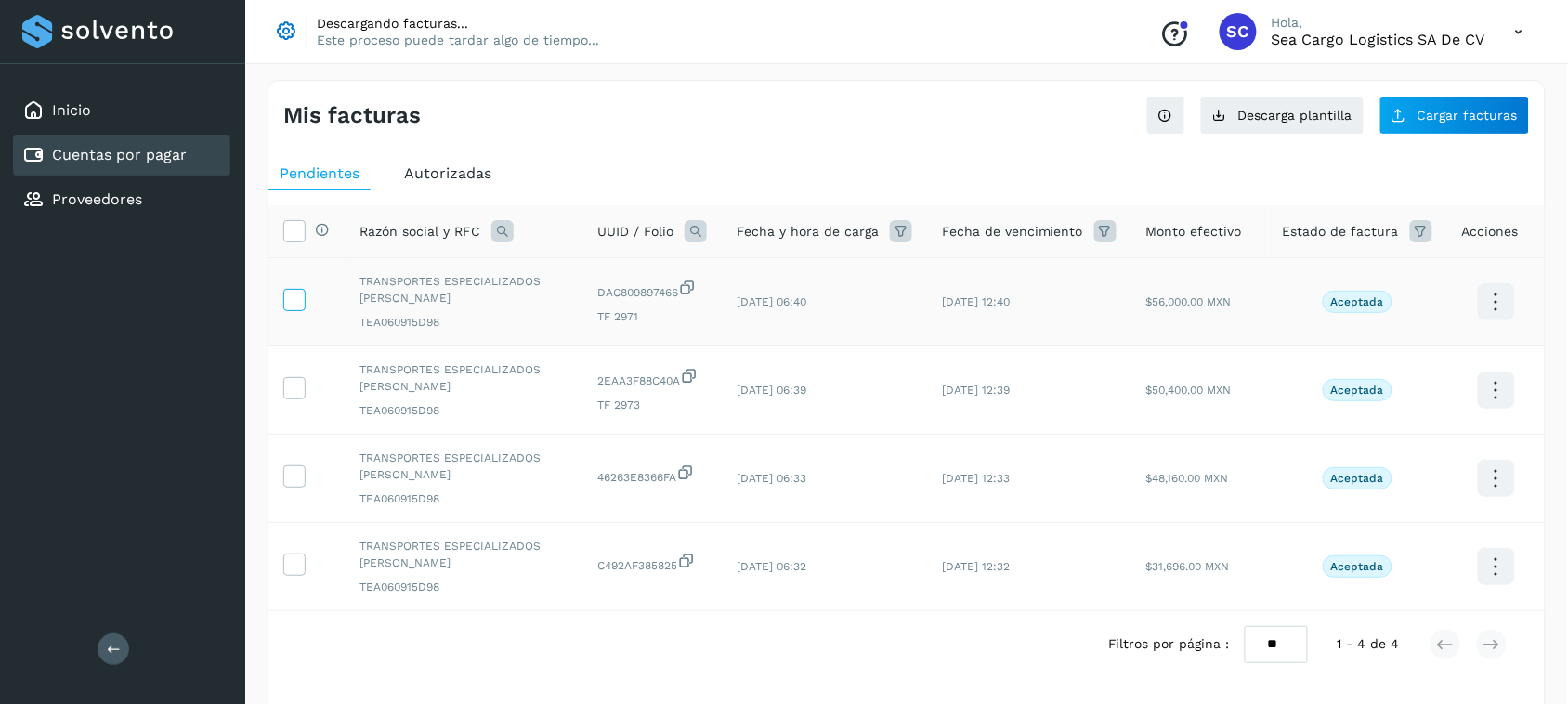
click at [285, 297] on icon at bounding box center [294, 298] width 19 height 19
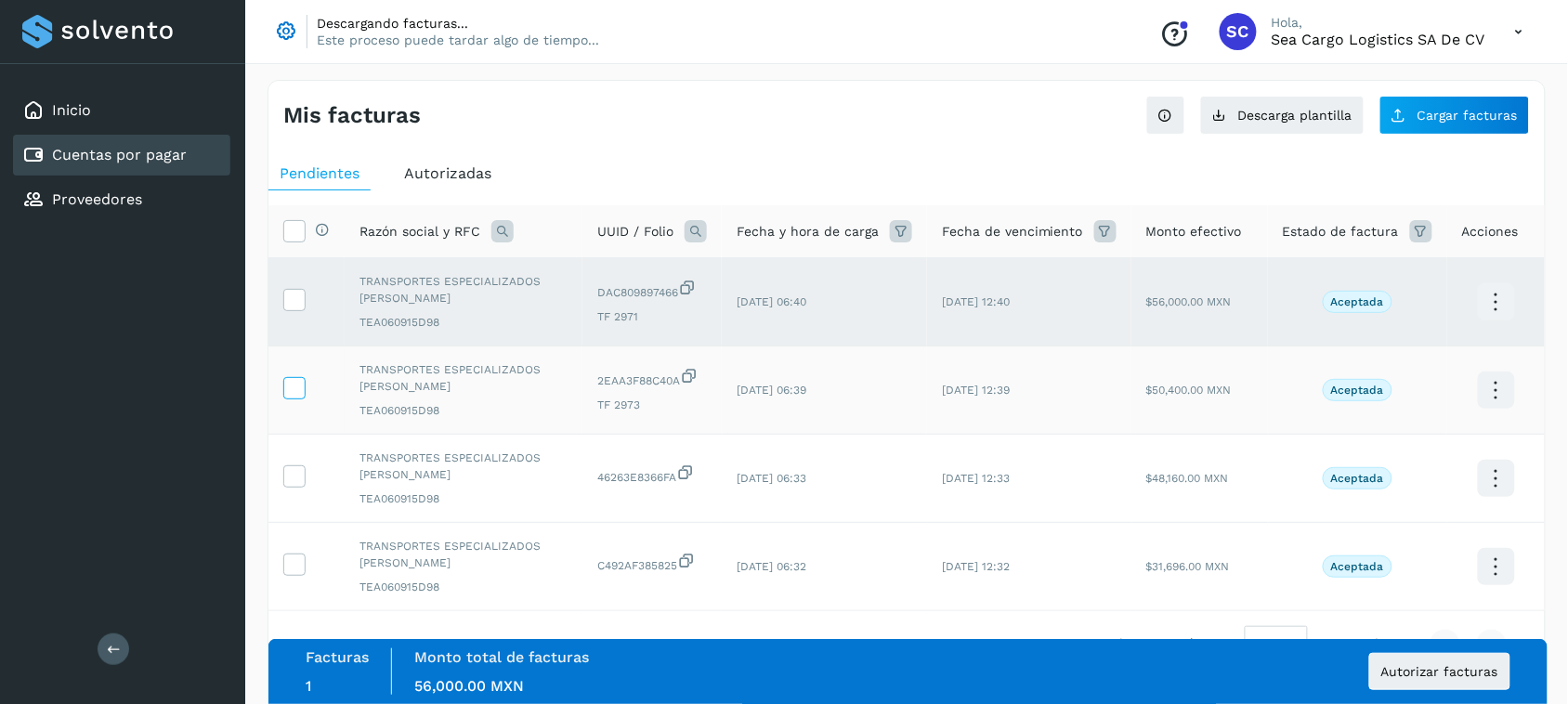
click at [286, 379] on icon at bounding box center [294, 386] width 19 height 19
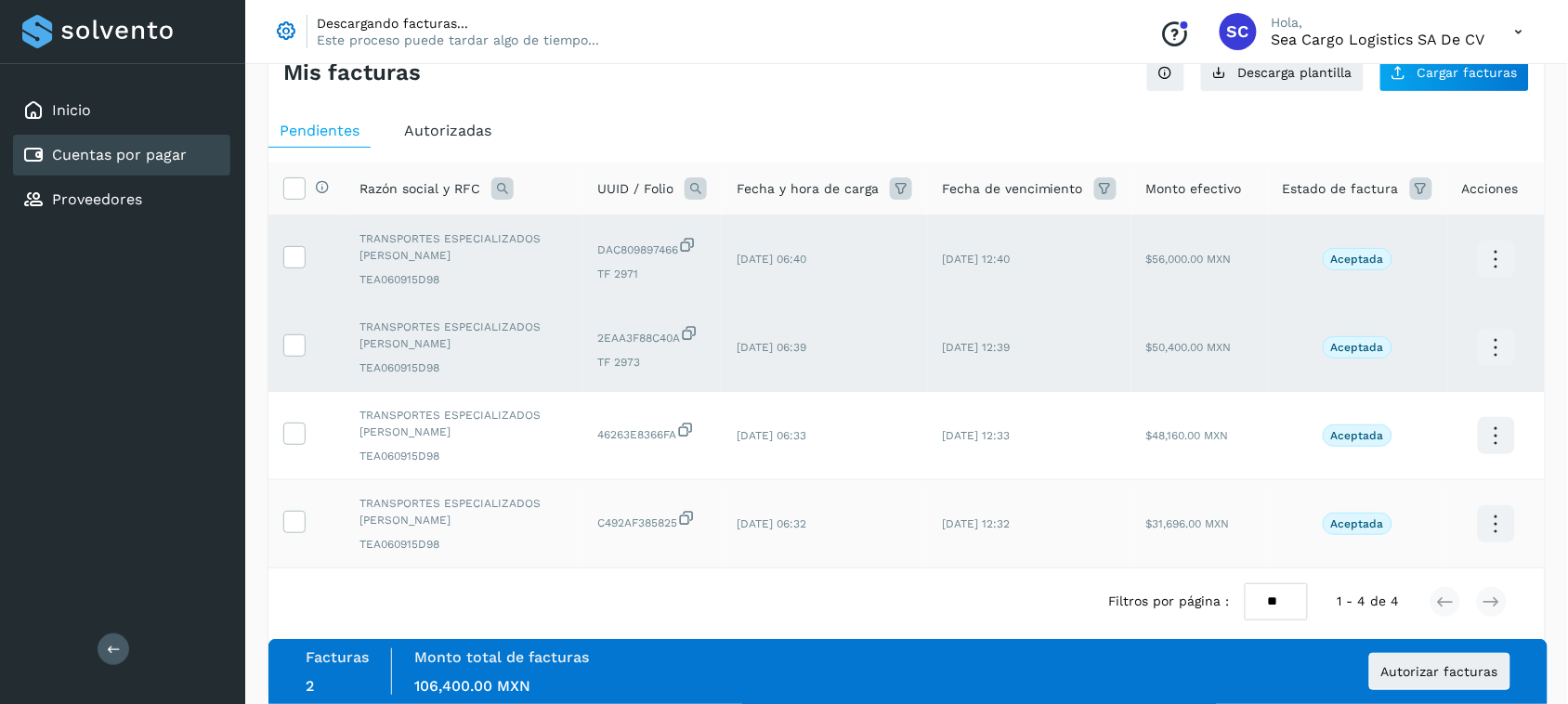
scroll to position [66, 0]
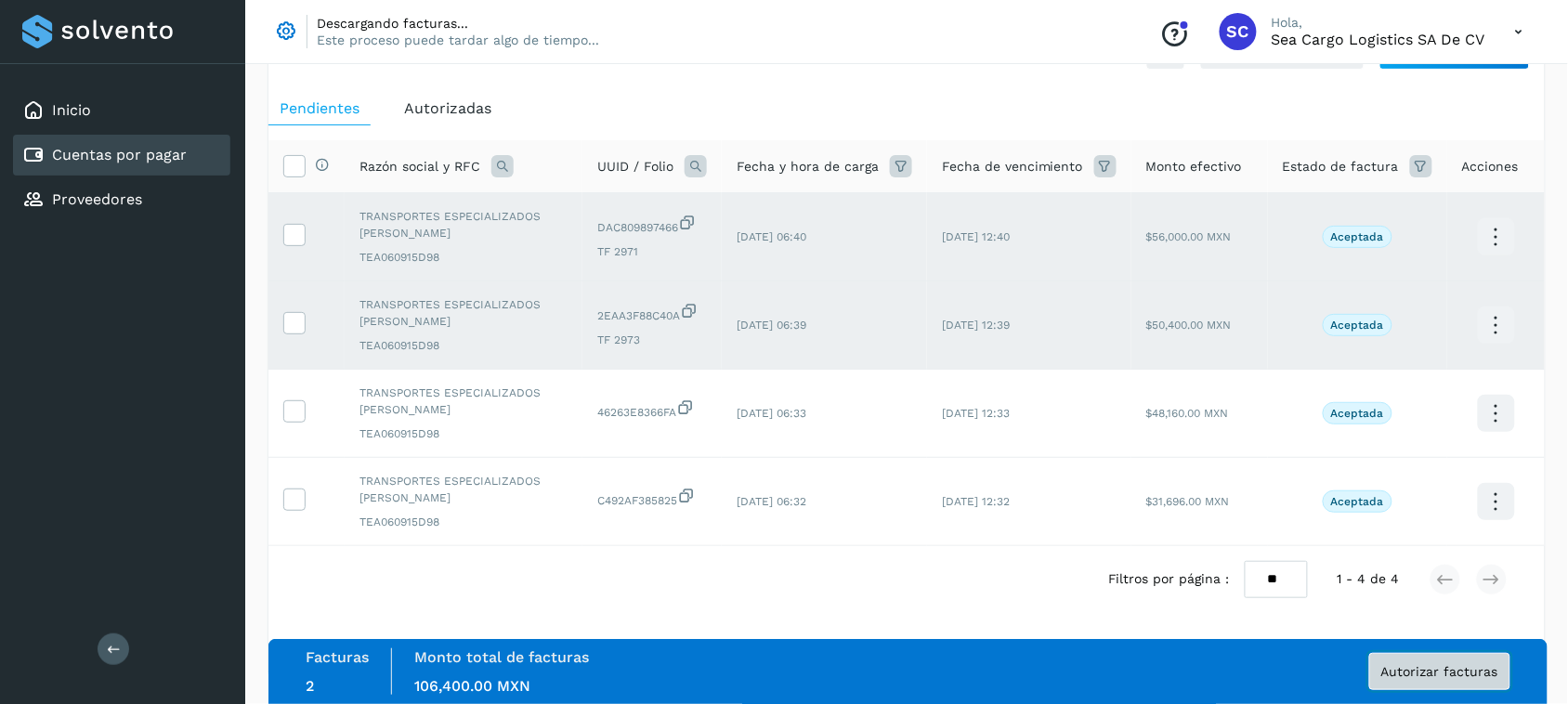
click at [1424, 670] on span "Autorizar facturas" at bounding box center [1440, 670] width 117 height 13
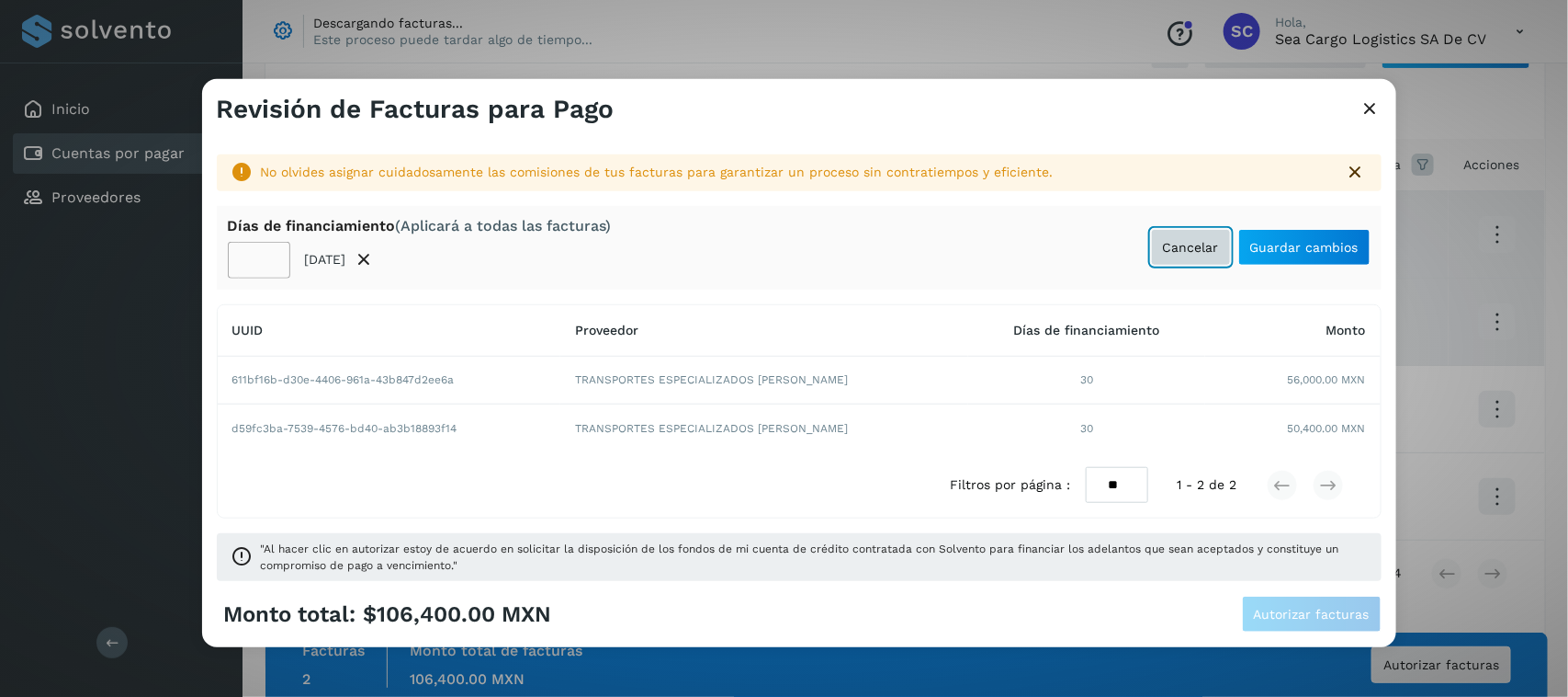
click at [1180, 250] on span "Cancelar" at bounding box center [1191, 247] width 56 height 12
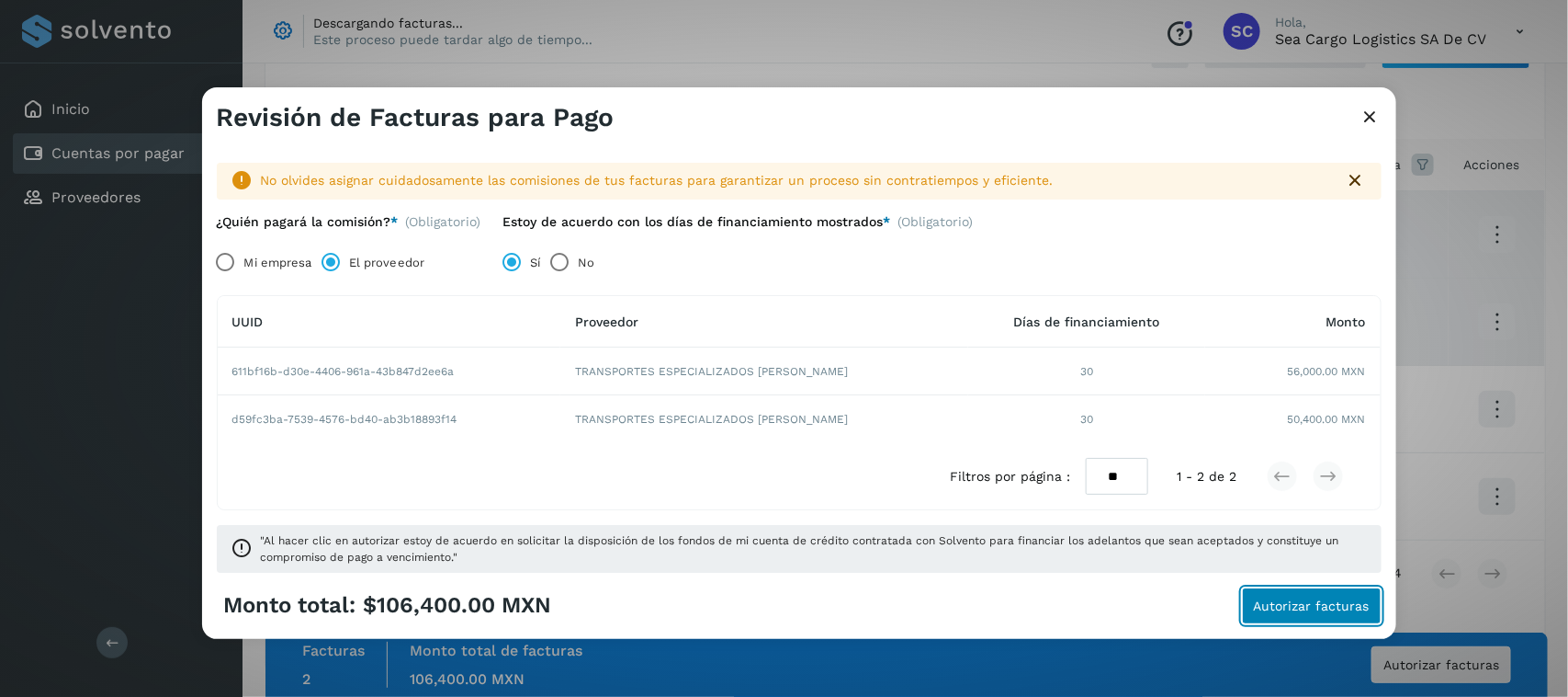
click at [1274, 609] on span "Autorizar facturas" at bounding box center [1311, 605] width 116 height 12
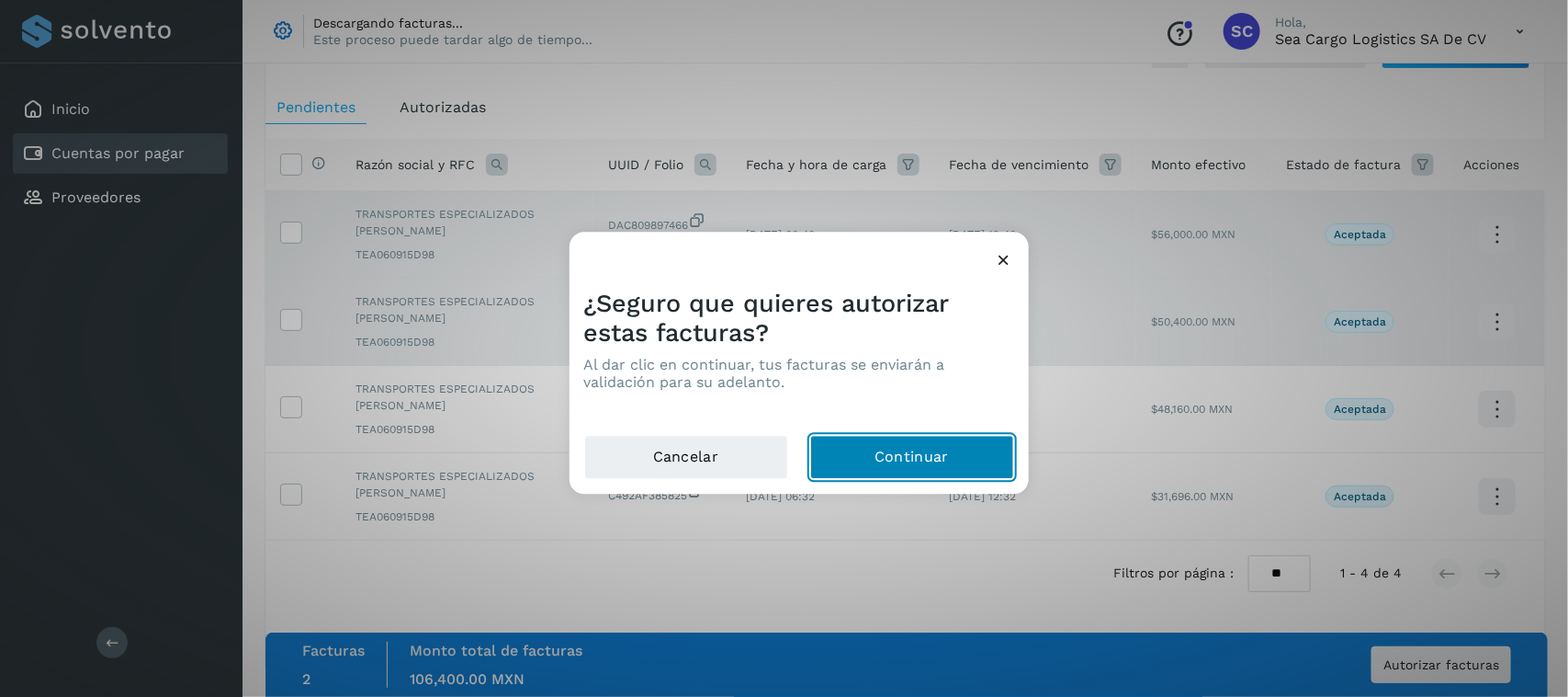
click at [915, 438] on button "Continuar" at bounding box center [912, 458] width 204 height 44
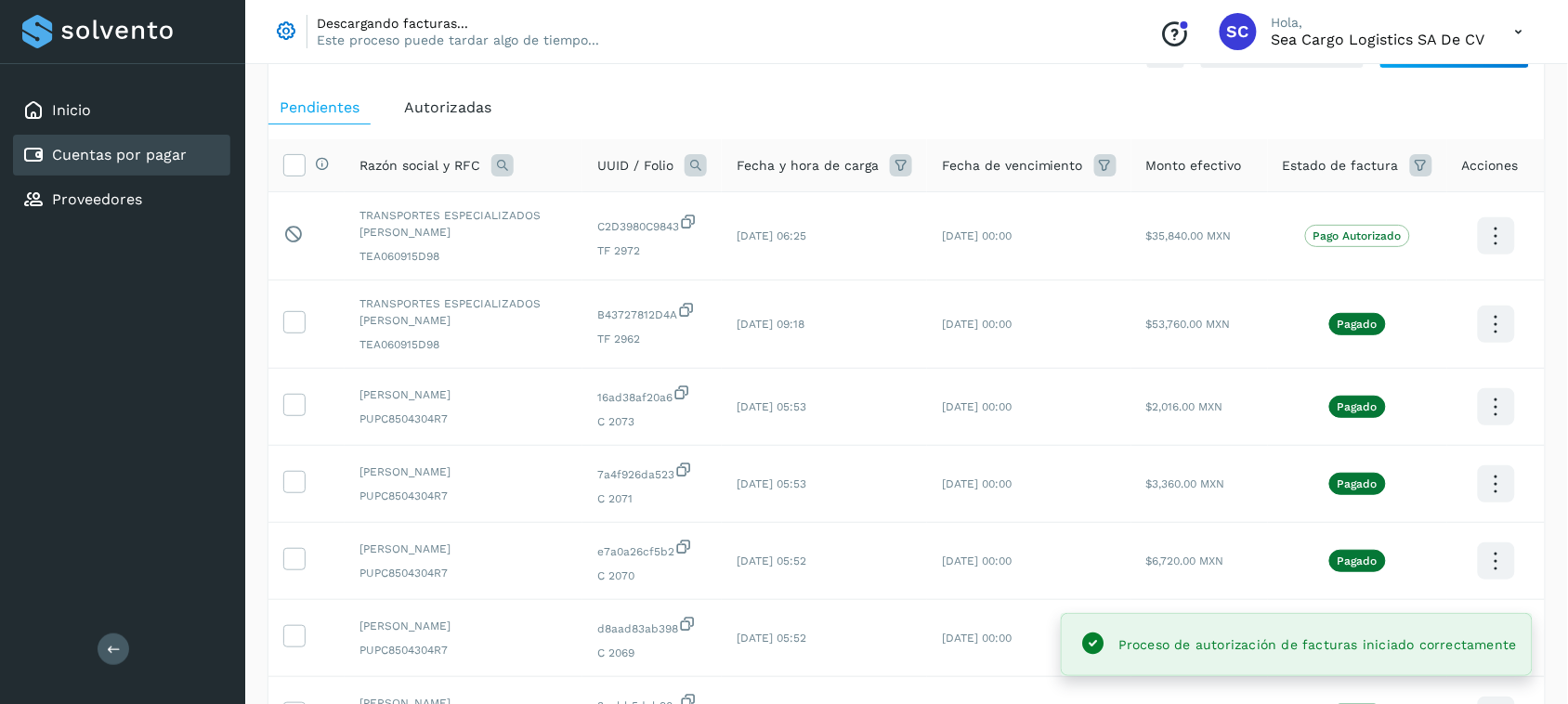
click at [448, 104] on span "Autorizadas" at bounding box center [447, 107] width 87 height 17
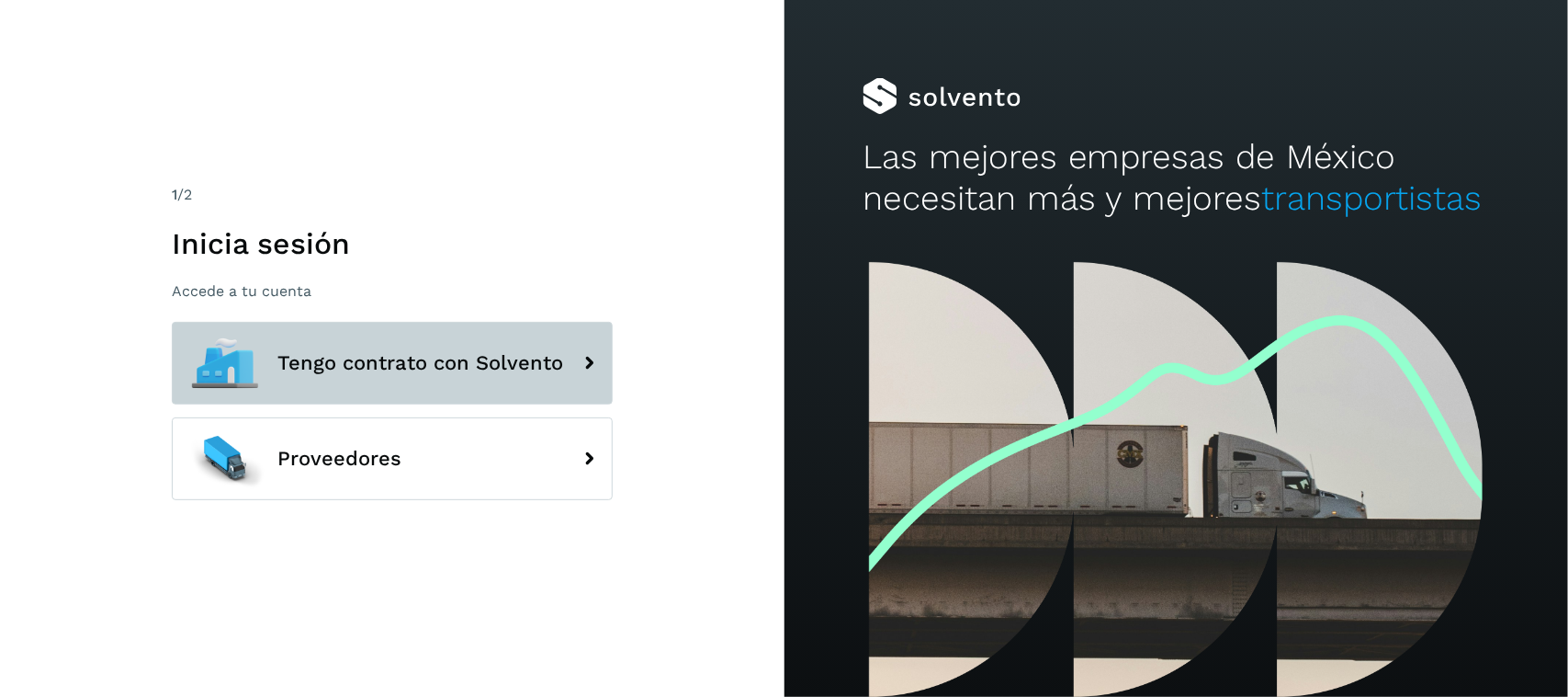
drag, startPoint x: 410, startPoint y: 352, endPoint x: 434, endPoint y: 374, distance: 32.6
click at [411, 352] on span "Tengo contrato con Solvento" at bounding box center [419, 362] width 286 height 22
